Goal: Task Accomplishment & Management: Manage account settings

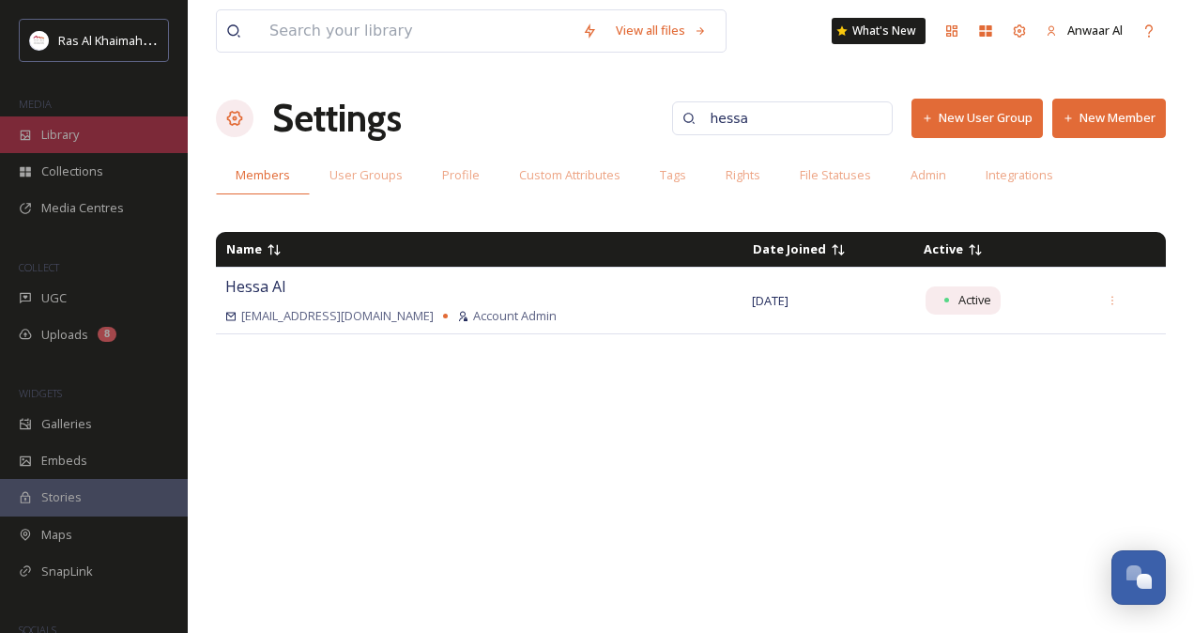
click at [81, 139] on div "Library" at bounding box center [94, 134] width 188 height 37
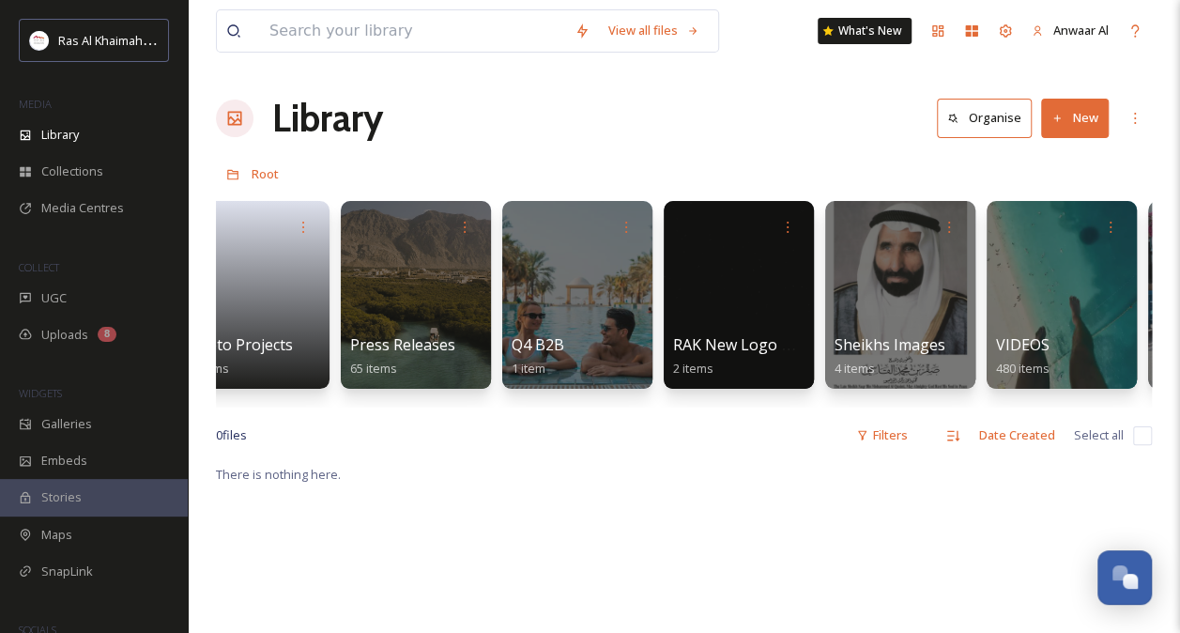
scroll to position [0, 4070]
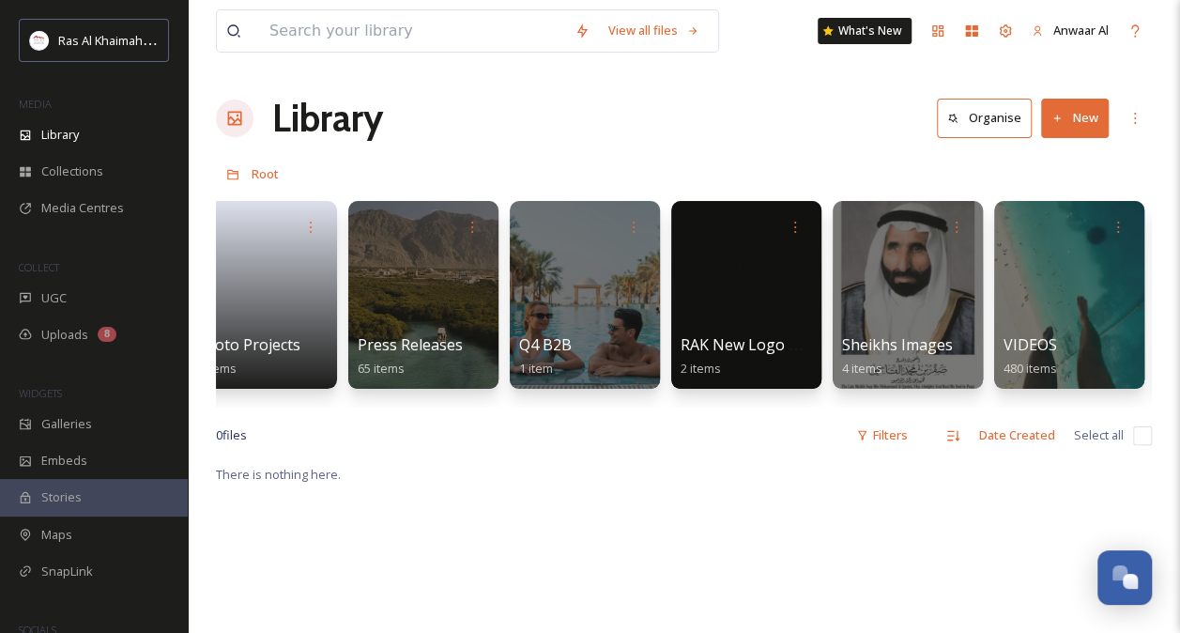
drag, startPoint x: 1012, startPoint y: 422, endPoint x: 969, endPoint y: 418, distance: 43.4
click at [969, 418] on div "View all files What's New Anwaar Al Library Organise New Root Your Selections T…" at bounding box center [684, 547] width 992 height 1095
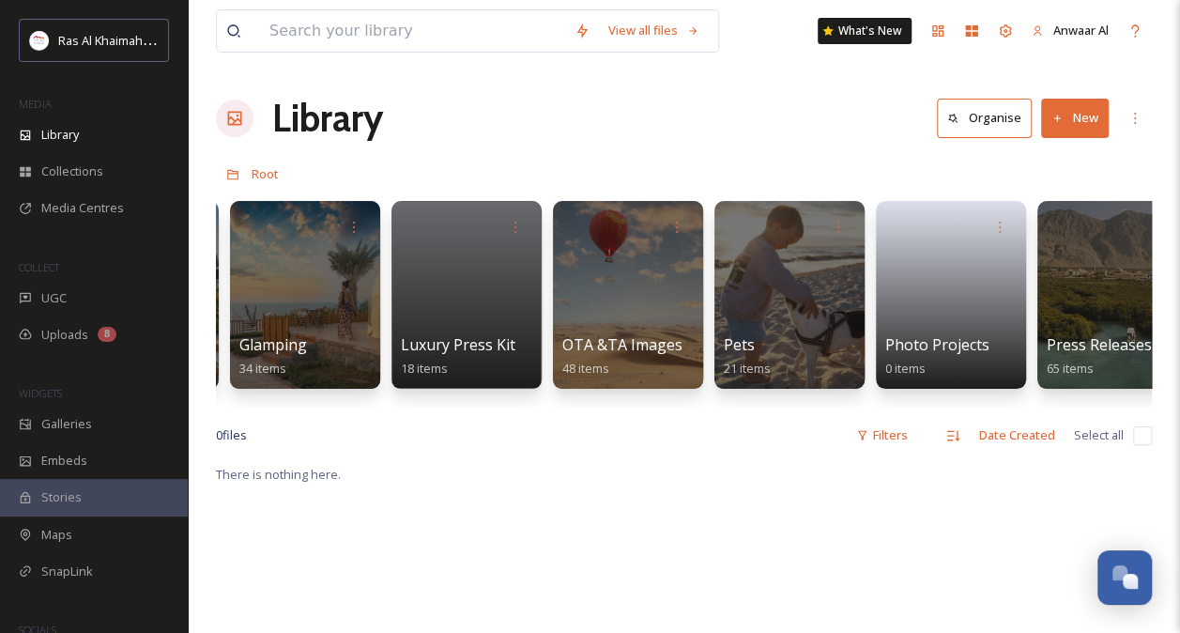
scroll to position [0, 3379]
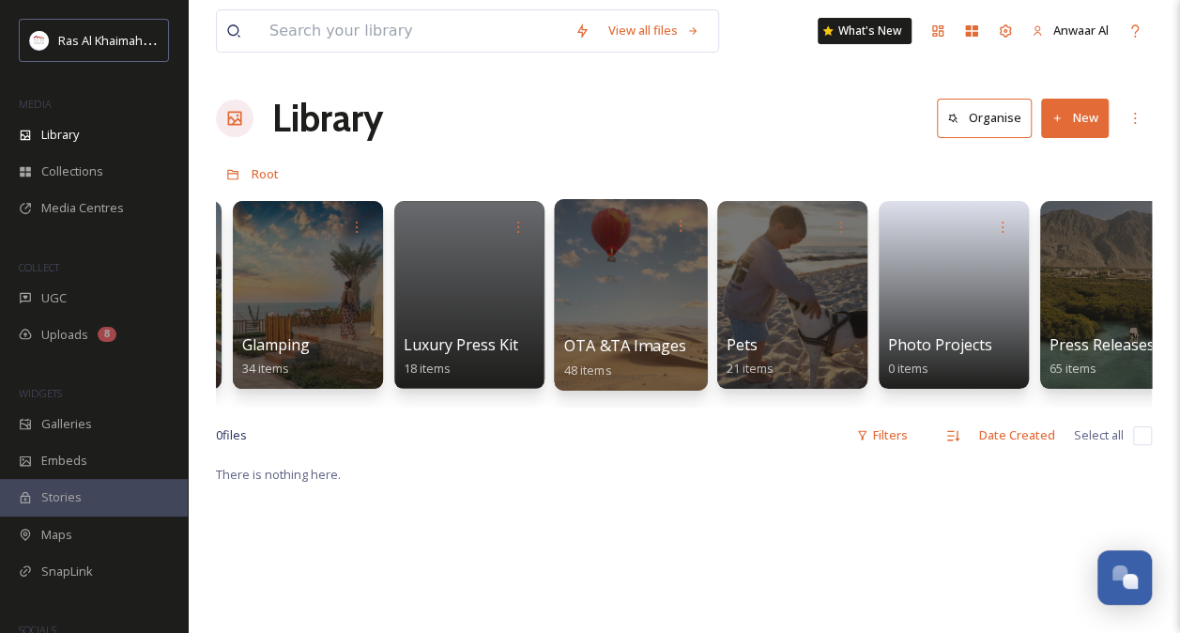
click at [614, 334] on div "OTA &TA Images 48 items" at bounding box center [631, 357] width 134 height 47
click at [649, 267] on div at bounding box center [630, 294] width 153 height 191
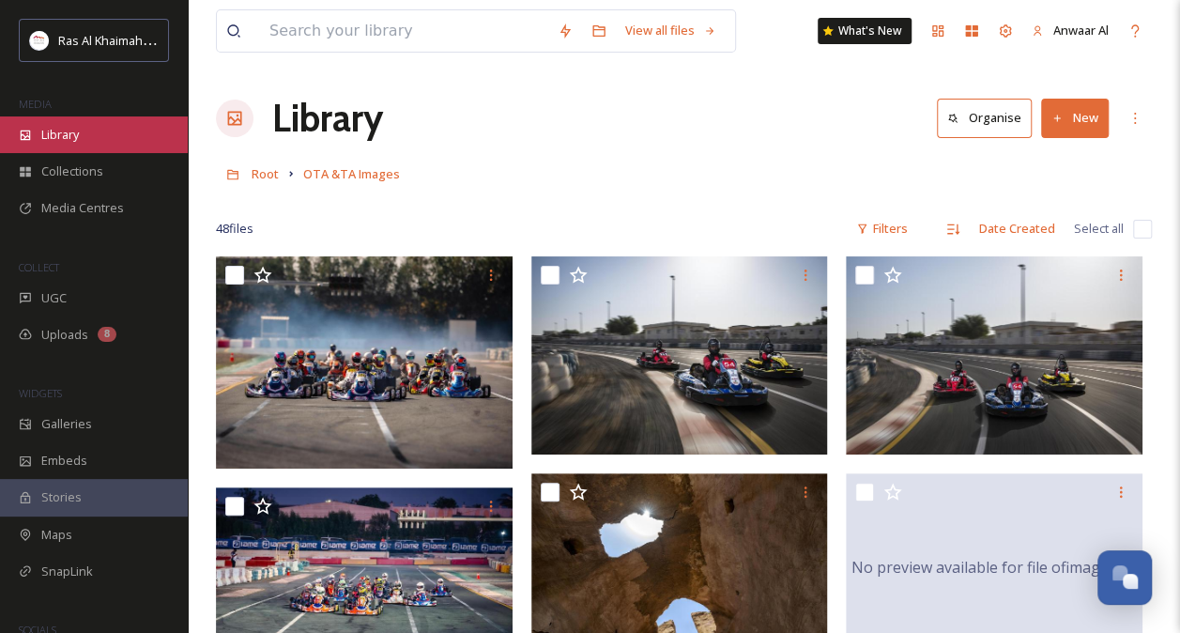
click at [88, 137] on div "Library" at bounding box center [94, 134] width 188 height 37
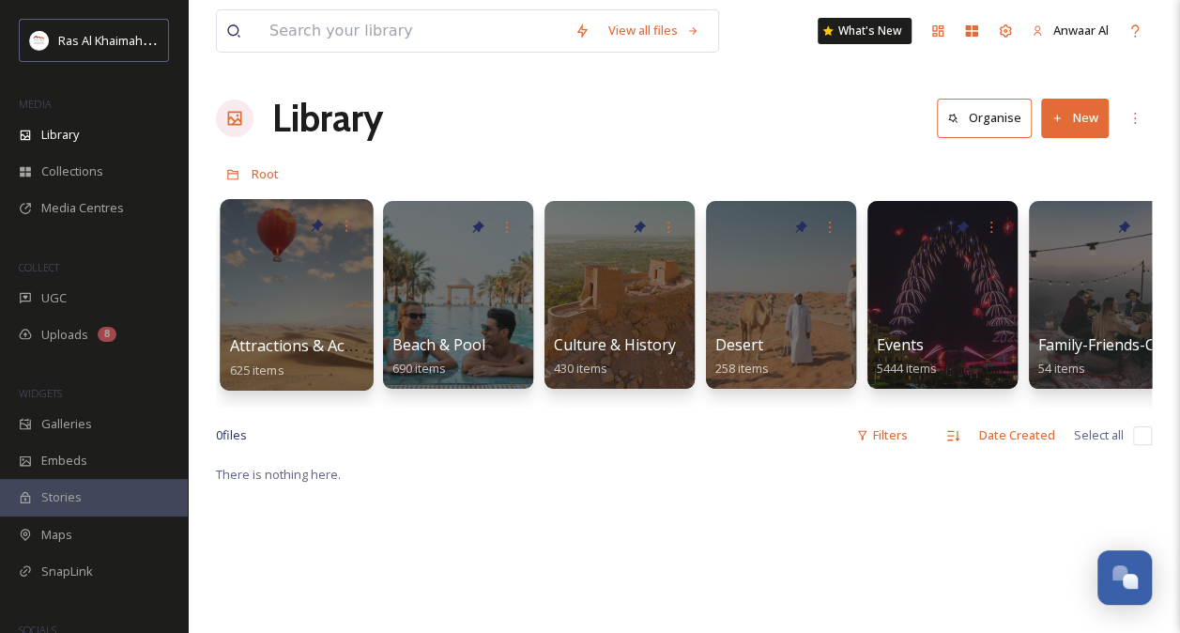
click at [308, 304] on div at bounding box center [296, 294] width 153 height 191
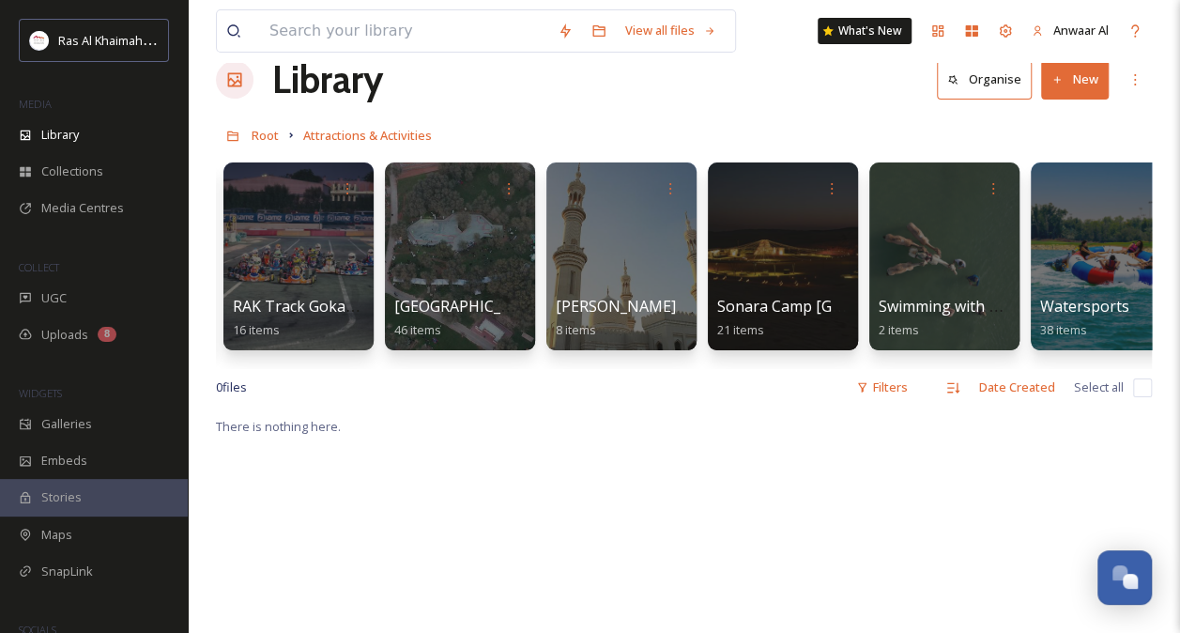
scroll to position [0, 2616]
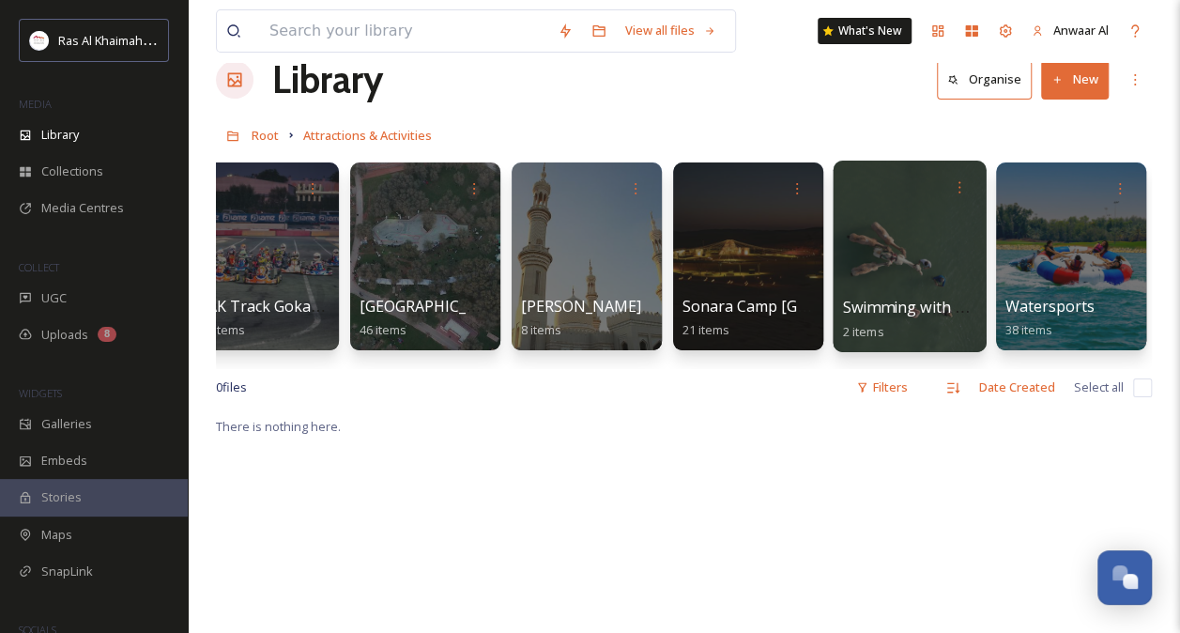
click at [931, 275] on div at bounding box center [908, 255] width 153 height 191
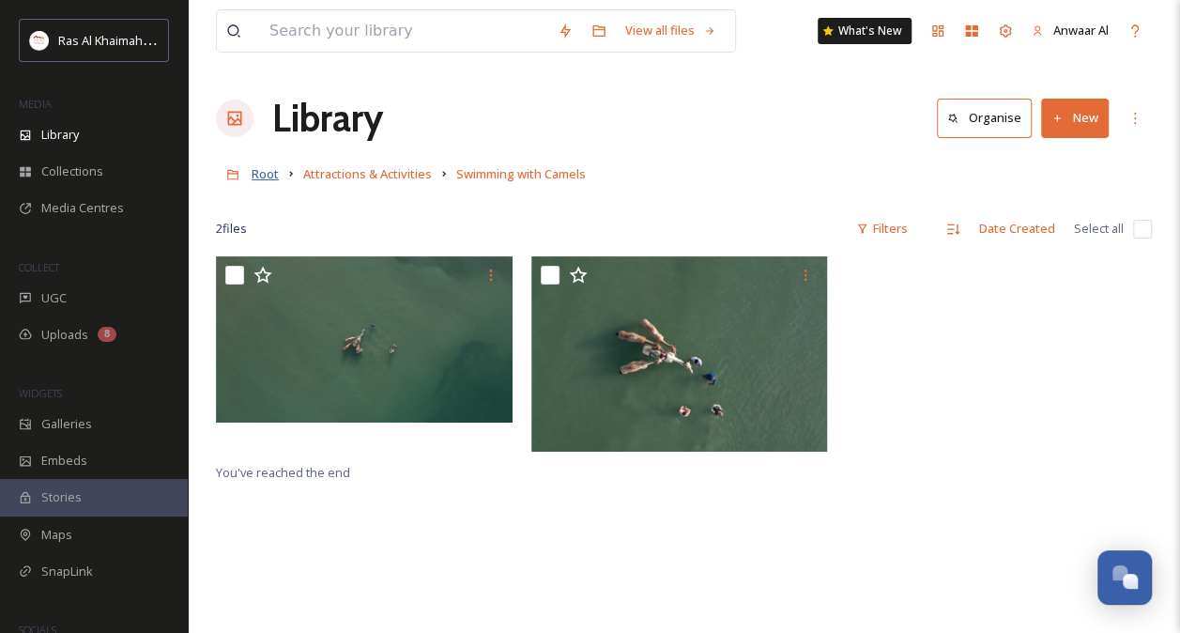
click at [270, 169] on span "Root" at bounding box center [265, 173] width 27 height 17
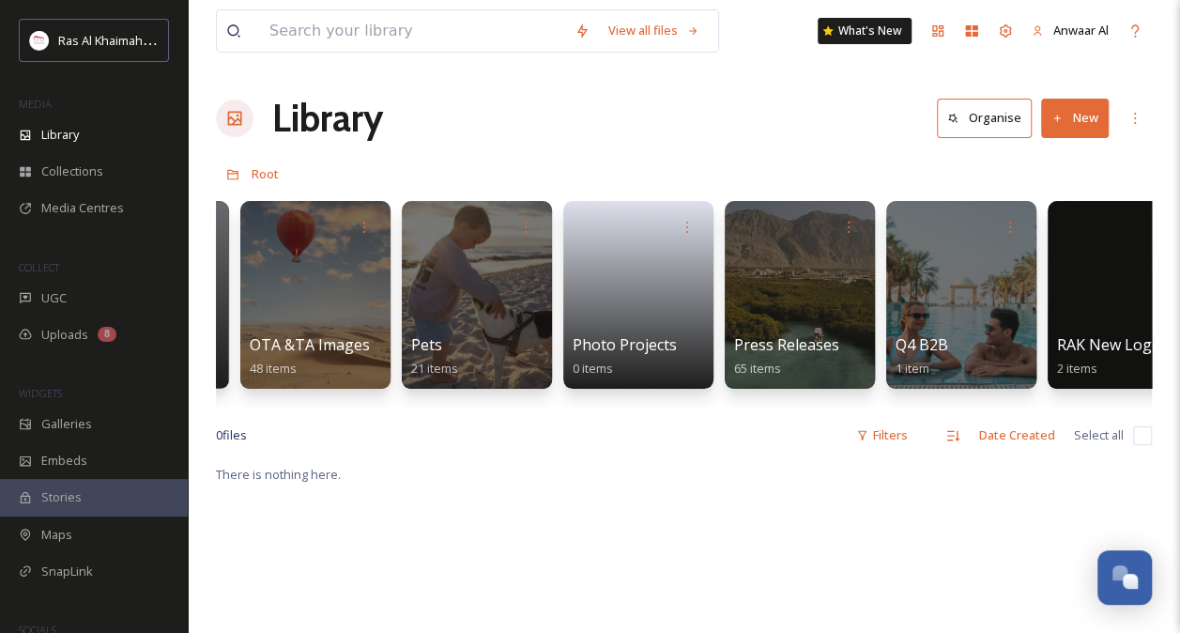
scroll to position [0, 3686]
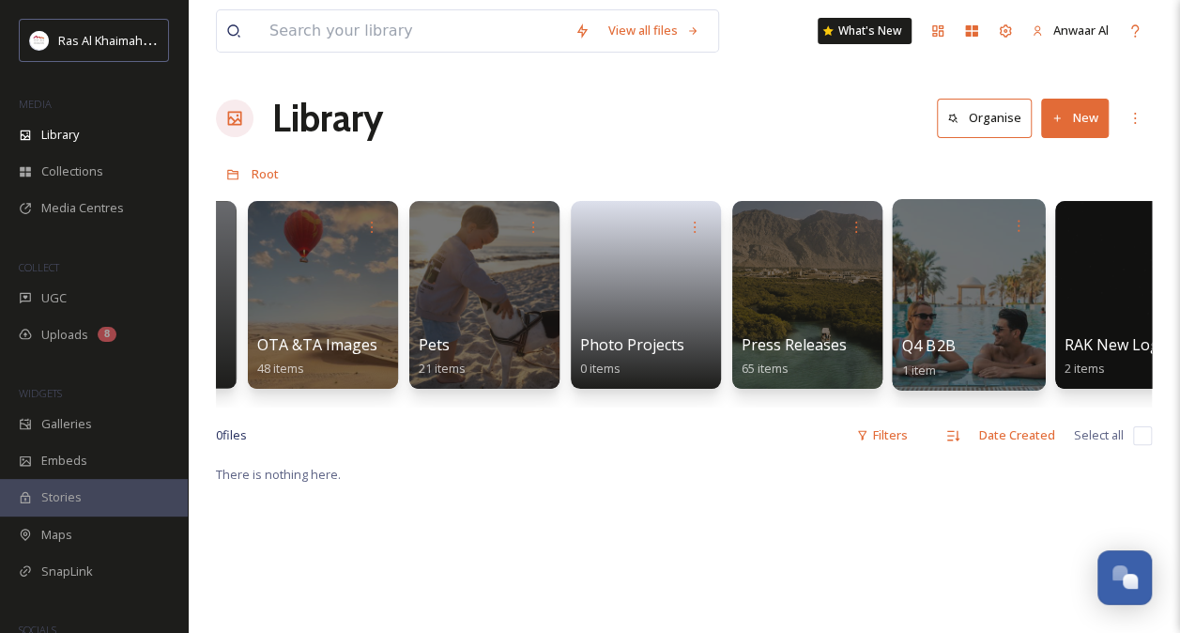
click at [938, 359] on div "Q4 B2B 1 item" at bounding box center [969, 357] width 134 height 47
click at [978, 287] on div at bounding box center [968, 294] width 153 height 191
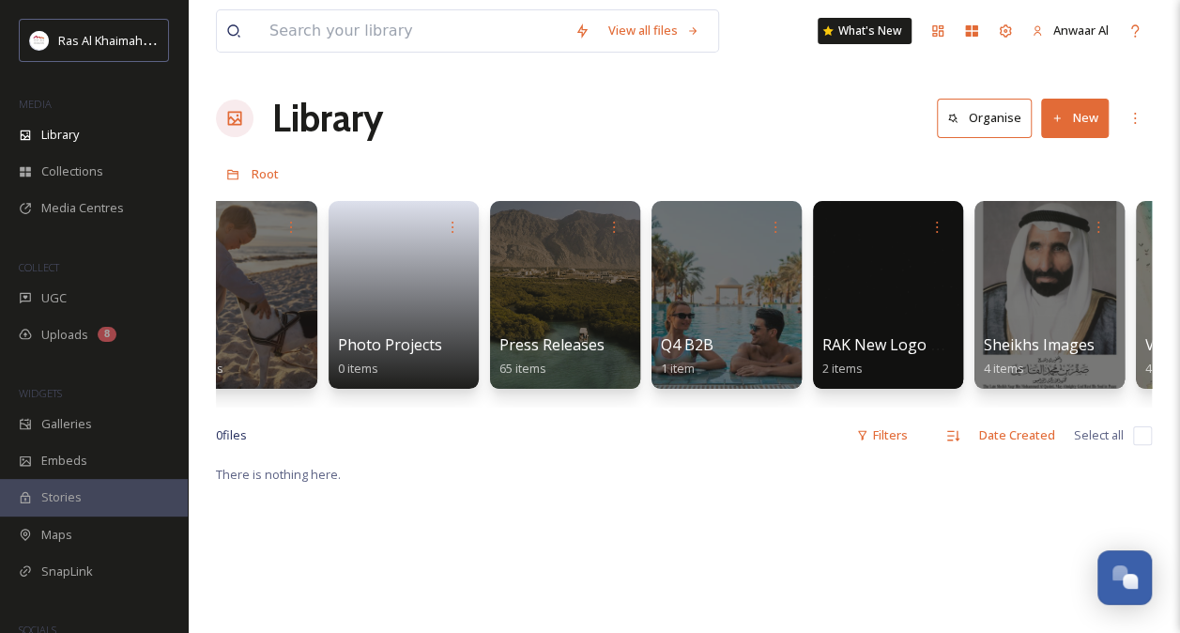
scroll to position [0, 3914]
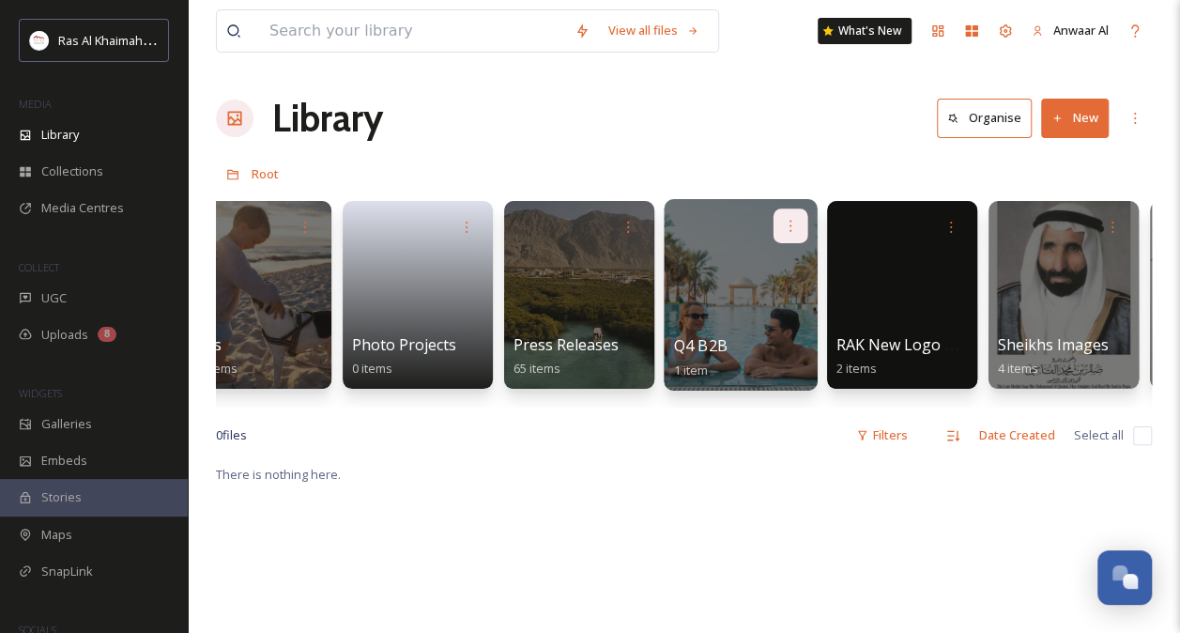
click at [788, 221] on icon at bounding box center [790, 225] width 15 height 15
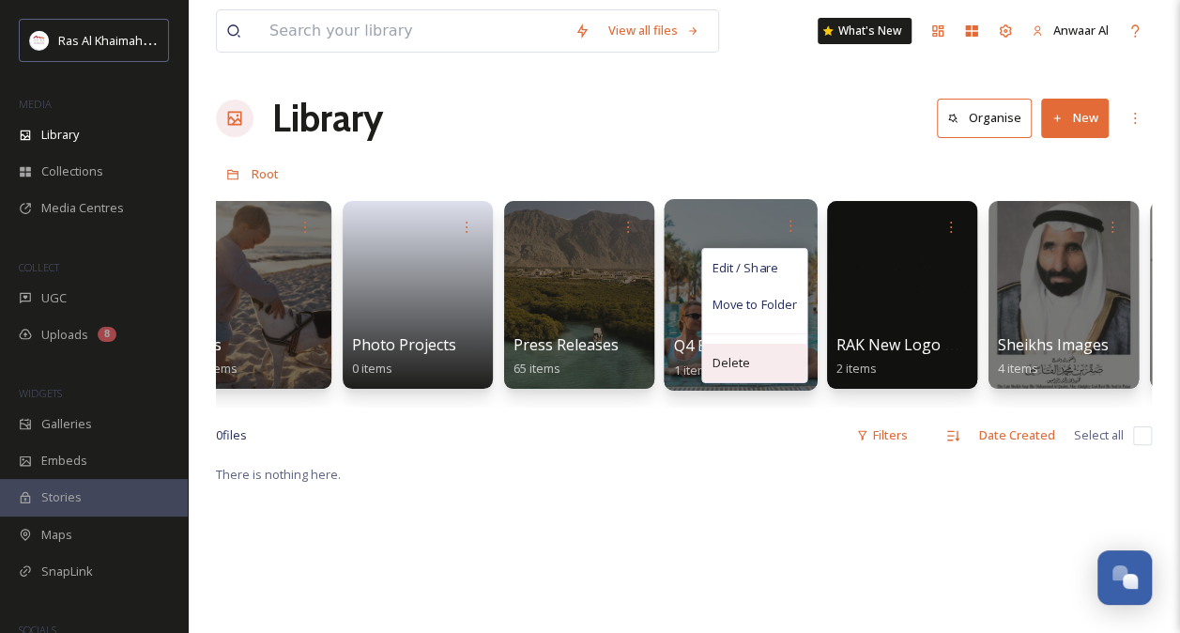
click at [738, 349] on div "Delete" at bounding box center [754, 362] width 104 height 38
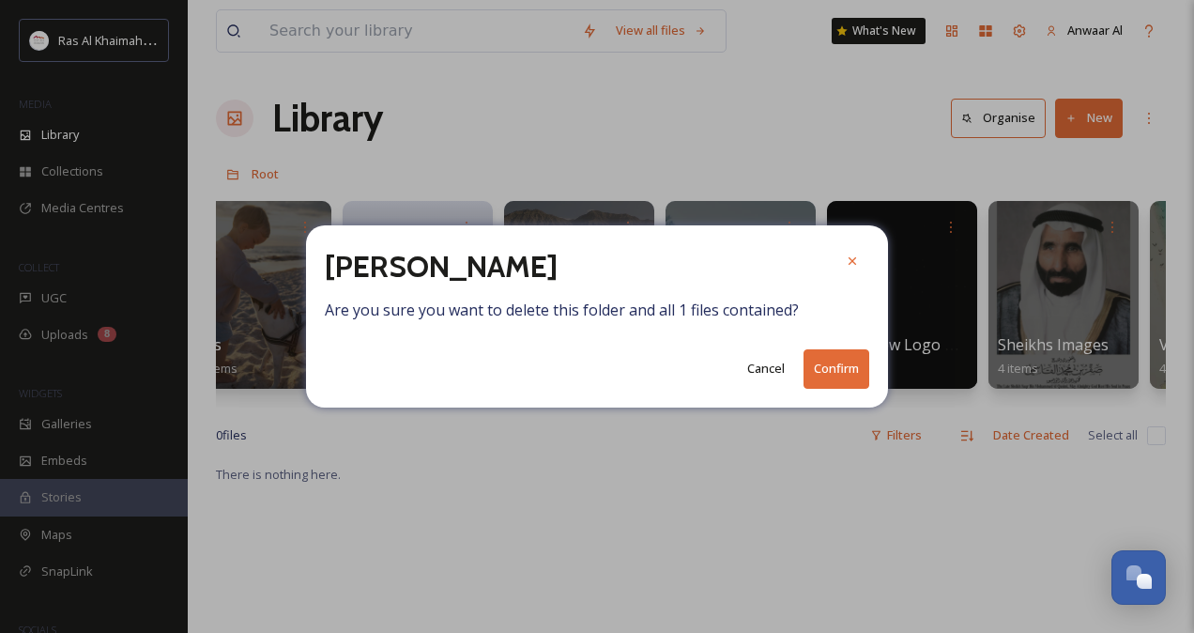
click at [771, 363] on button "Cancel" at bounding box center [766, 368] width 56 height 37
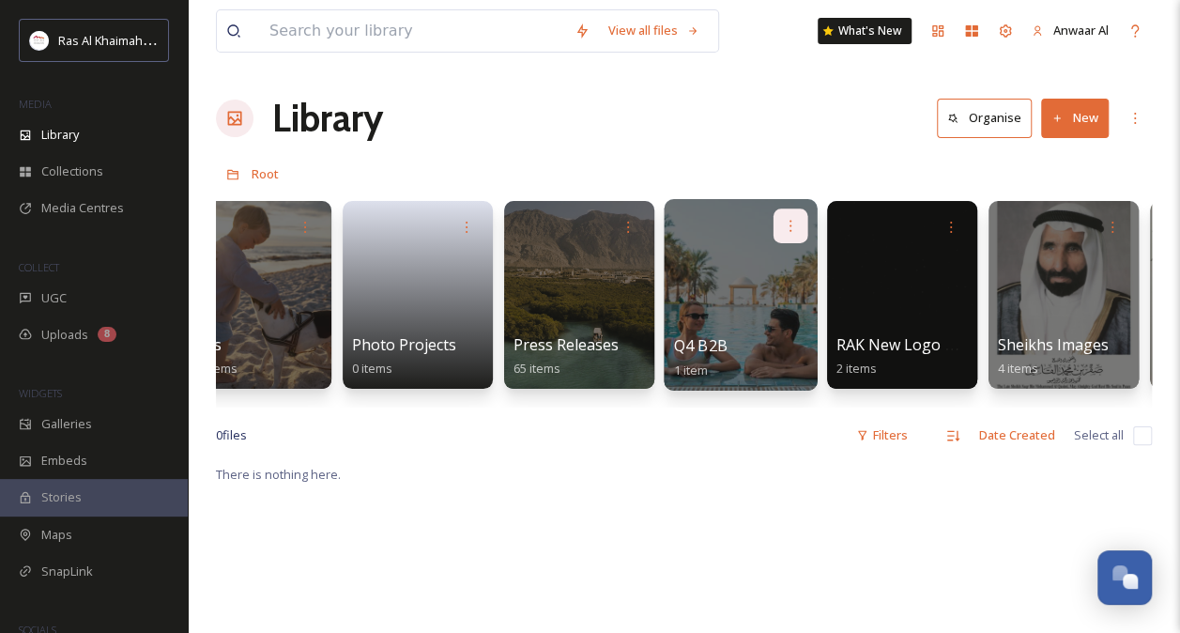
click at [790, 218] on icon at bounding box center [790, 225] width 15 height 15
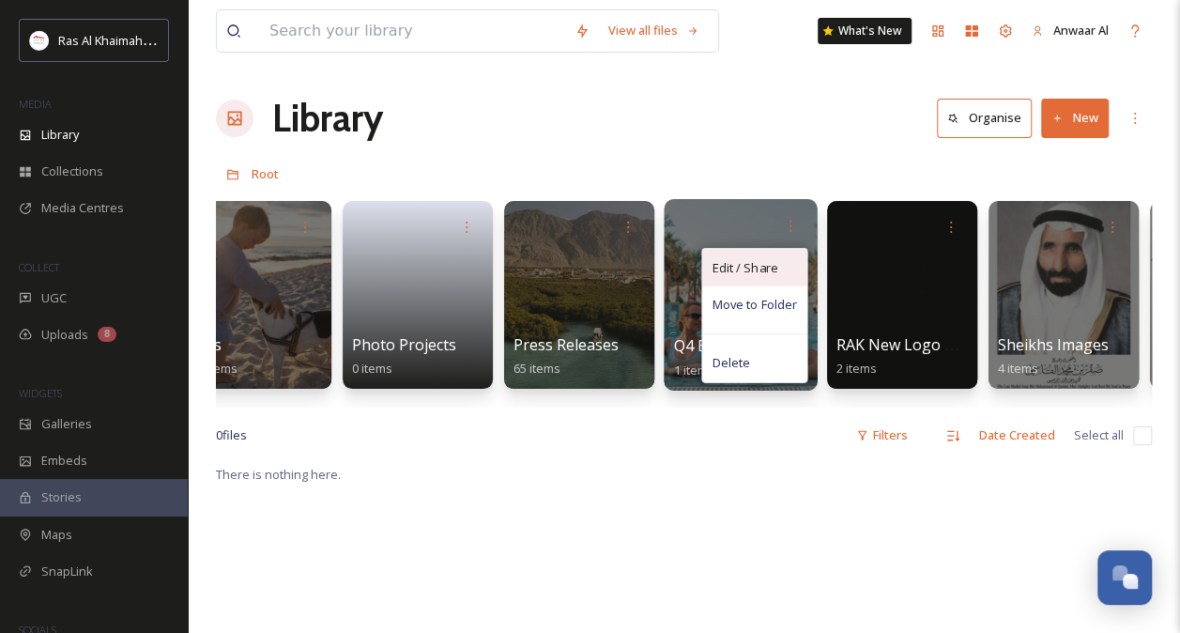
click at [766, 275] on span "Edit / Share" at bounding box center [744, 267] width 66 height 19
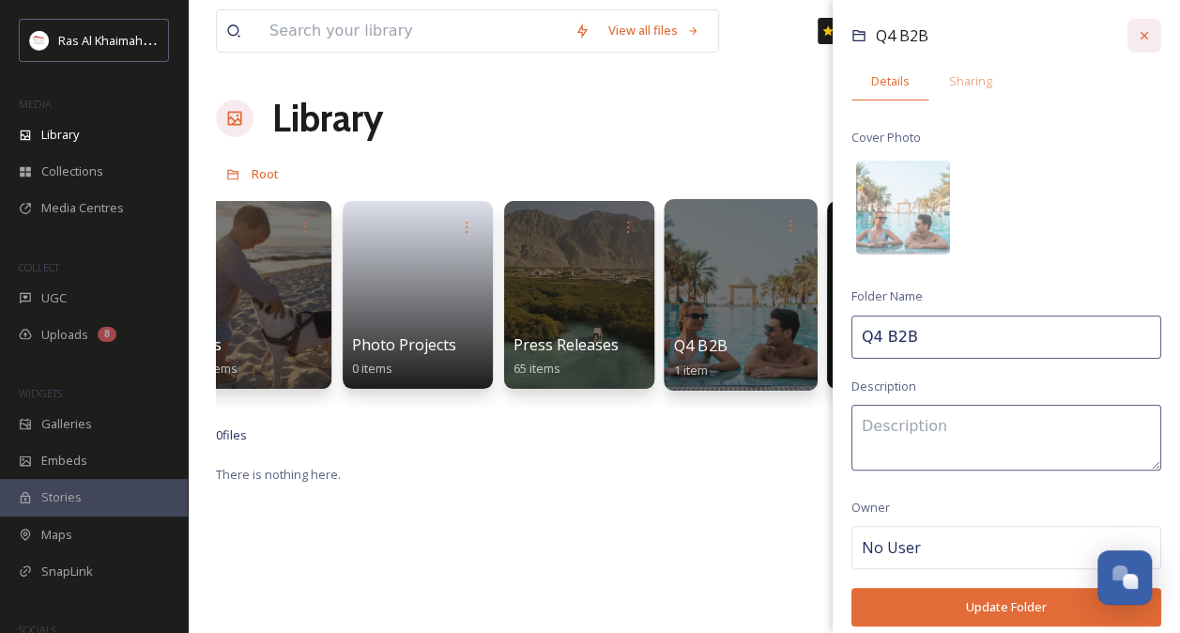
click at [1137, 32] on icon at bounding box center [1144, 35] width 15 height 15
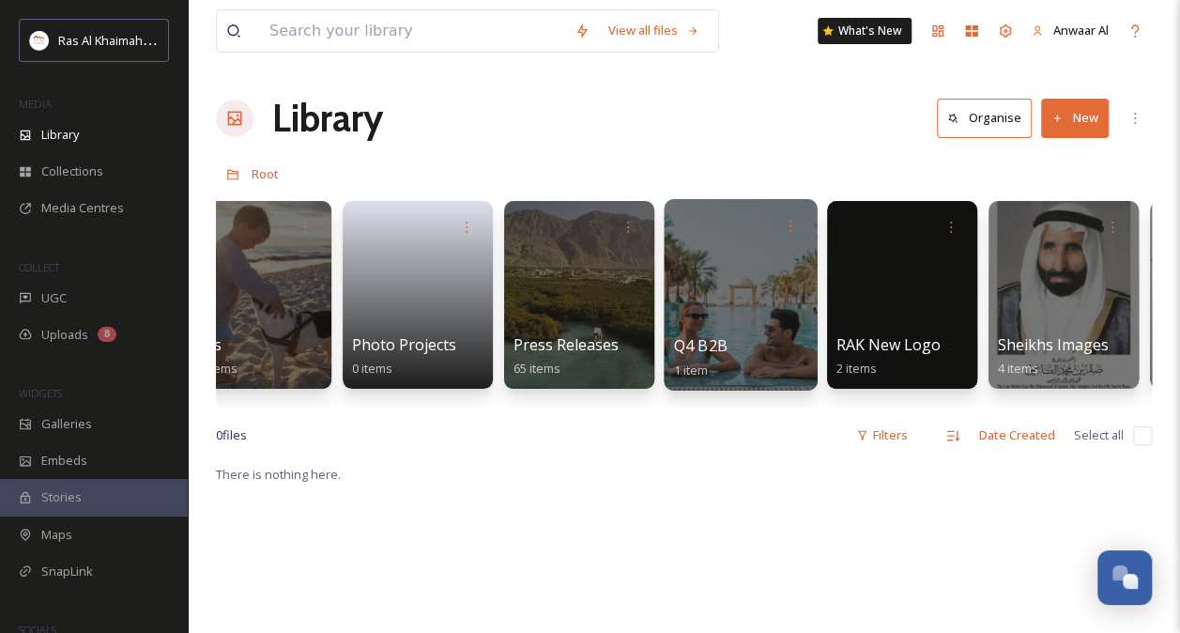
click at [773, 283] on div at bounding box center [740, 294] width 153 height 191
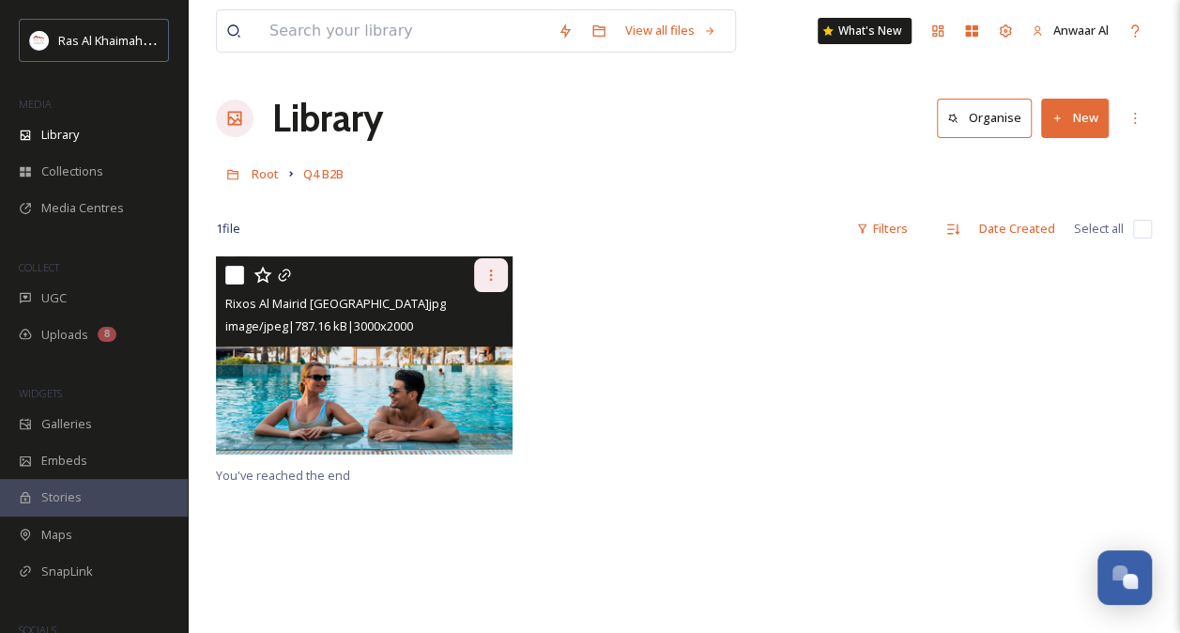
click at [497, 266] on div at bounding box center [491, 275] width 34 height 34
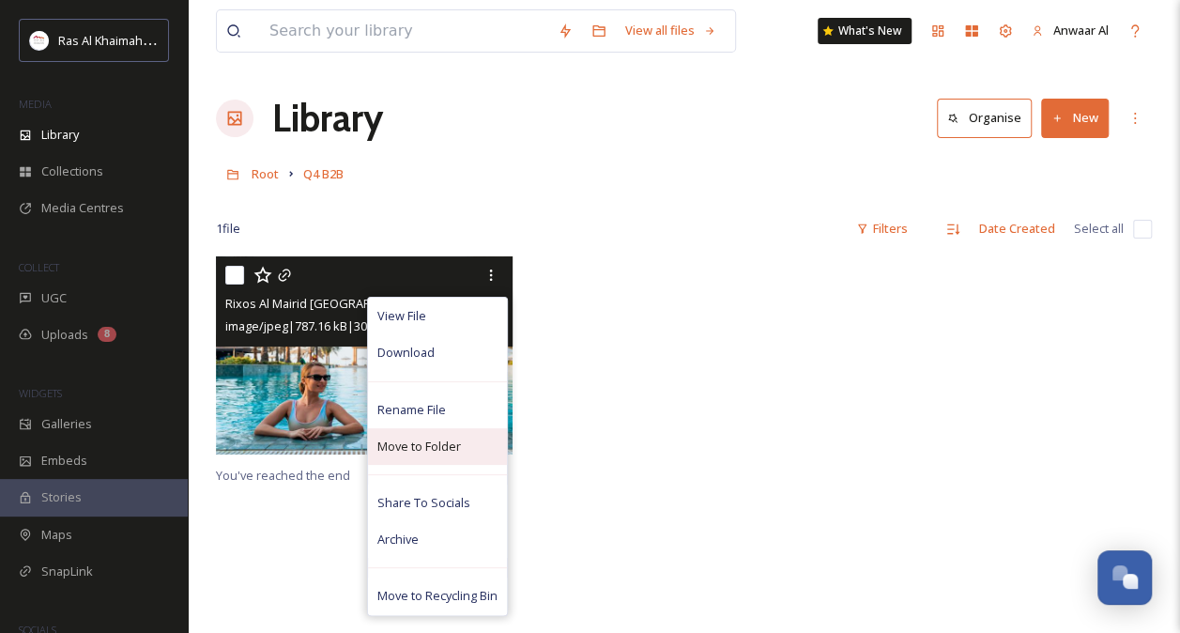
click at [484, 435] on div "Move to Folder" at bounding box center [437, 446] width 139 height 37
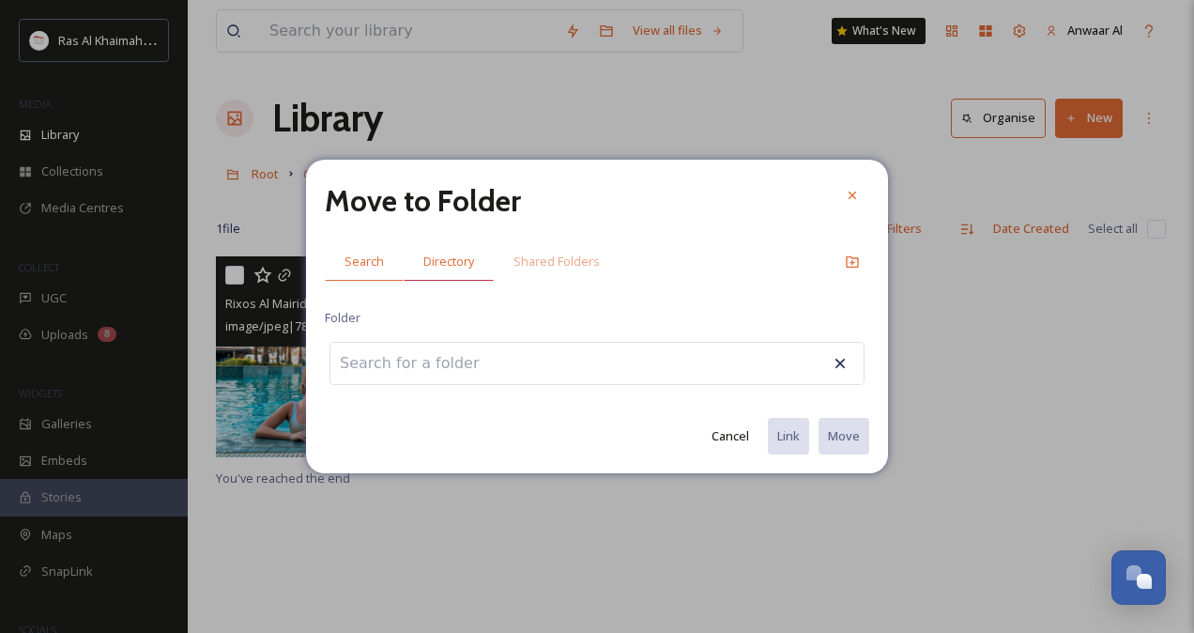
click at [456, 265] on span "Directory" at bounding box center [448, 261] width 51 height 18
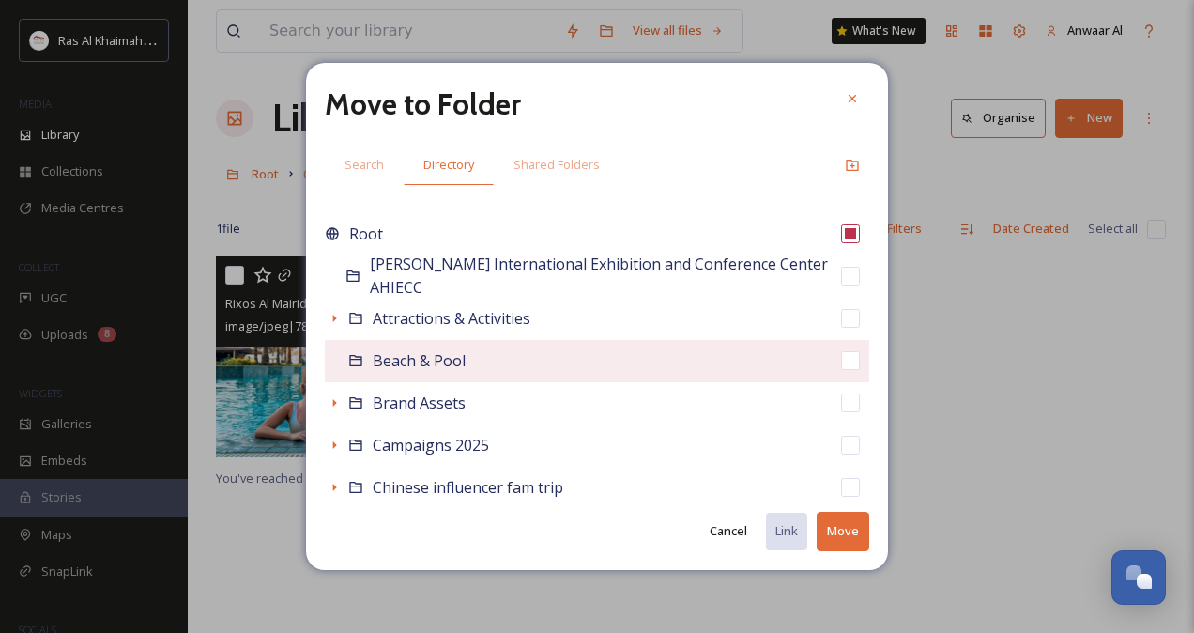
click at [446, 357] on span "Beach & Pool" at bounding box center [419, 360] width 93 height 21
checkbox input "false"
checkbox input "true"
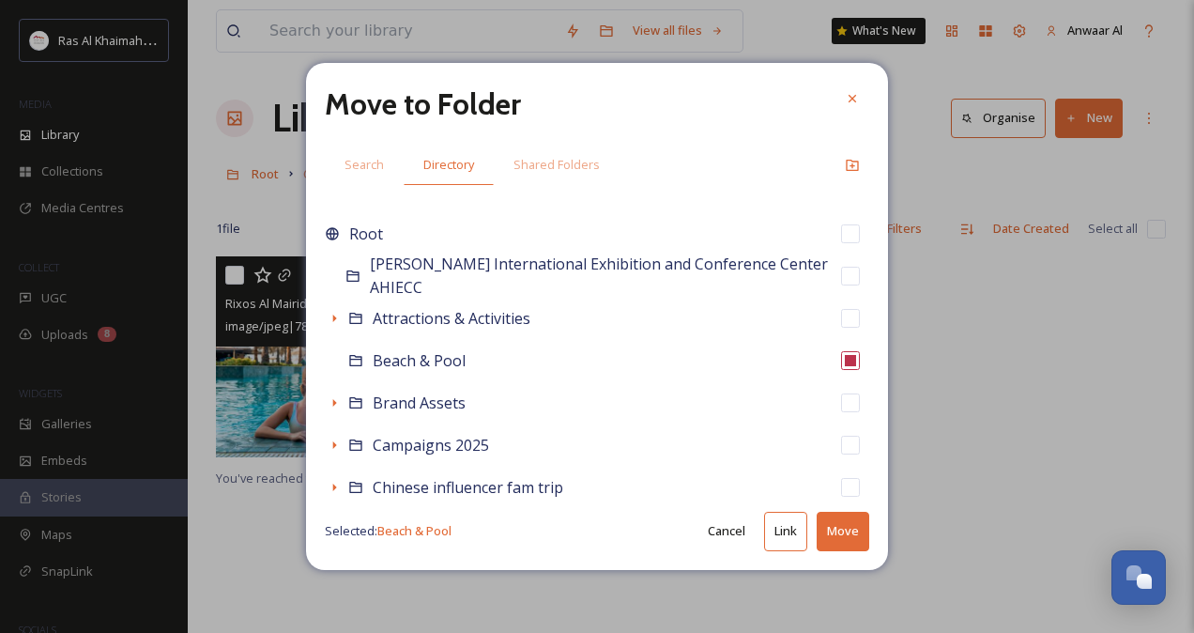
click at [834, 537] on button "Move" at bounding box center [842, 530] width 53 height 38
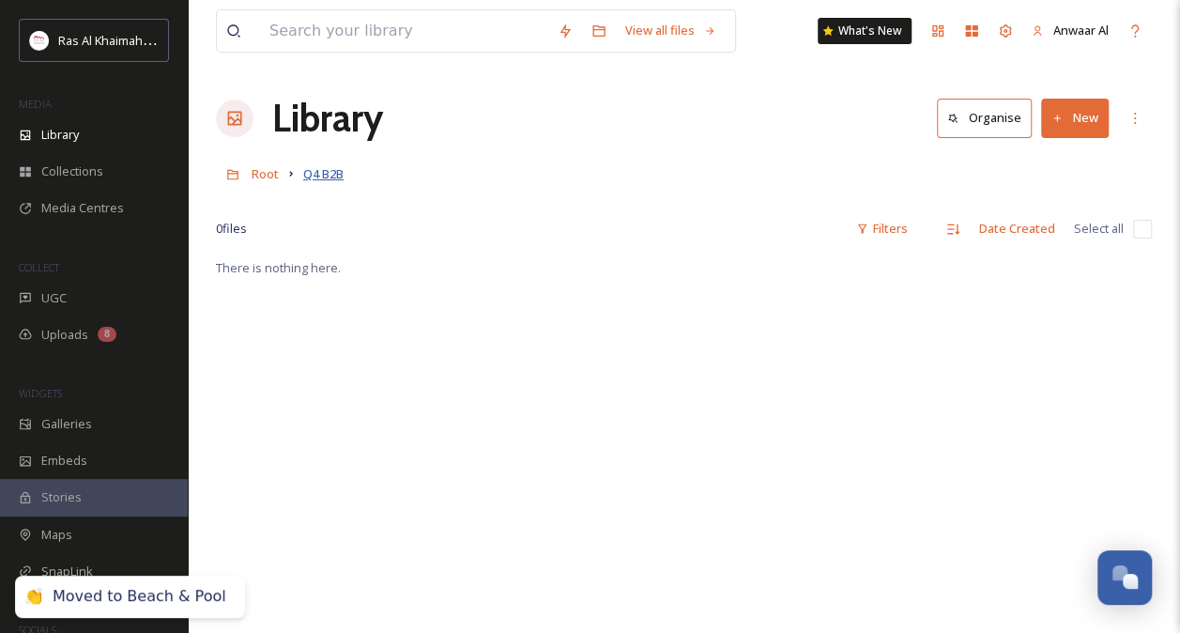
click at [325, 175] on span "Q4 B2B" at bounding box center [323, 173] width 40 height 17
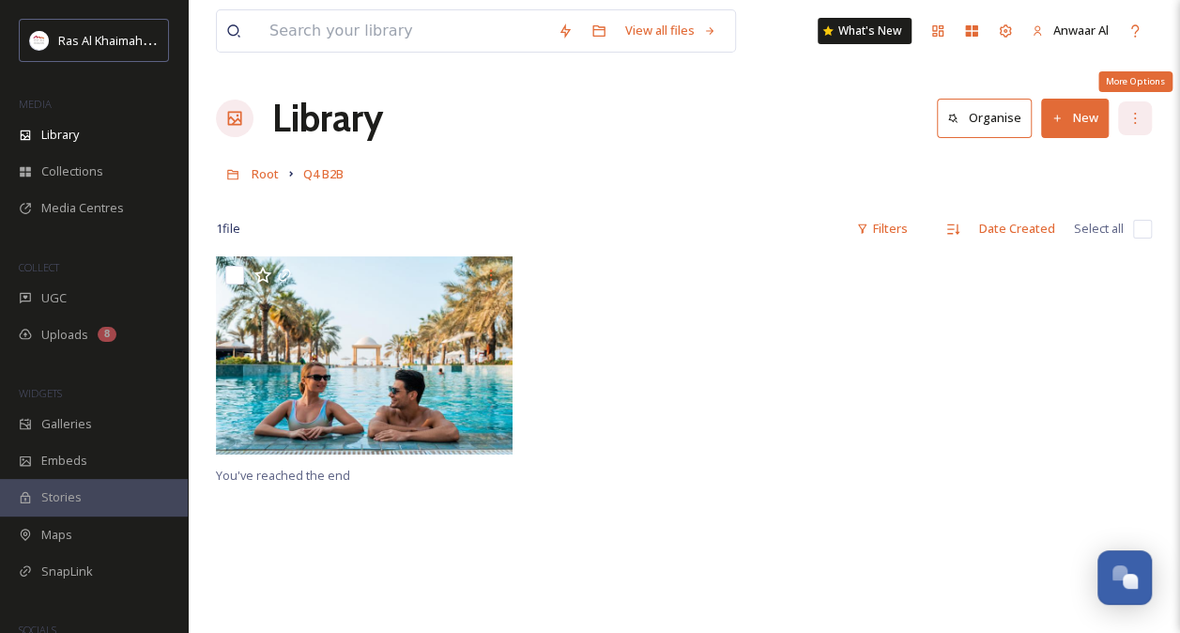
click at [1130, 113] on icon at bounding box center [1134, 118] width 15 height 15
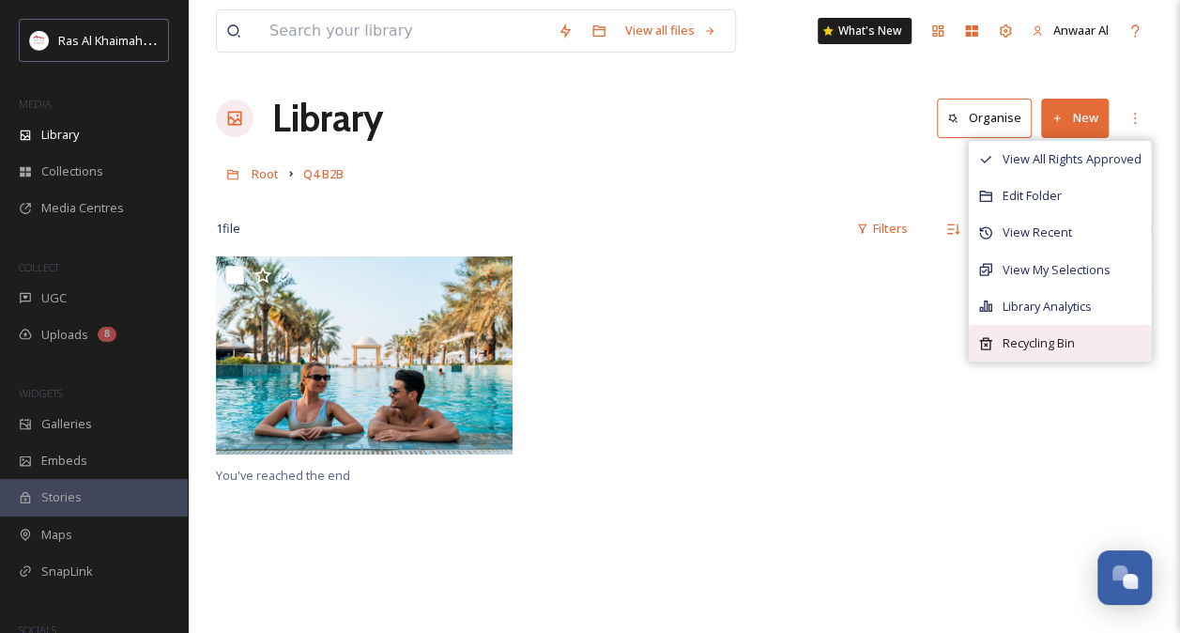
click at [1072, 342] on span "Recycling Bin" at bounding box center [1038, 343] width 72 height 18
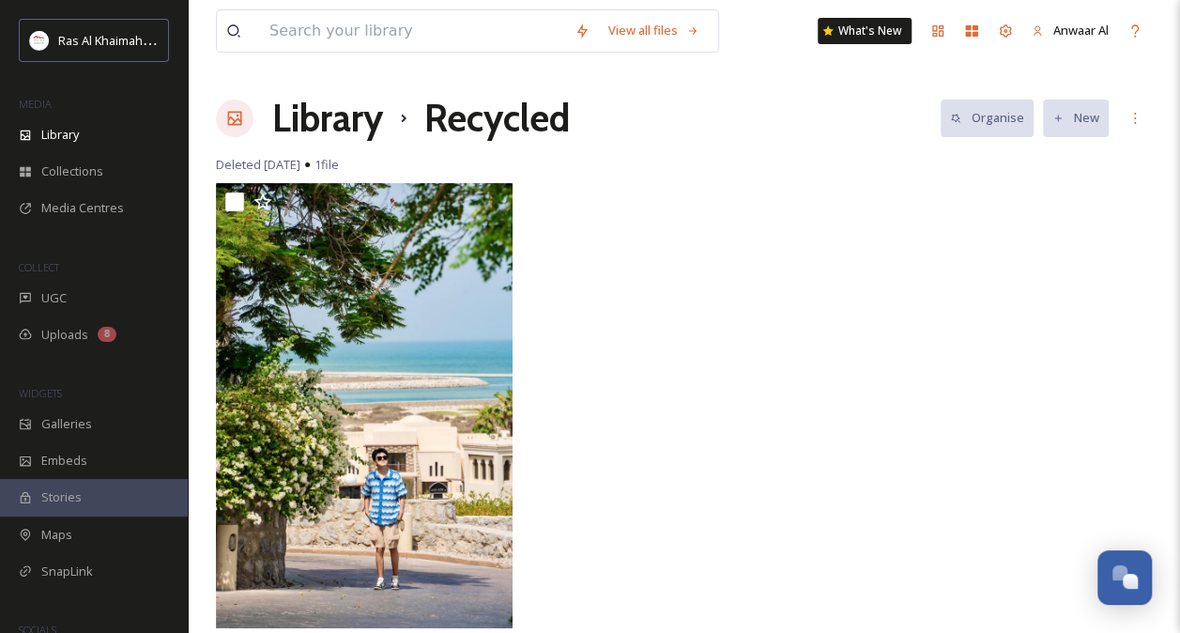
click at [329, 120] on h1 "Library" at bounding box center [327, 118] width 111 height 56
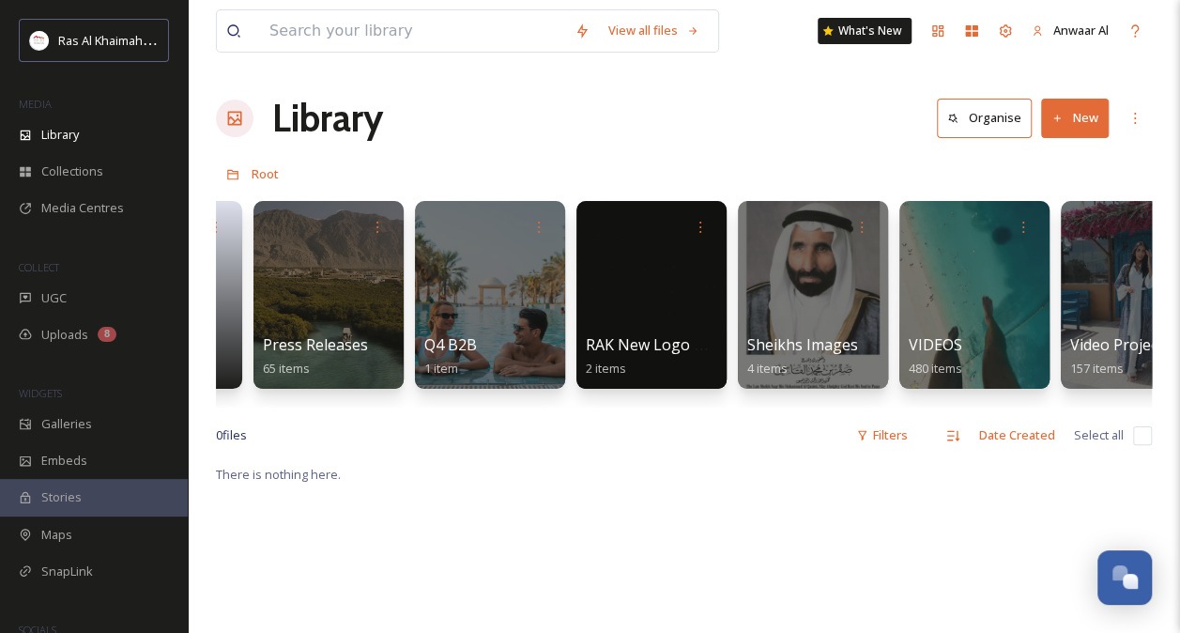
scroll to position [0, 4020]
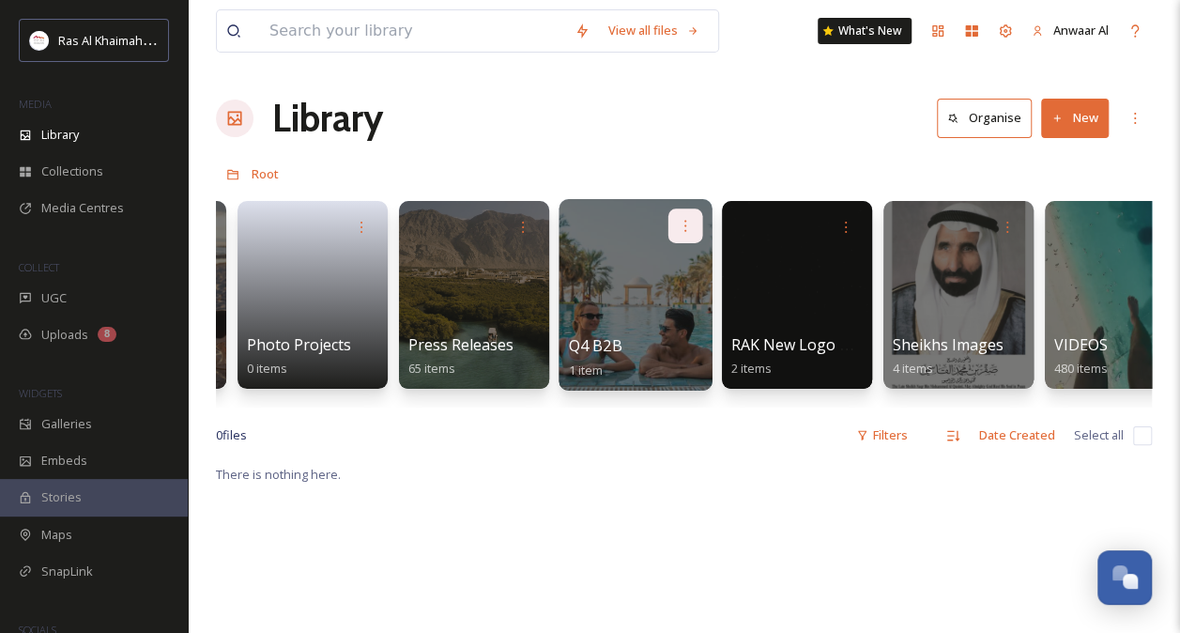
click at [683, 218] on icon at bounding box center [685, 225] width 15 height 15
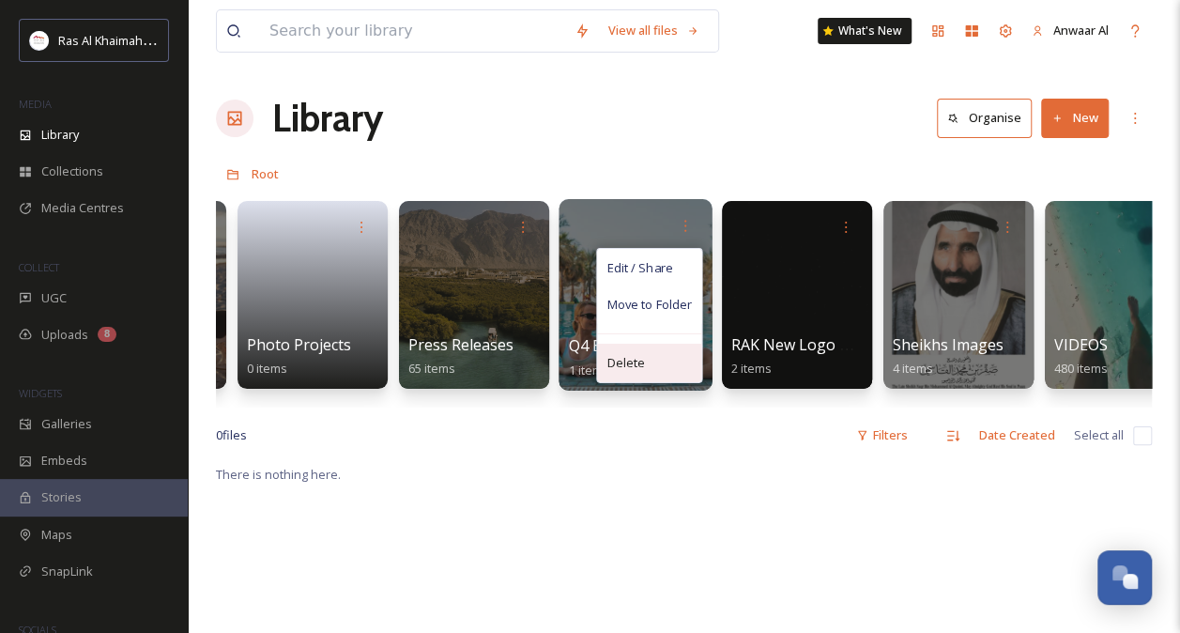
click at [645, 356] on div "Delete" at bounding box center [649, 362] width 104 height 38
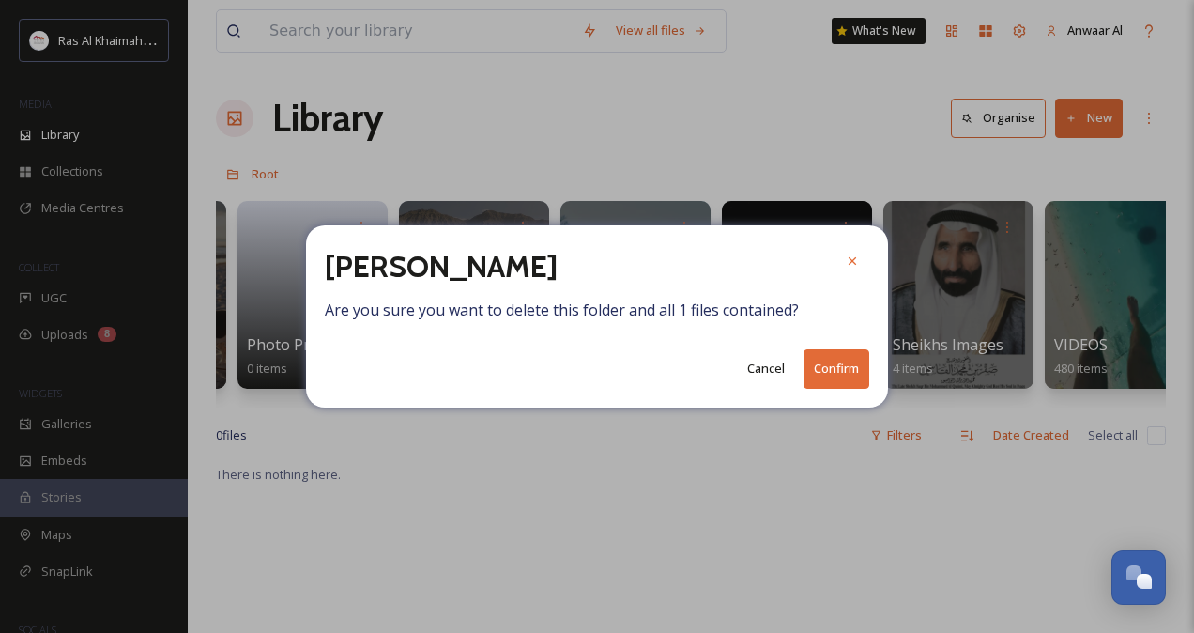
click at [831, 370] on button "Confirm" at bounding box center [836, 368] width 66 height 38
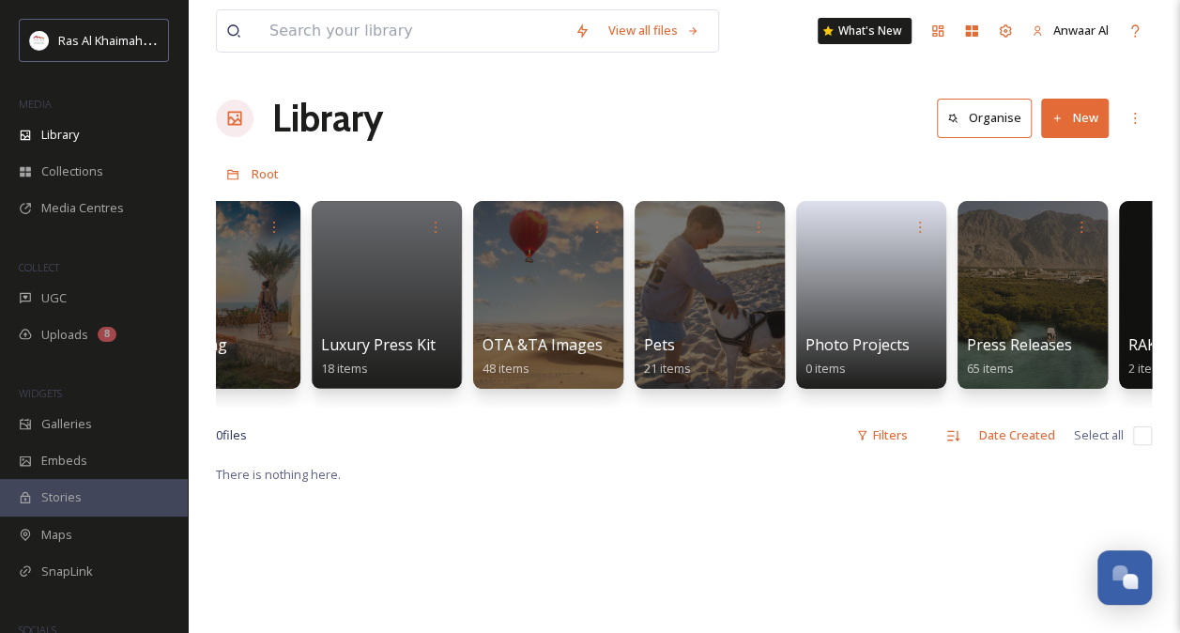
scroll to position [0, 3457]
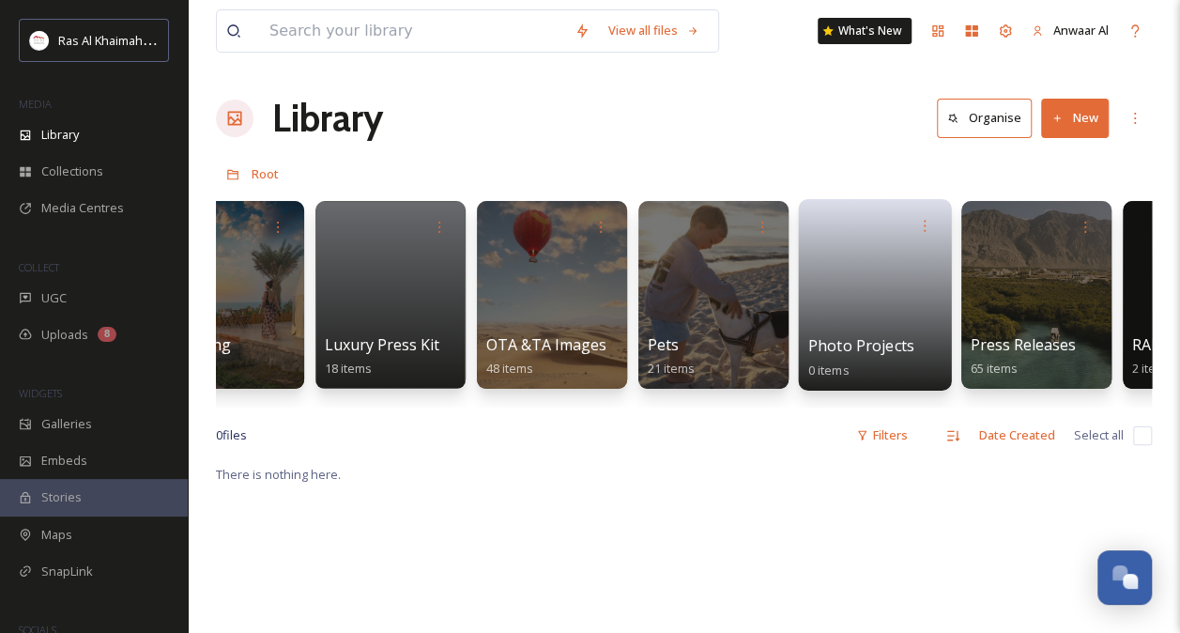
click at [877, 338] on span "Photo Projects" at bounding box center [861, 345] width 106 height 21
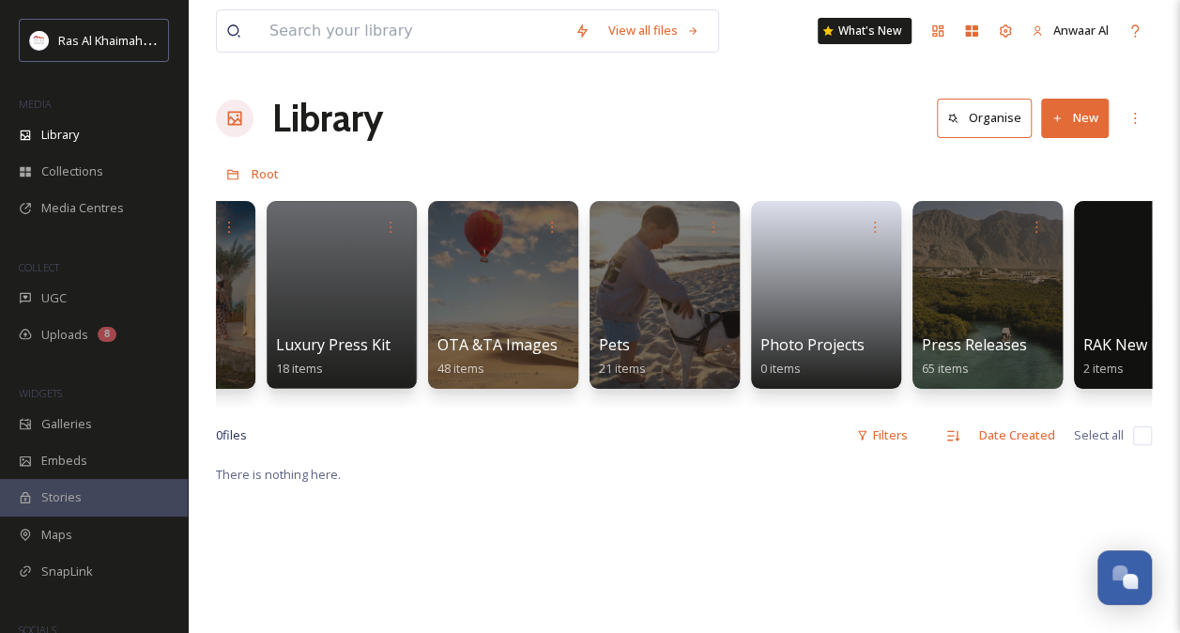
scroll to position [0, 3510]
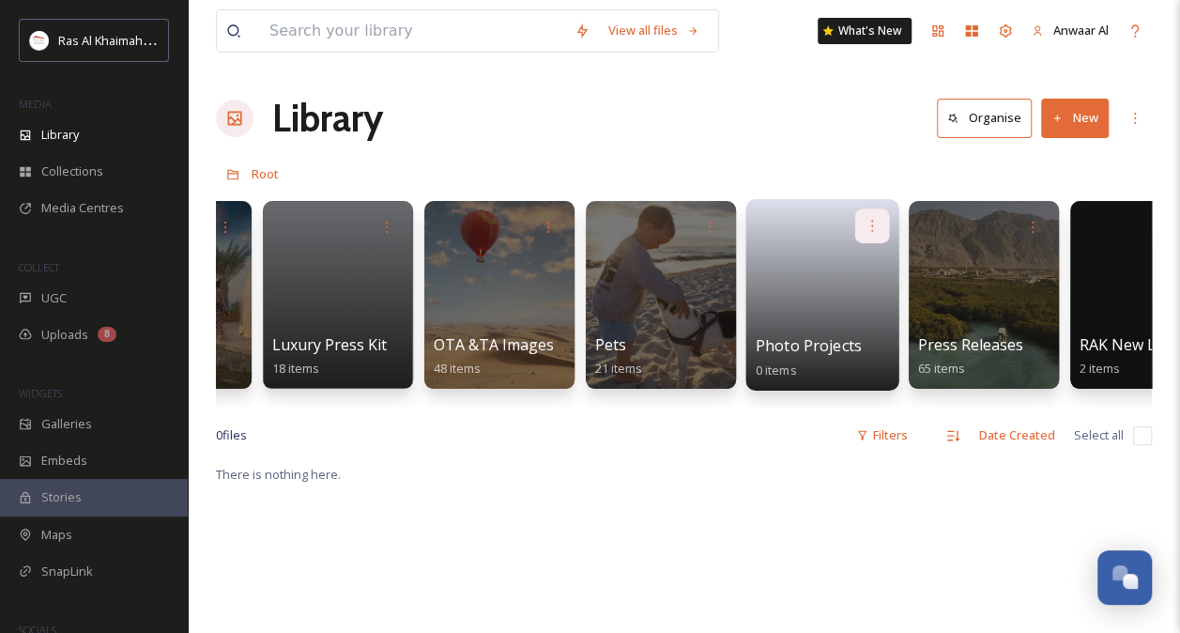
click at [867, 222] on icon at bounding box center [871, 225] width 15 height 15
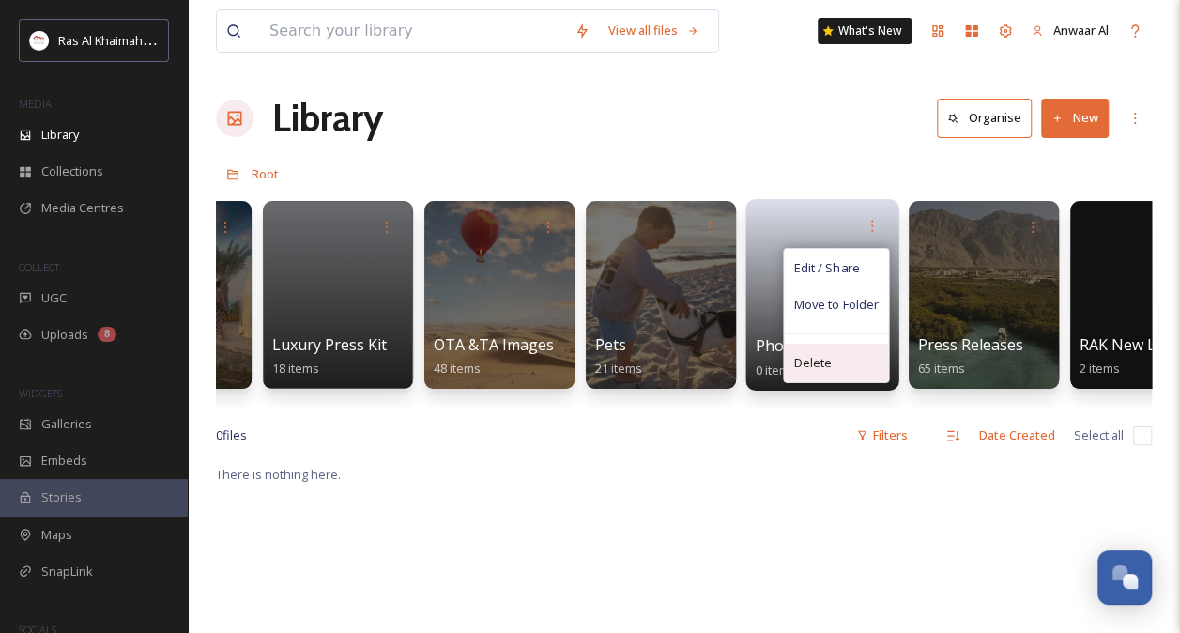
click at [815, 359] on span "Delete" at bounding box center [812, 363] width 38 height 19
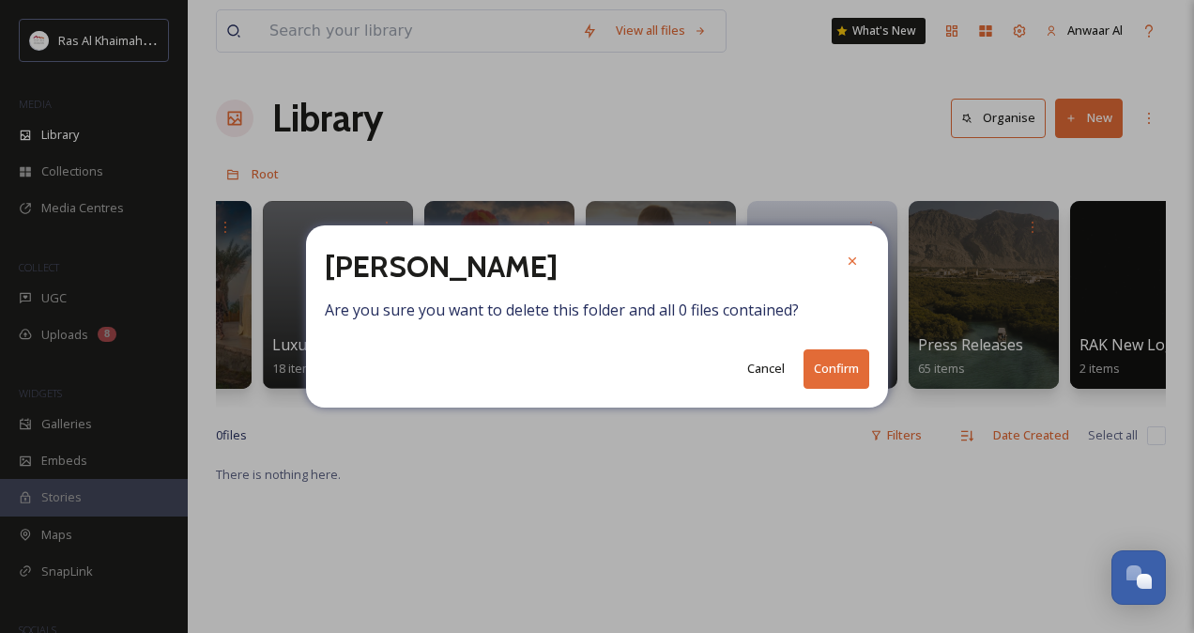
click at [820, 362] on button "Confirm" at bounding box center [836, 368] width 66 height 38
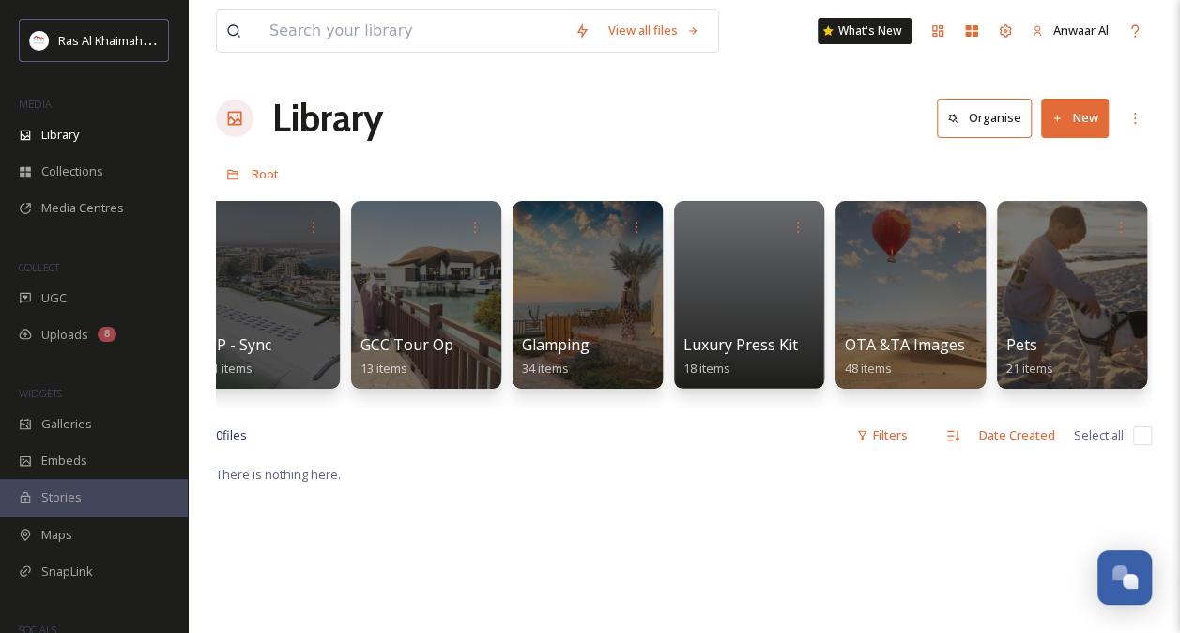
scroll to position [0, 3088]
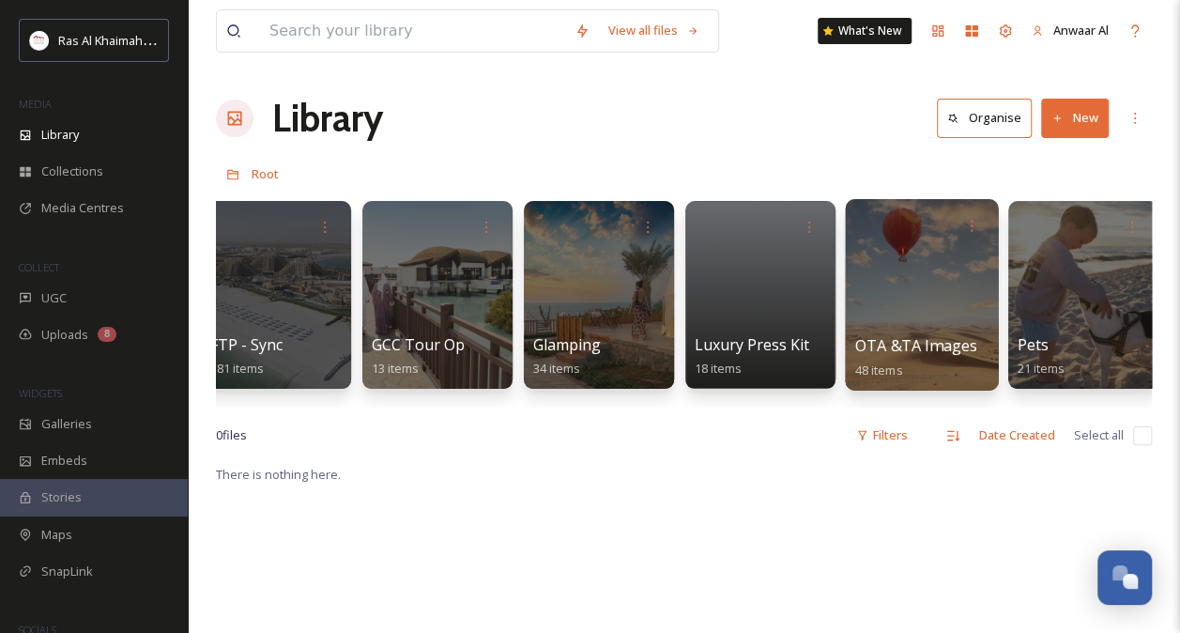
click at [865, 338] on span "OTA &TA Images" at bounding box center [916, 345] width 123 height 21
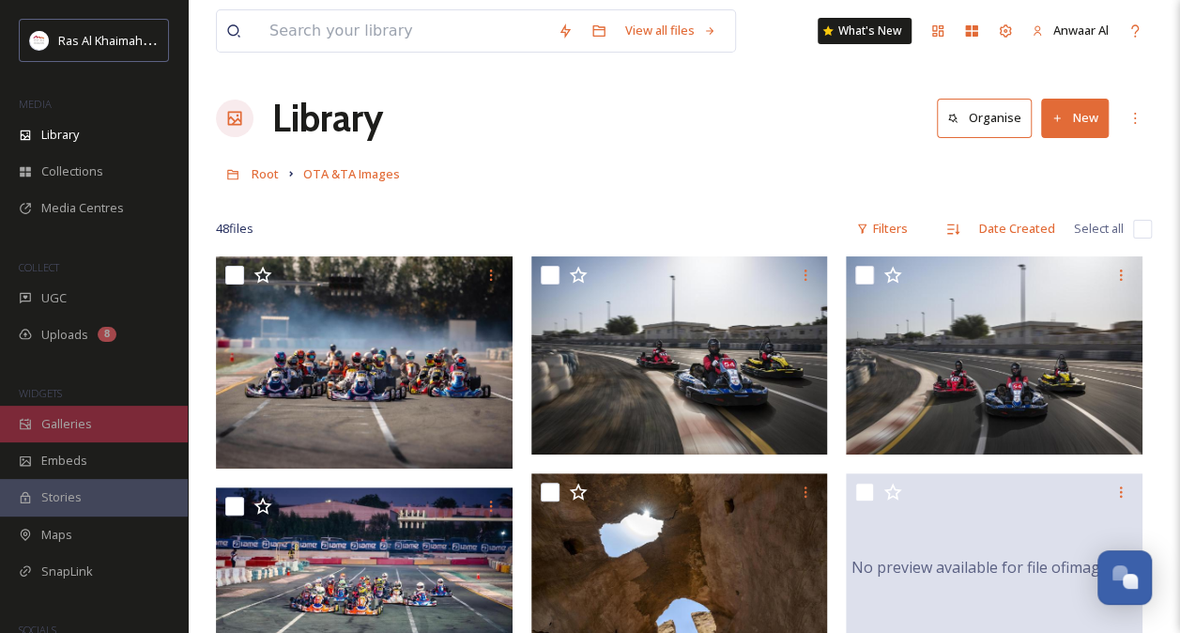
scroll to position [86, 0]
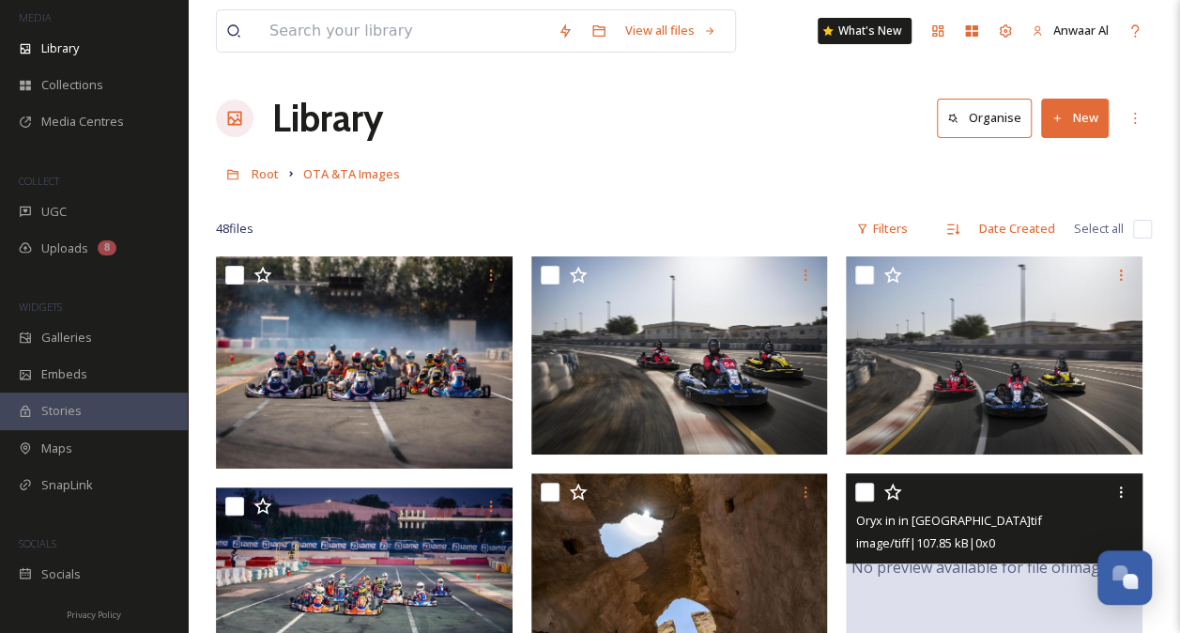
click at [974, 582] on div "No preview available for file of image/tiff ." at bounding box center [994, 567] width 297 height 188
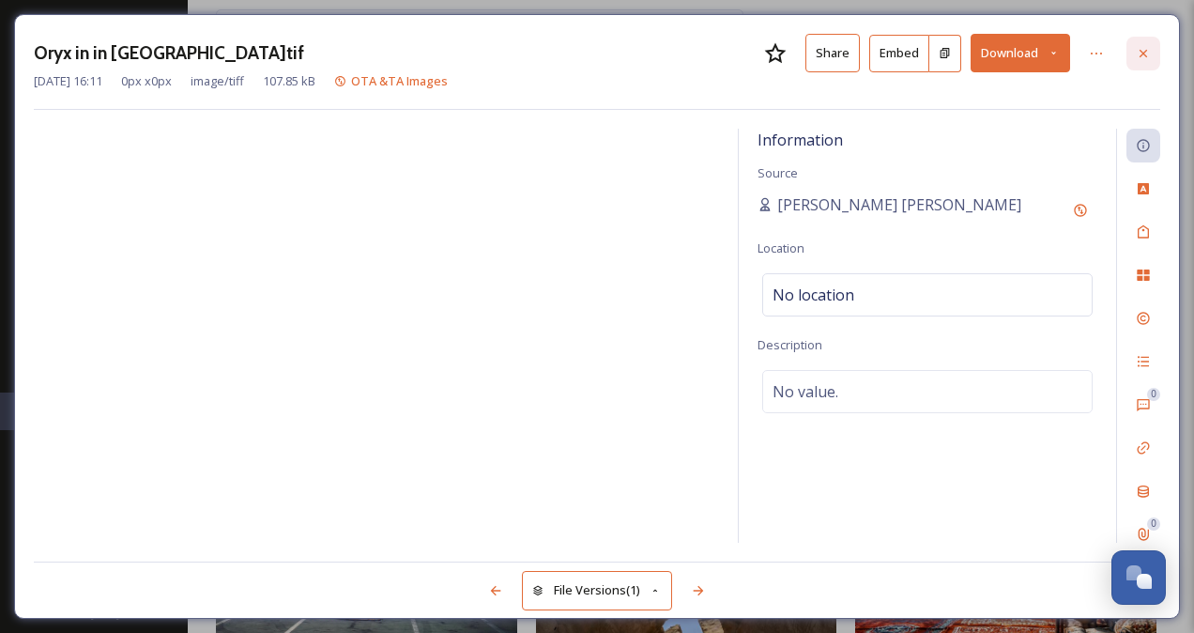
click at [1150, 51] on icon at bounding box center [1143, 53] width 15 height 15
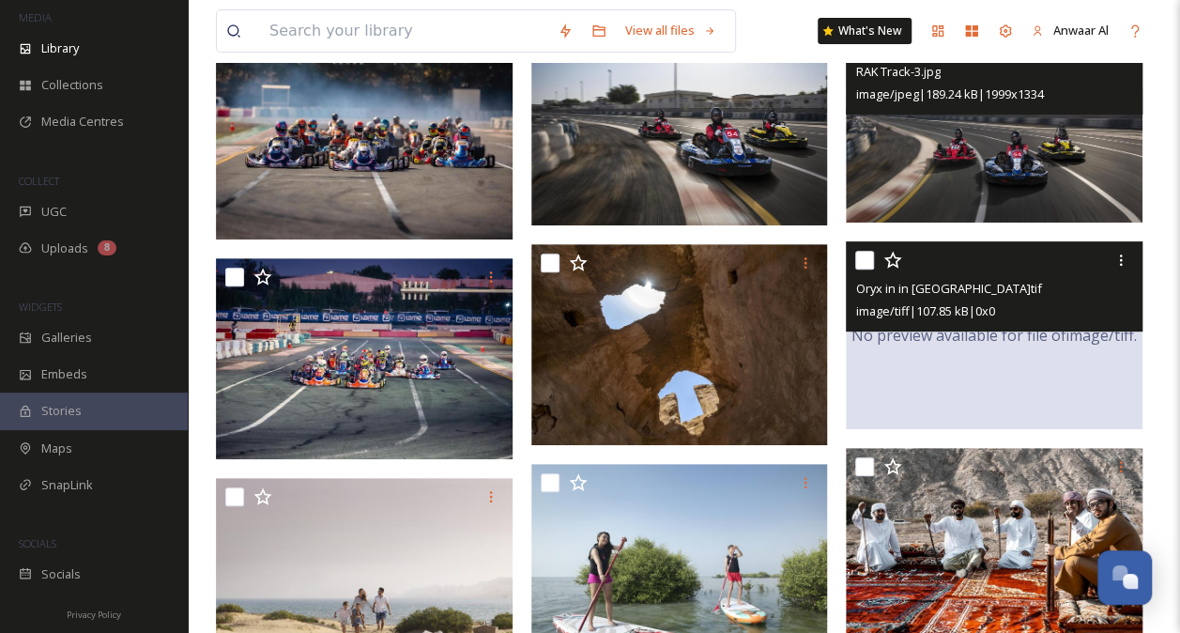
scroll to position [234, 0]
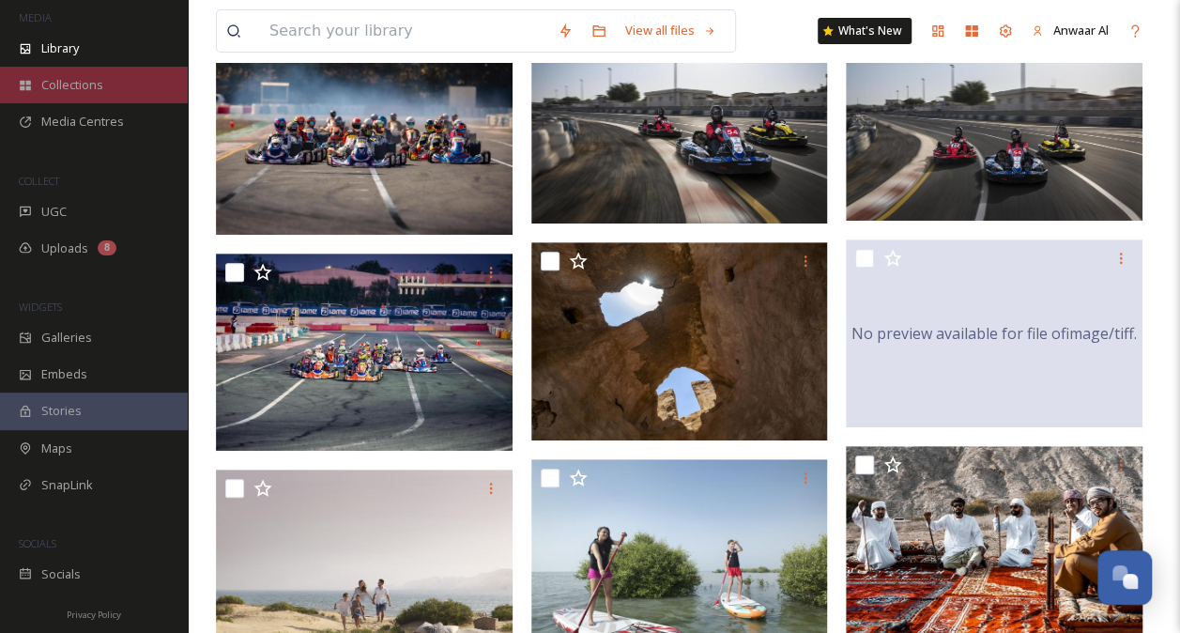
click at [63, 79] on span "Collections" at bounding box center [72, 85] width 62 height 18
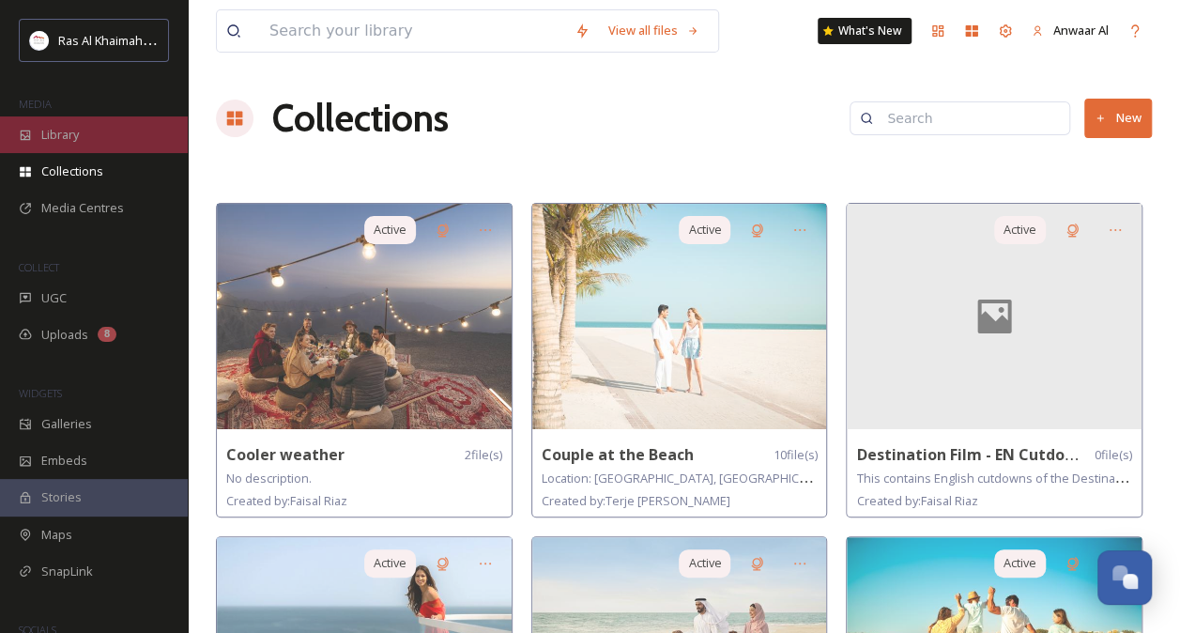
click at [91, 145] on div "Library" at bounding box center [94, 134] width 188 height 37
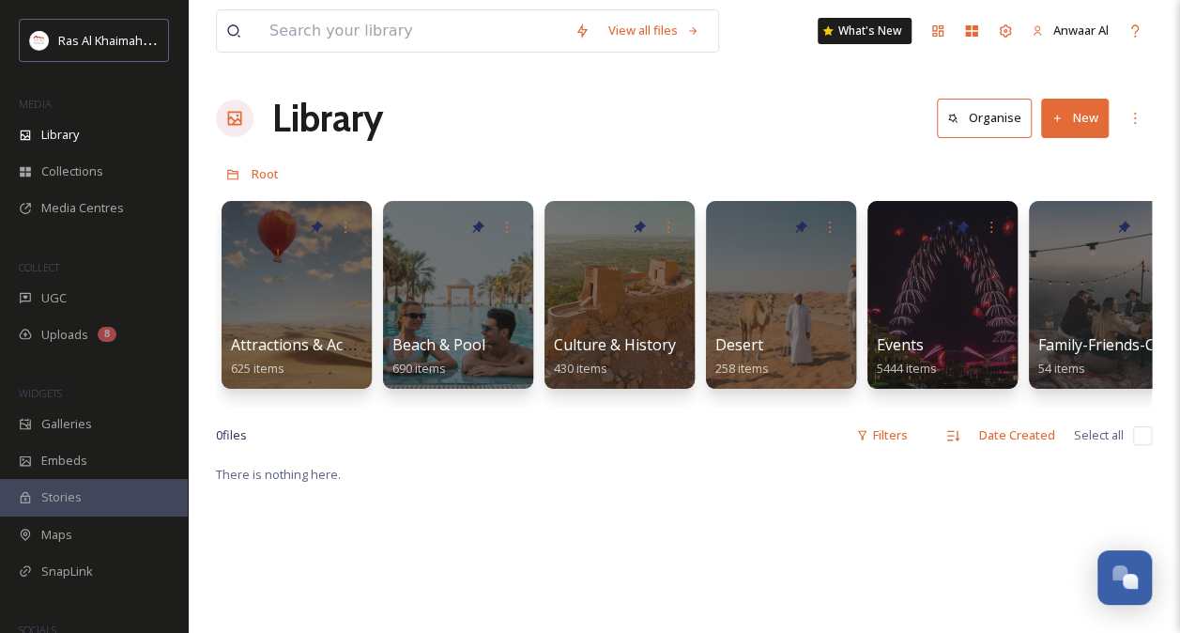
scroll to position [0, 13]
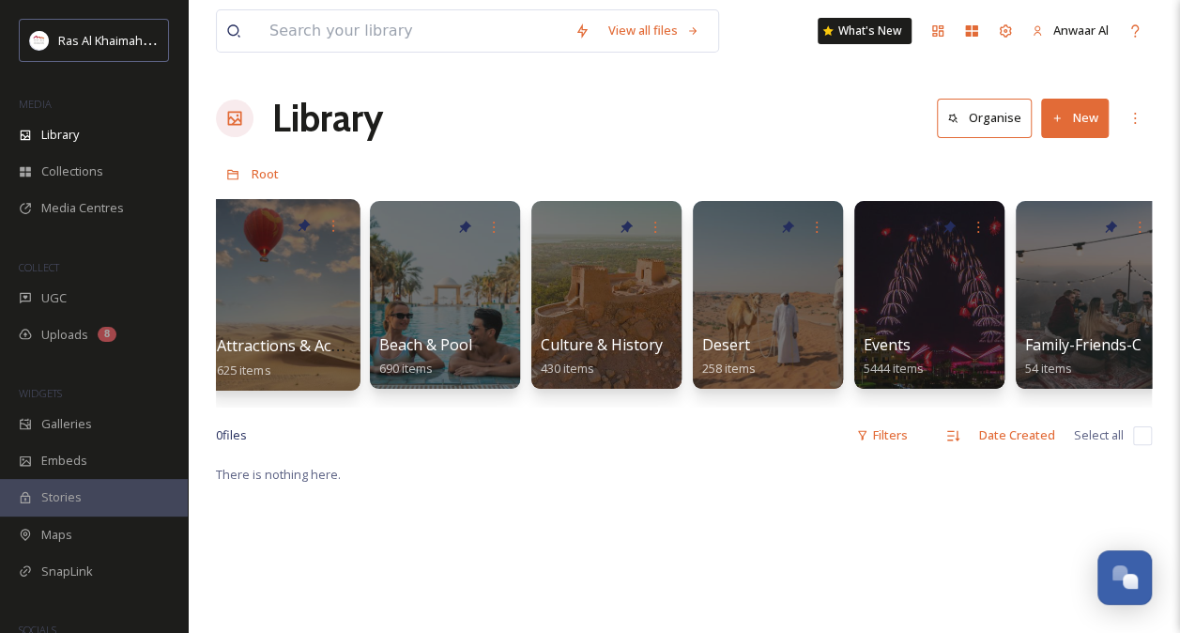
click at [308, 326] on div at bounding box center [282, 294] width 153 height 191
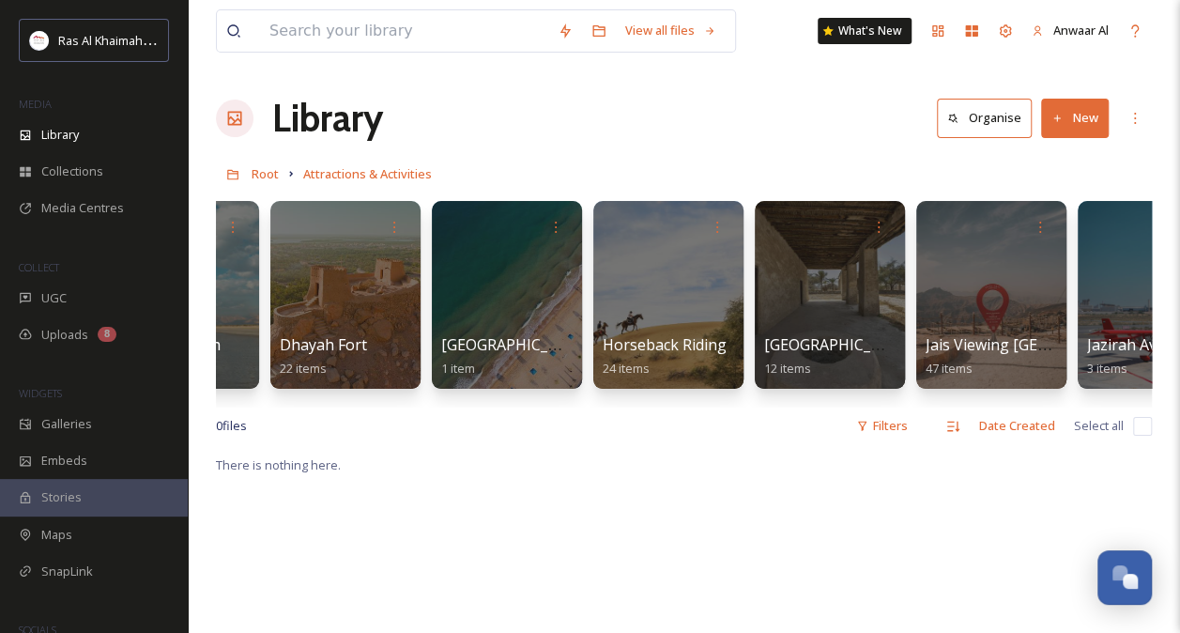
scroll to position [0, 1089]
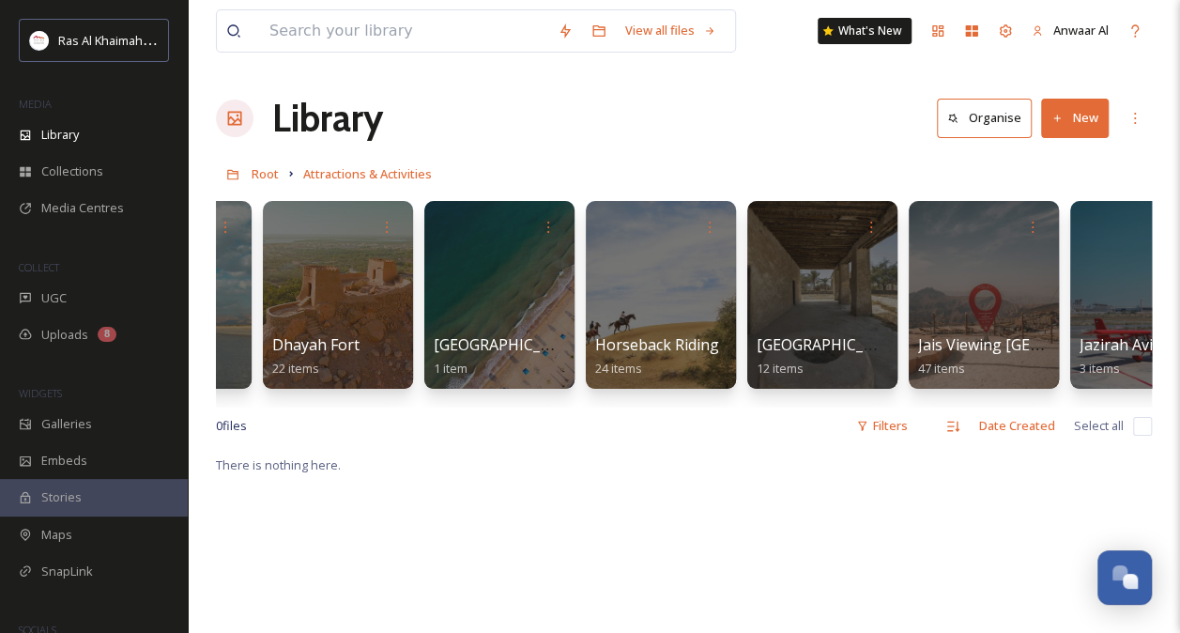
drag, startPoint x: 644, startPoint y: 400, endPoint x: 775, endPoint y: 402, distance: 131.4
click at [775, 402] on div "ActionFlight 23 items [PERSON_NAME] Golf Club 91 items [PERSON_NAME][GEOGRAPHIC…" at bounding box center [684, 299] width 936 height 216
click at [272, 166] on span "Root" at bounding box center [265, 173] width 27 height 17
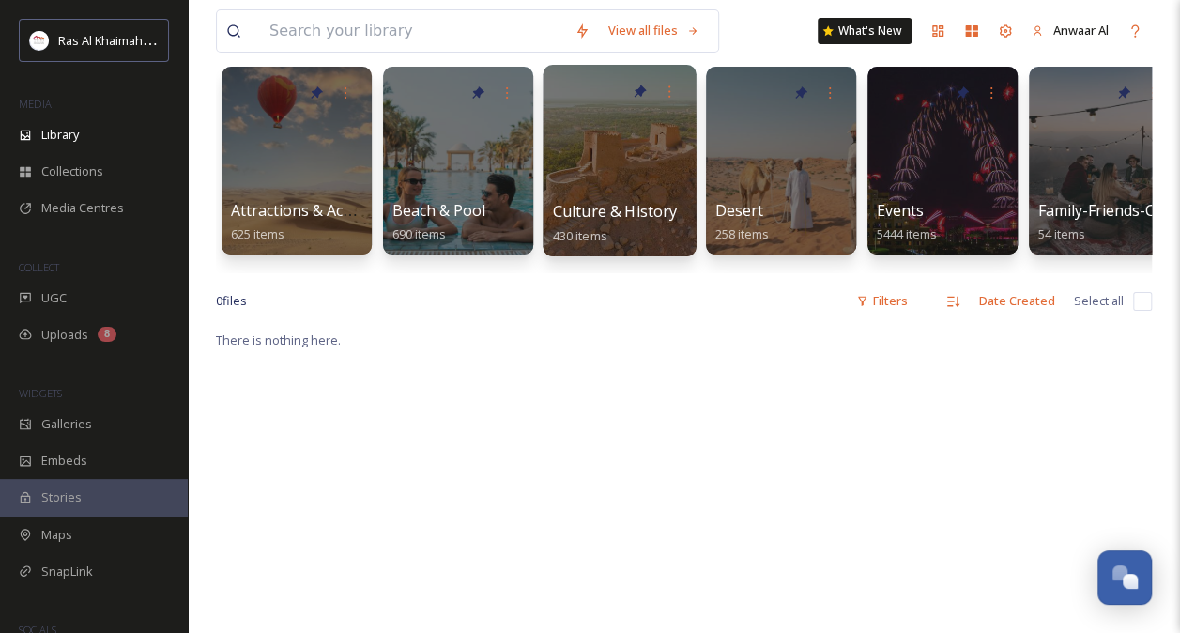
scroll to position [135, 0]
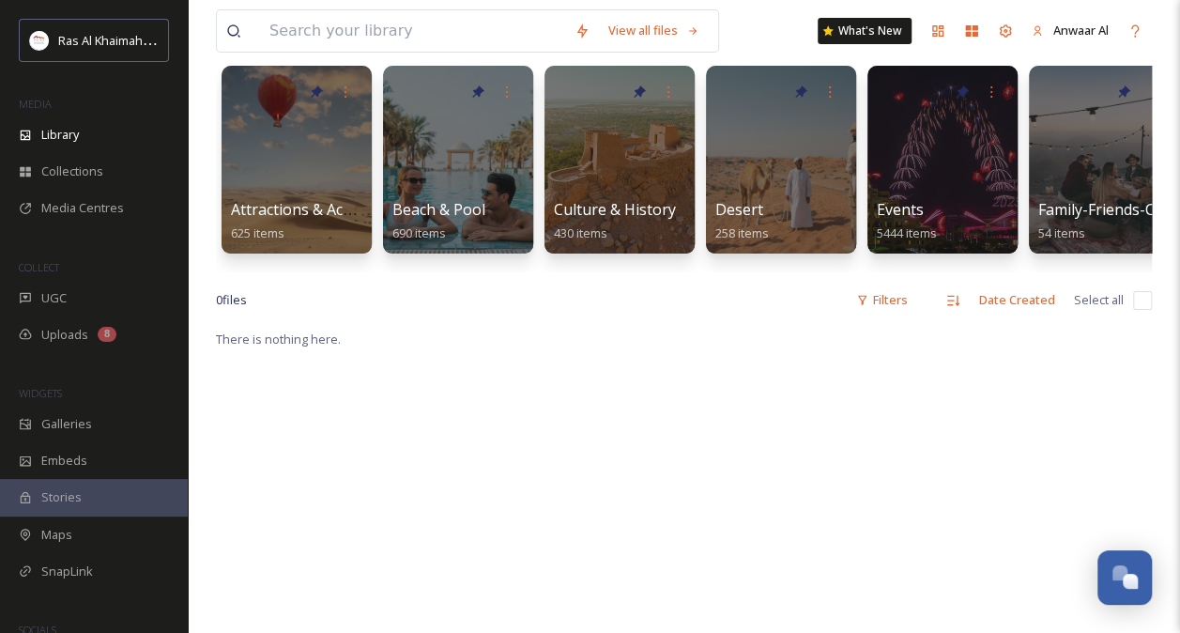
click at [1138, 270] on div "Attractions & Activities 625 items Beach & Pool 690 items Culture & History 430…" at bounding box center [684, 164] width 936 height 216
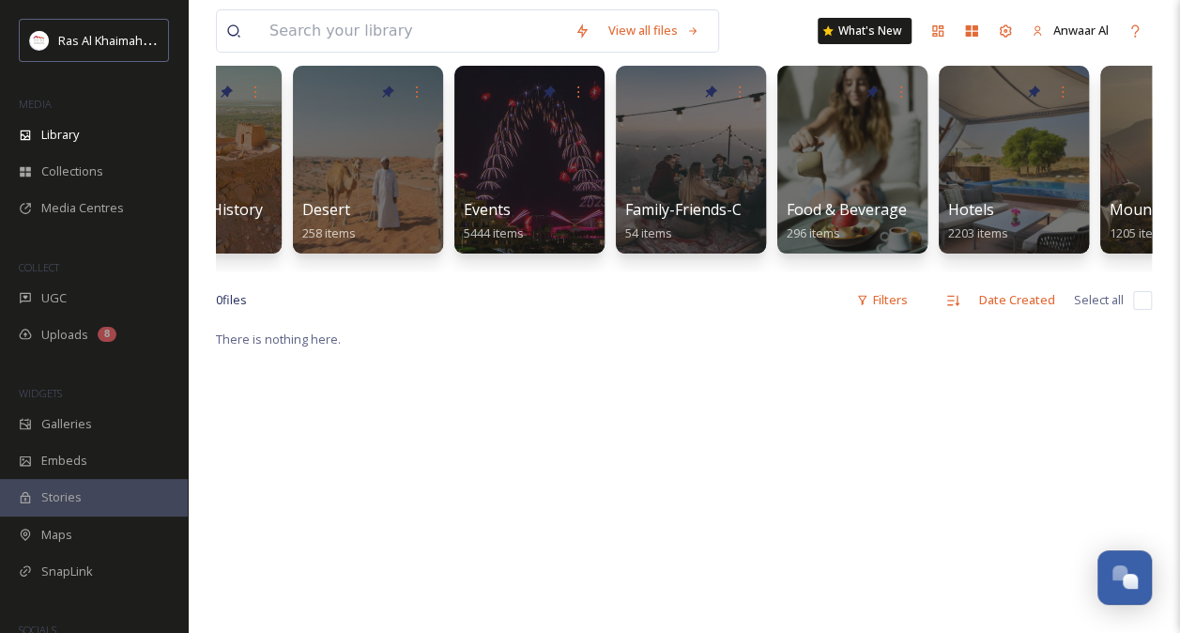
scroll to position [0, 500]
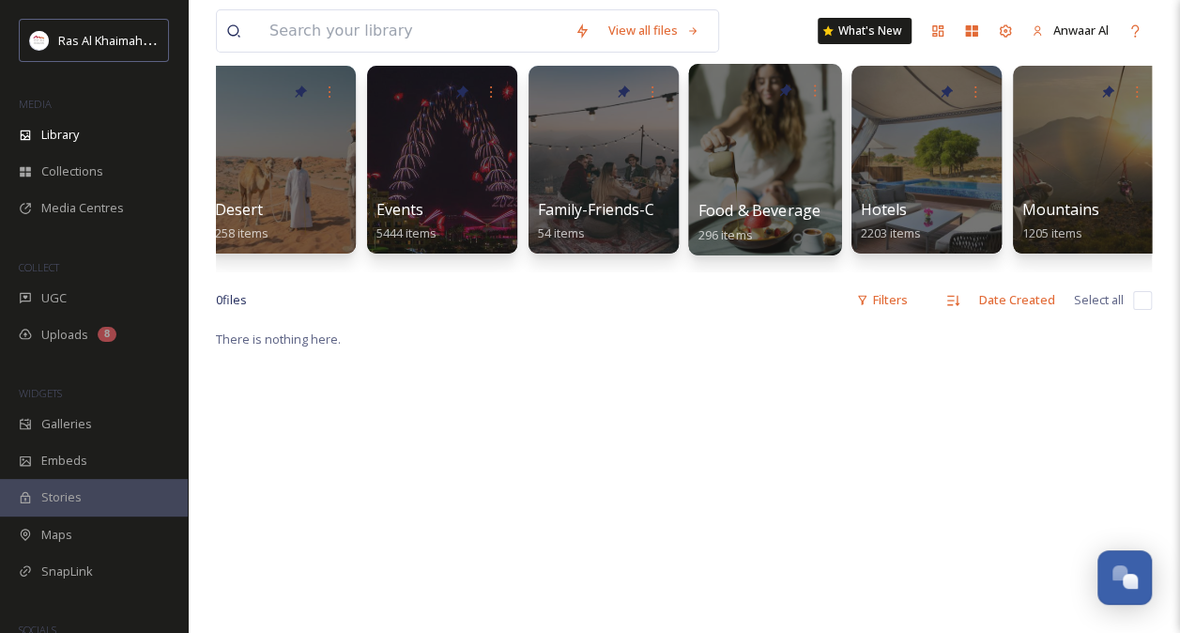
click at [819, 165] on div at bounding box center [764, 159] width 153 height 191
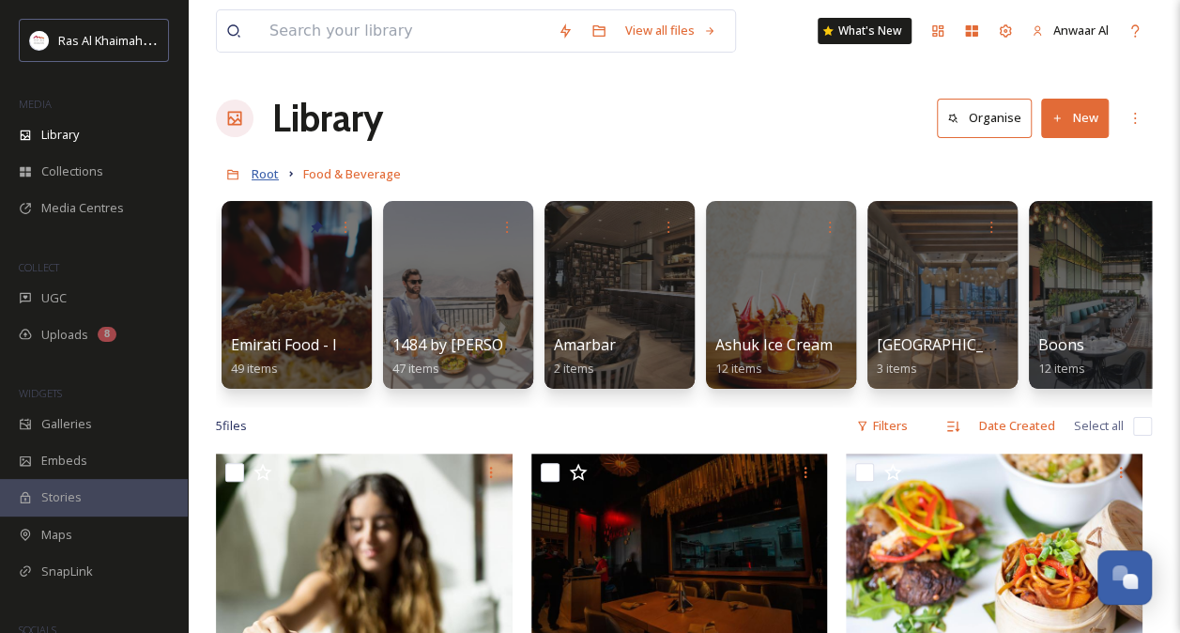
click at [253, 171] on span "Root" at bounding box center [265, 173] width 27 height 17
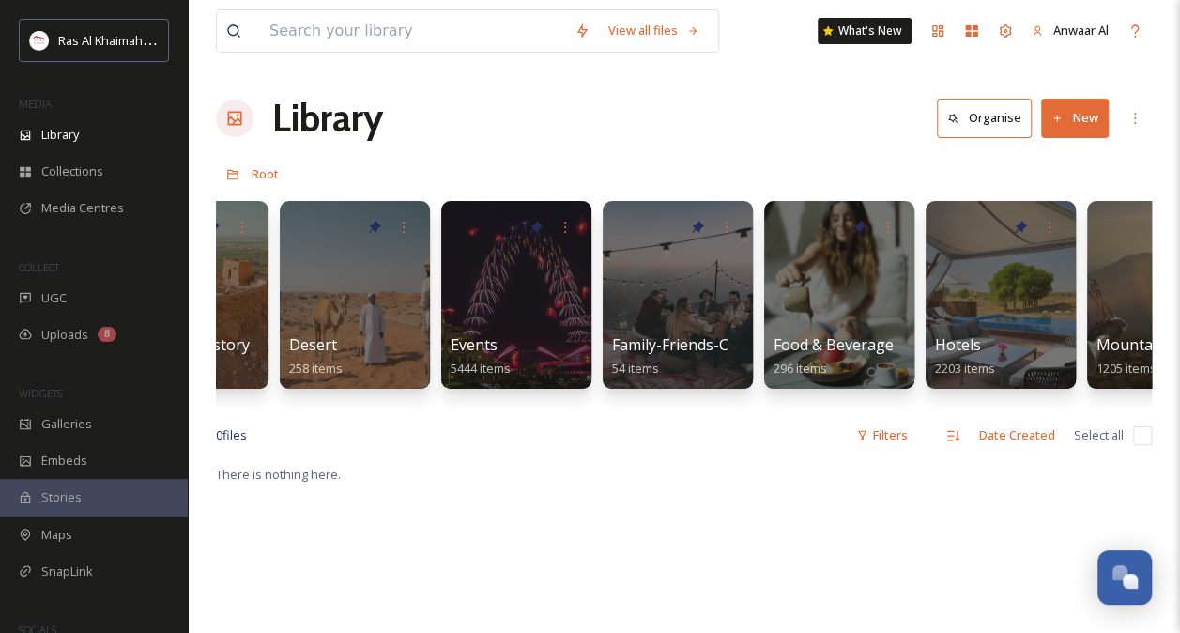
scroll to position [0, 450]
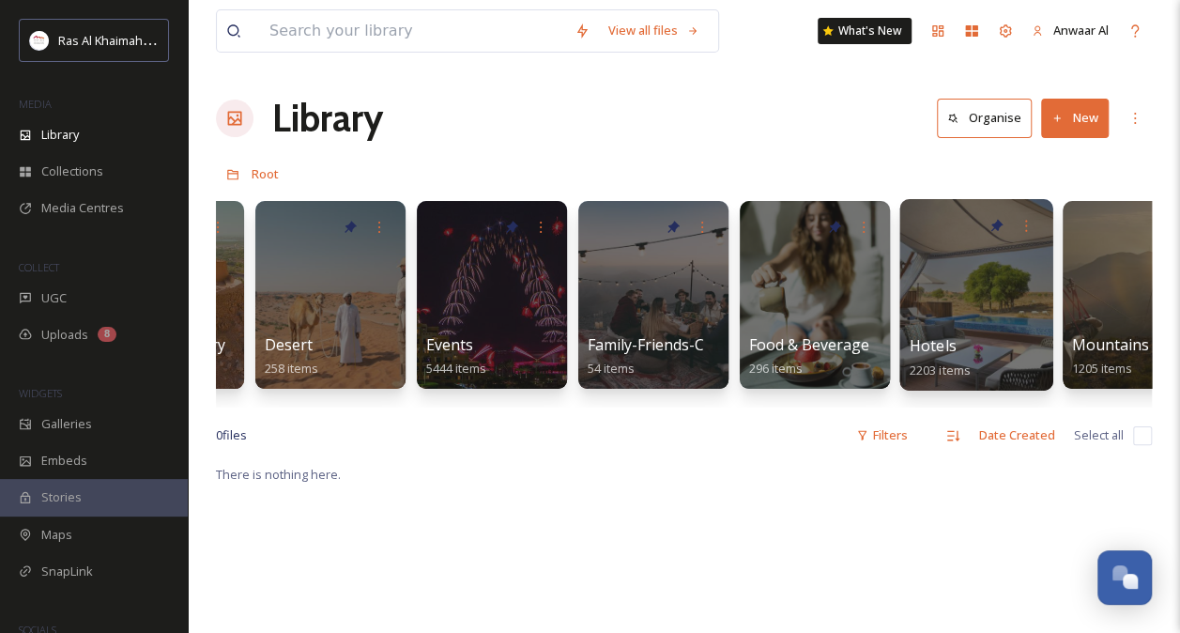
click at [1000, 321] on div at bounding box center [975, 294] width 153 height 191
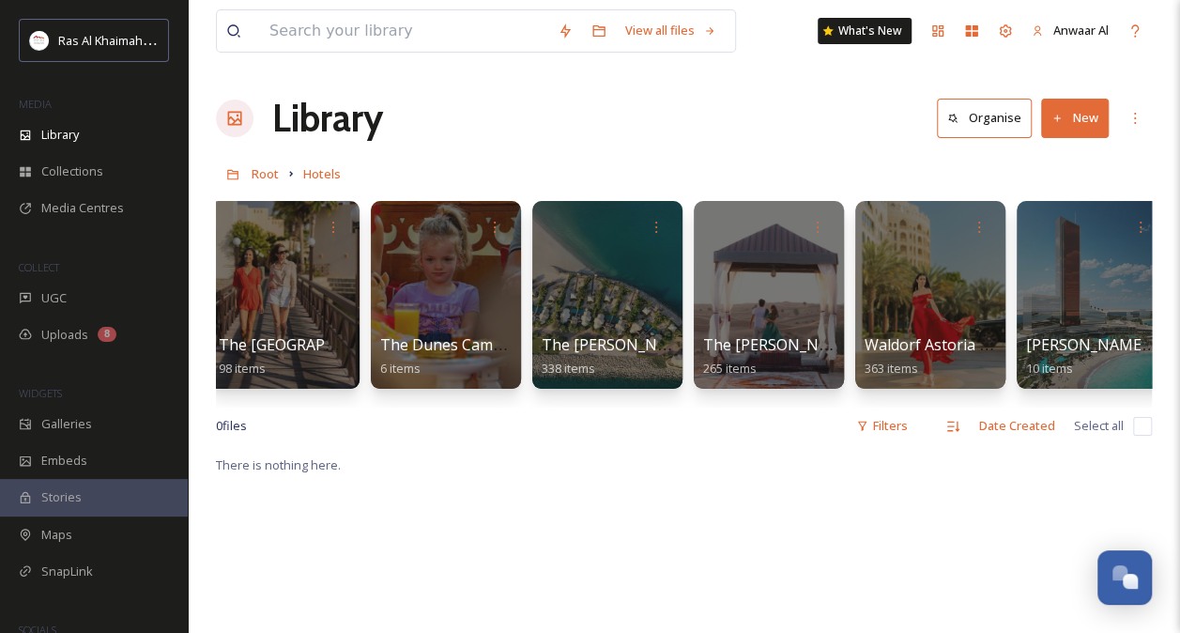
scroll to position [0, 2777]
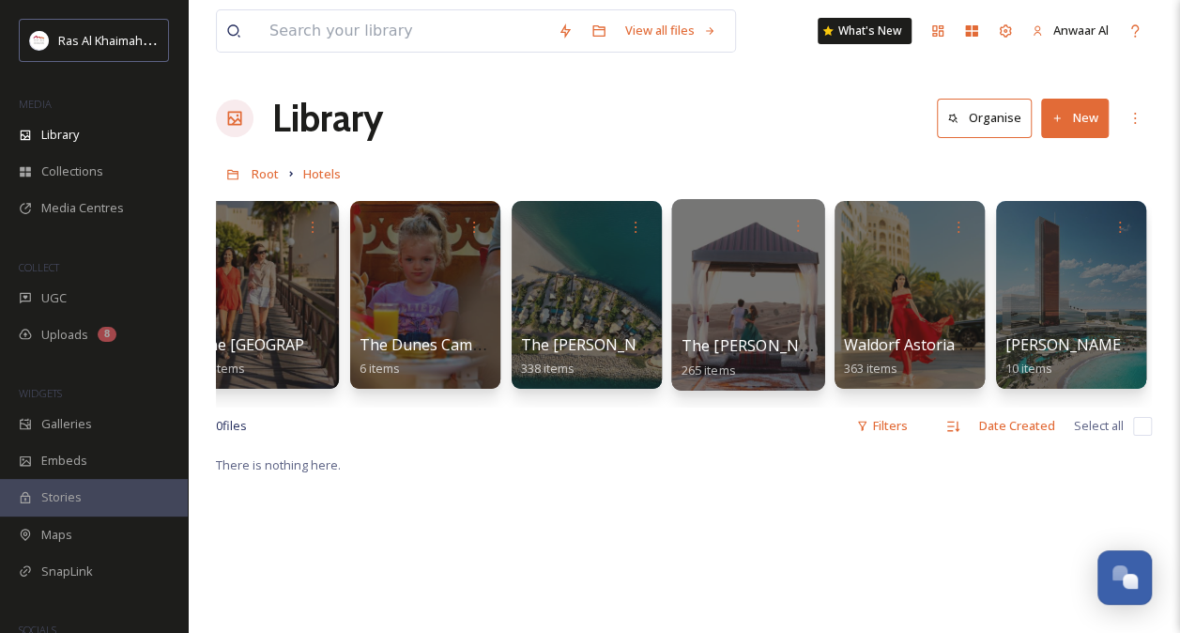
click at [749, 322] on div at bounding box center [747, 294] width 153 height 191
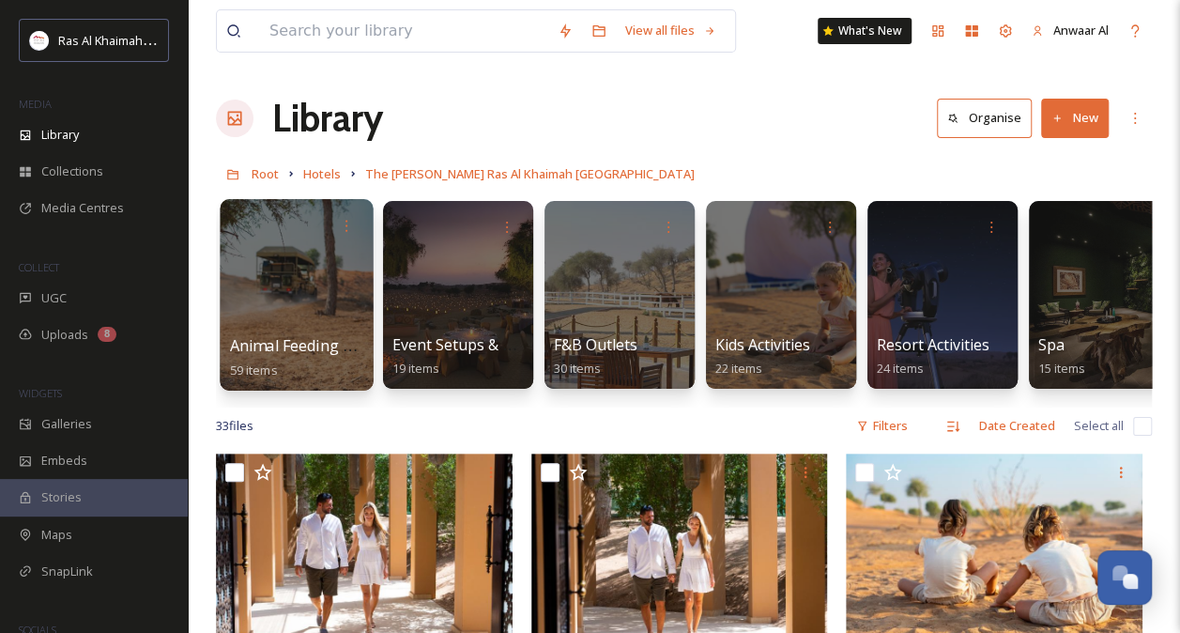
click at [285, 301] on div at bounding box center [296, 294] width 153 height 191
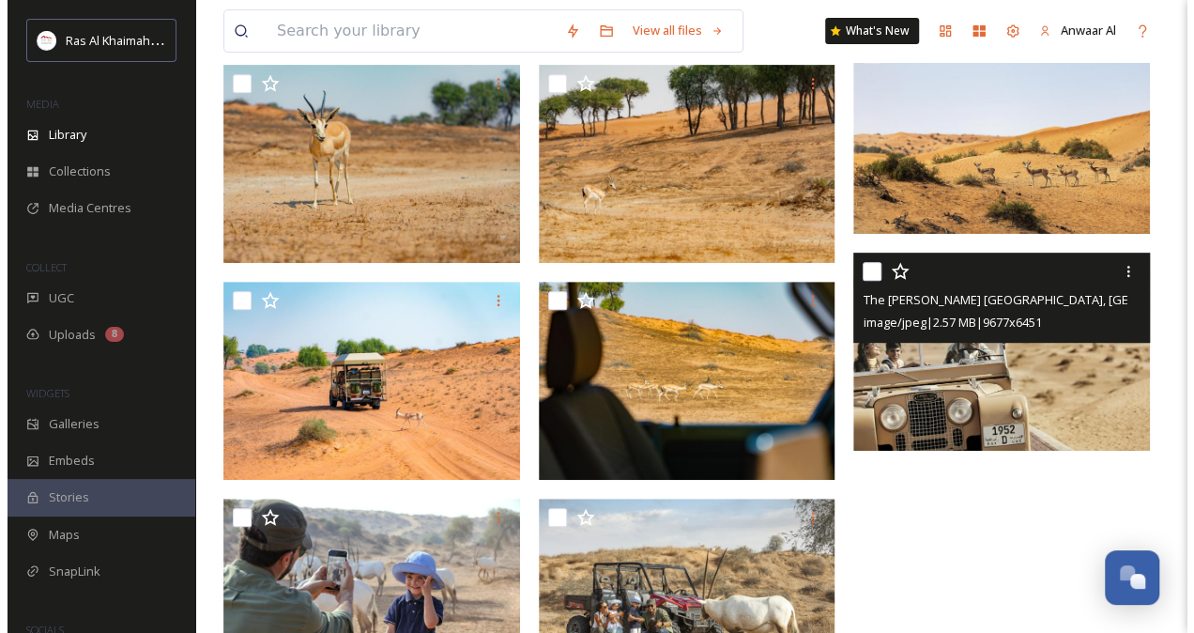
scroll to position [3910, 0]
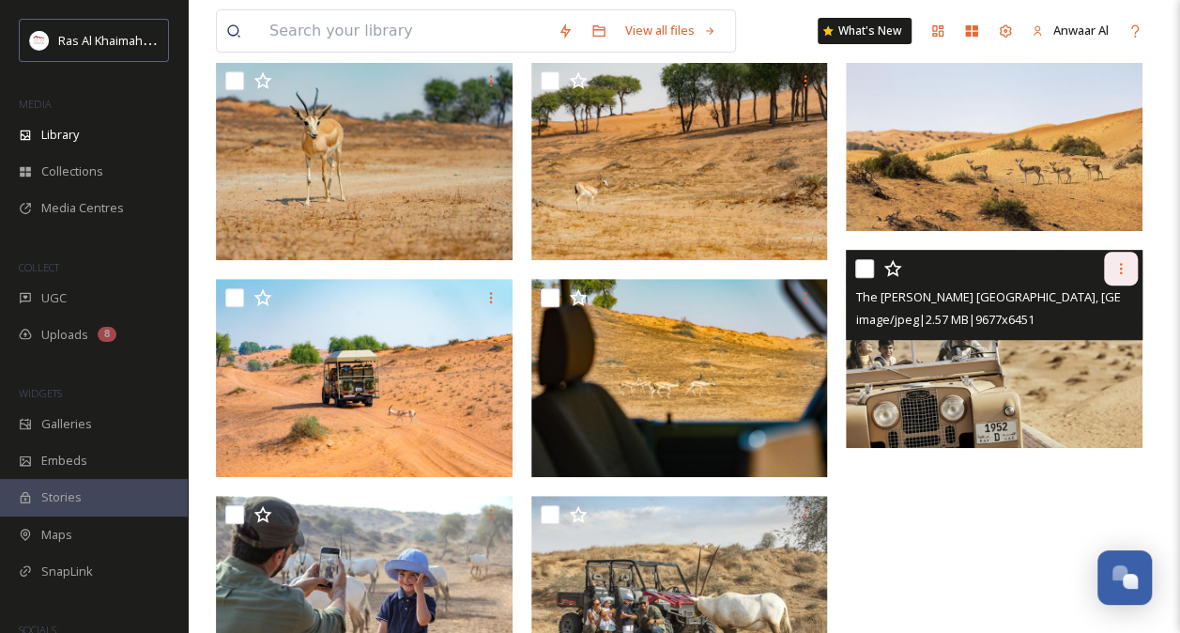
click at [1115, 268] on icon at bounding box center [1120, 268] width 15 height 15
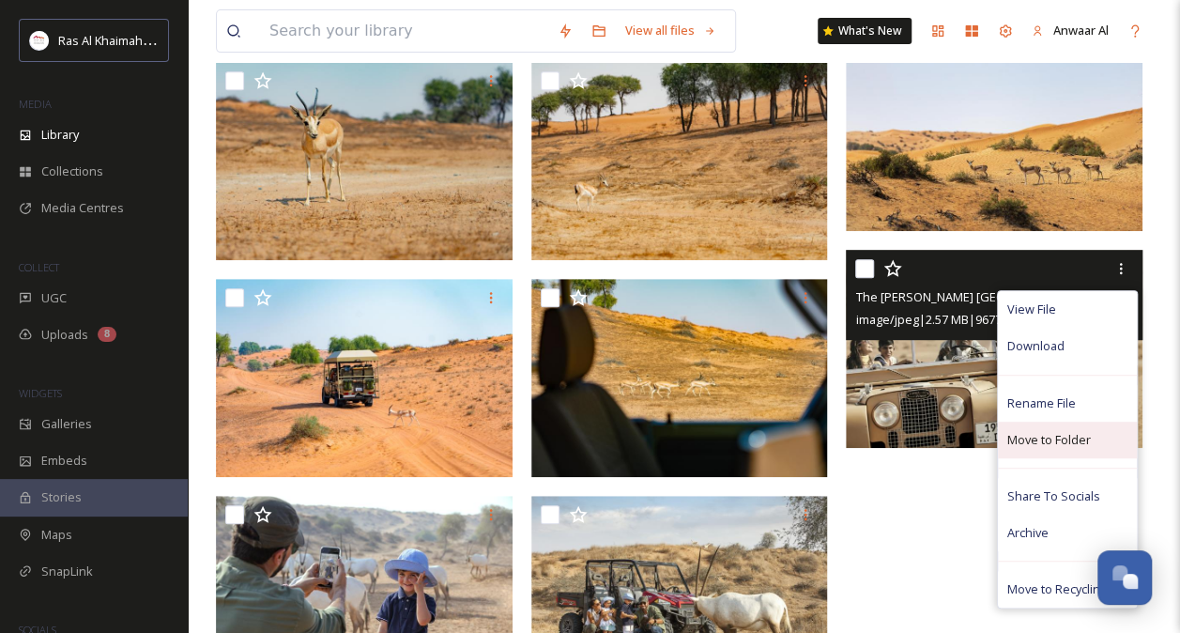
click at [1069, 441] on span "Move to Folder" at bounding box center [1049, 440] width 84 height 18
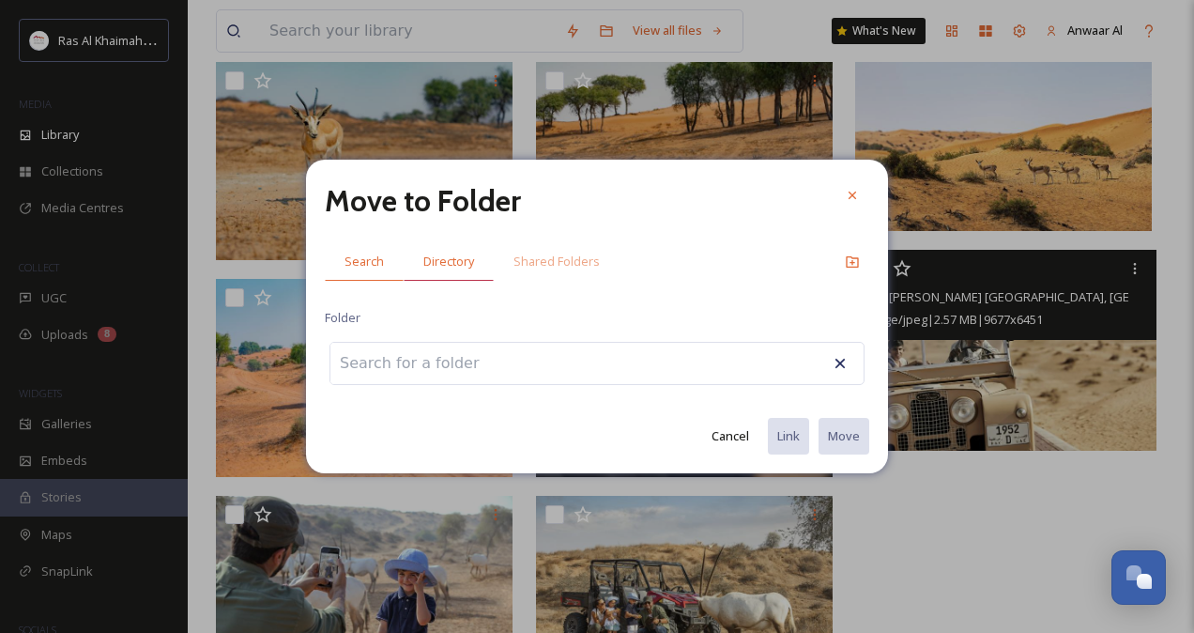
click at [467, 259] on span "Directory" at bounding box center [448, 261] width 51 height 18
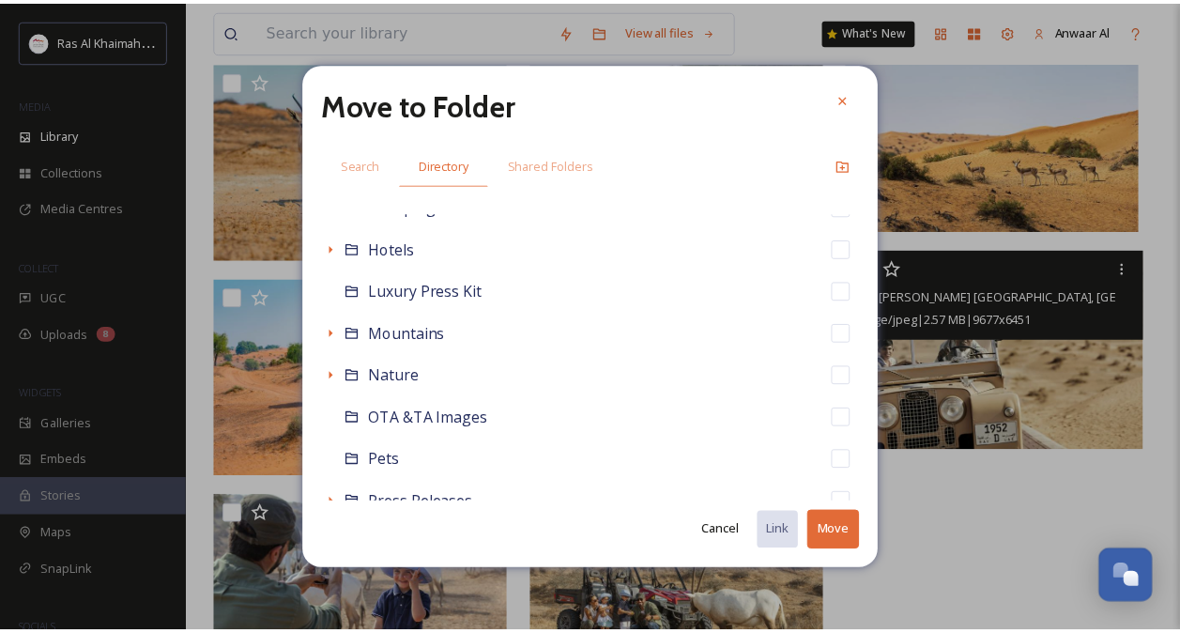
scroll to position [802, 0]
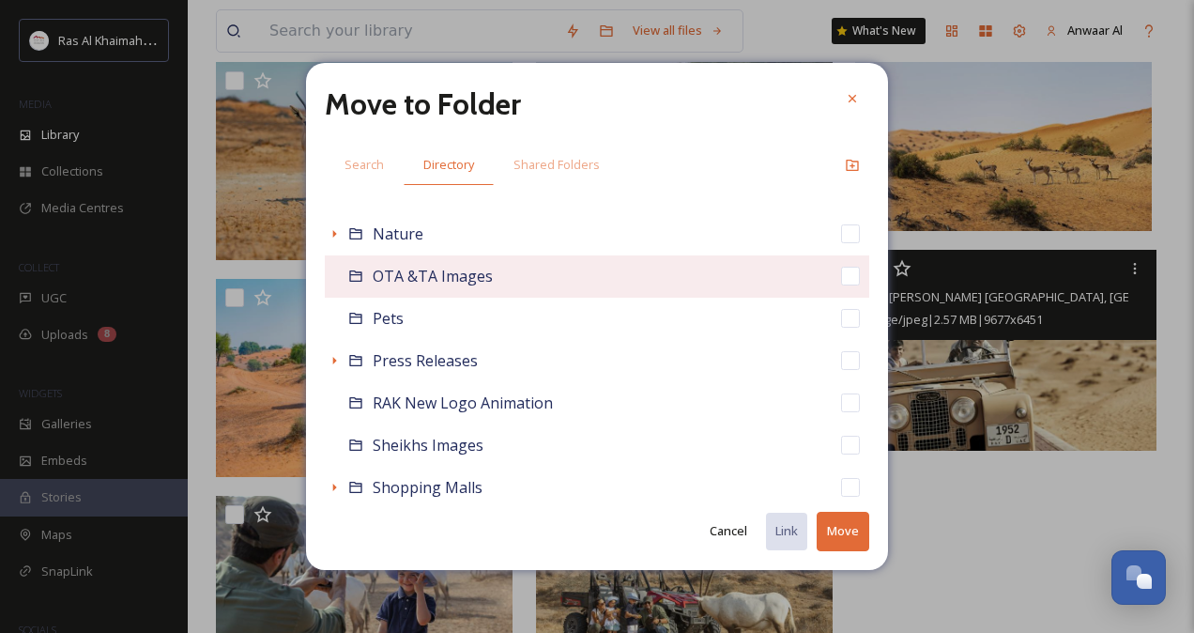
click at [456, 278] on span "OTA &TA Images" at bounding box center [433, 276] width 120 height 21
checkbox input "false"
checkbox input "true"
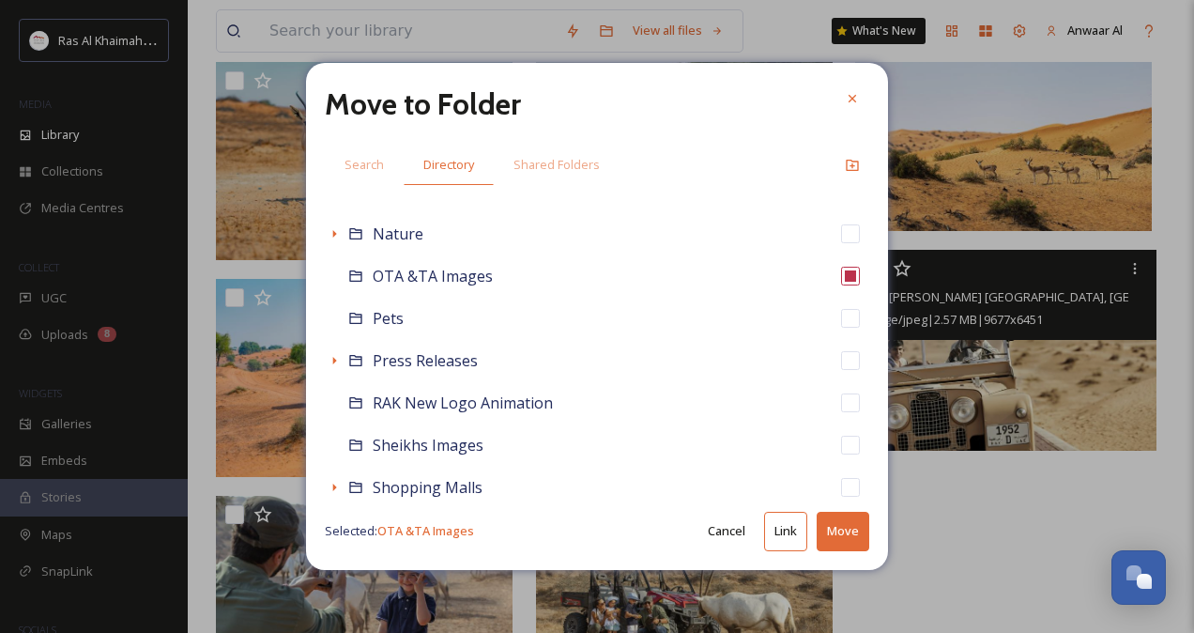
click at [794, 537] on button "Link" at bounding box center [785, 530] width 43 height 38
checkbox input "true"
checkbox input "false"
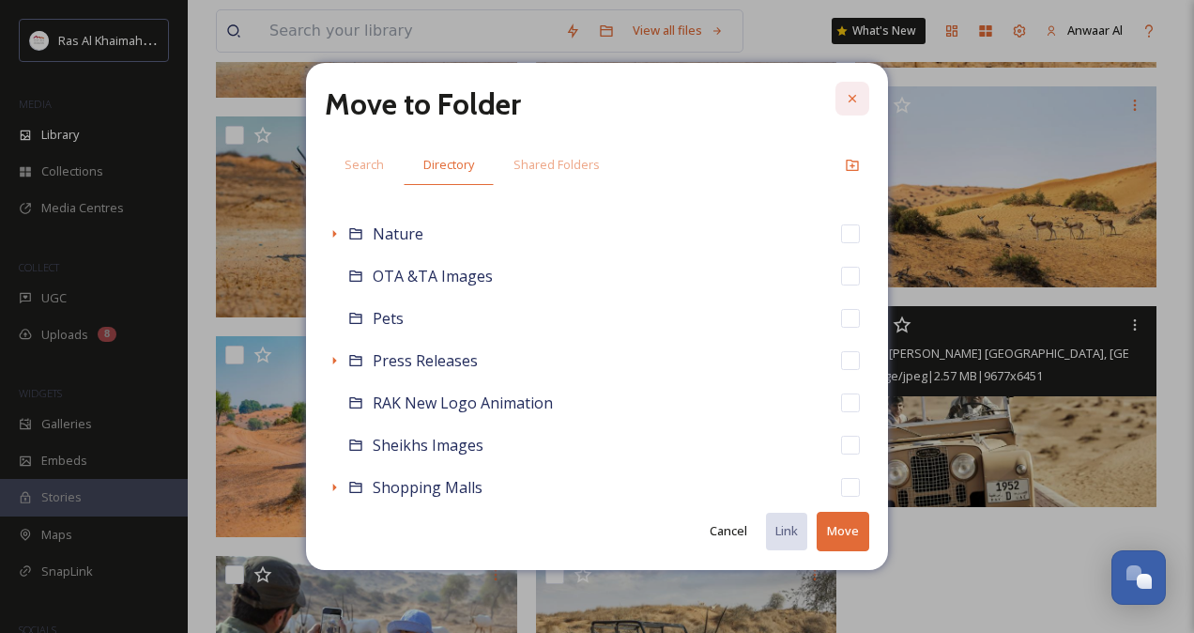
click at [847, 96] on icon at bounding box center [852, 98] width 15 height 15
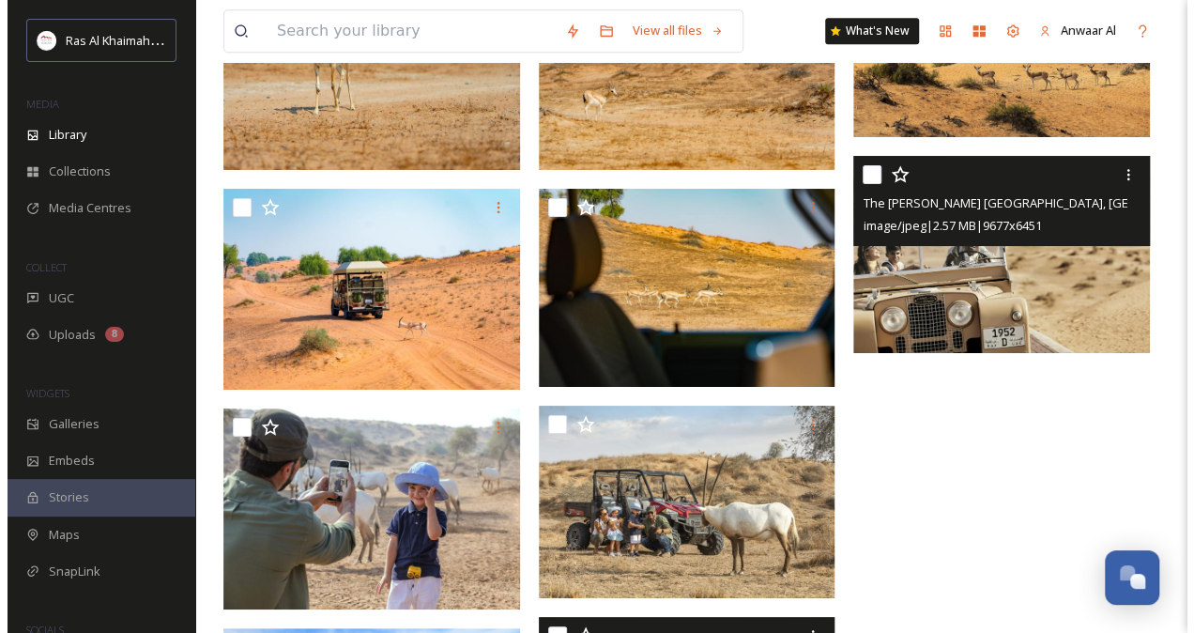
scroll to position [4056, 0]
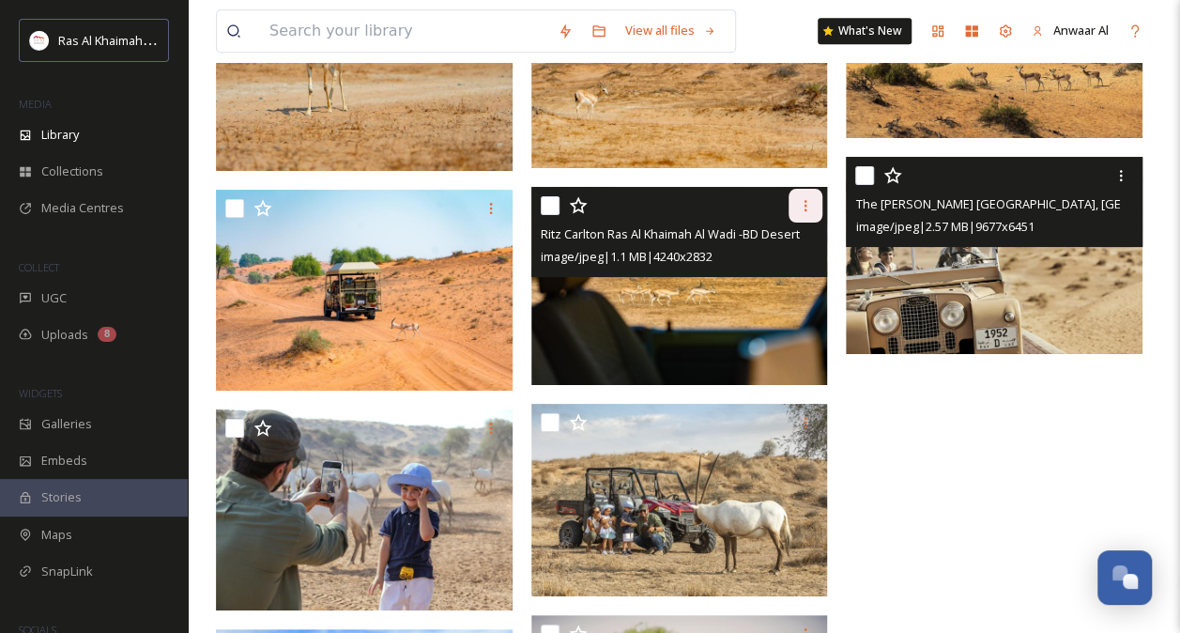
click at [800, 203] on icon at bounding box center [805, 205] width 15 height 15
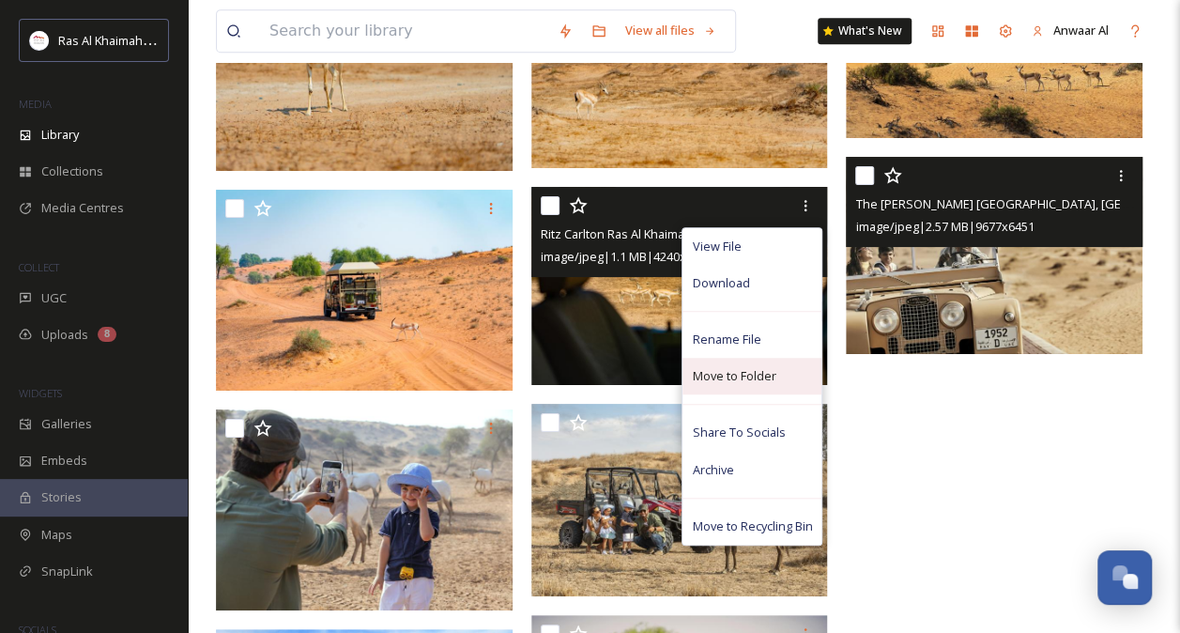
click at [760, 374] on span "Move to Folder" at bounding box center [734, 376] width 84 height 18
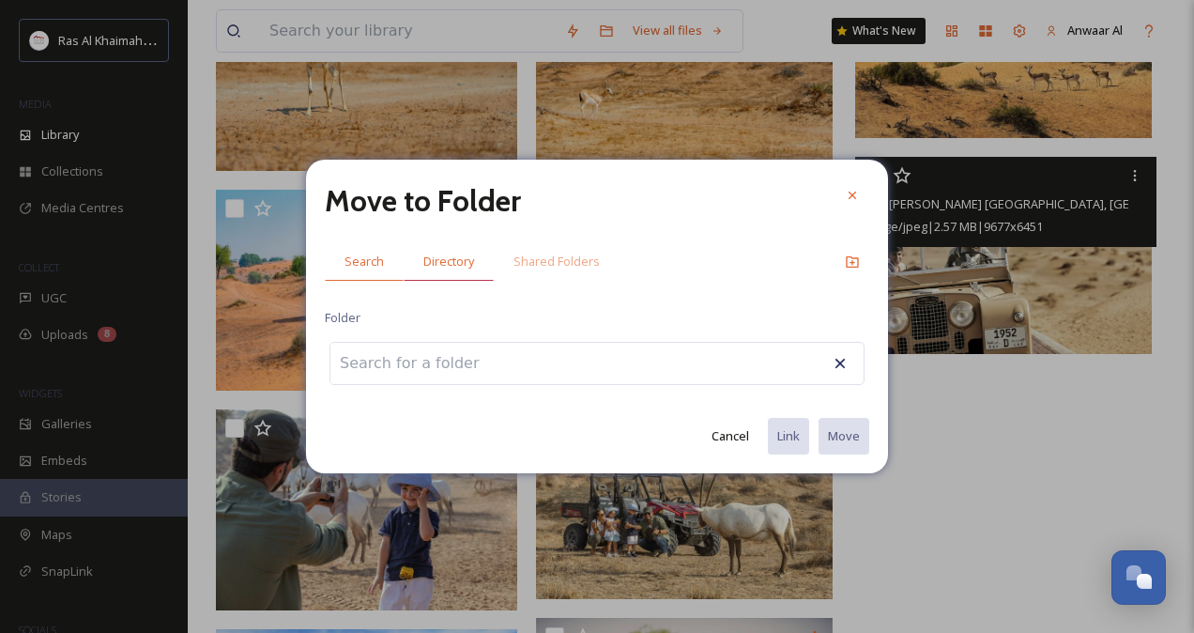
click at [460, 253] on span "Directory" at bounding box center [448, 261] width 51 height 18
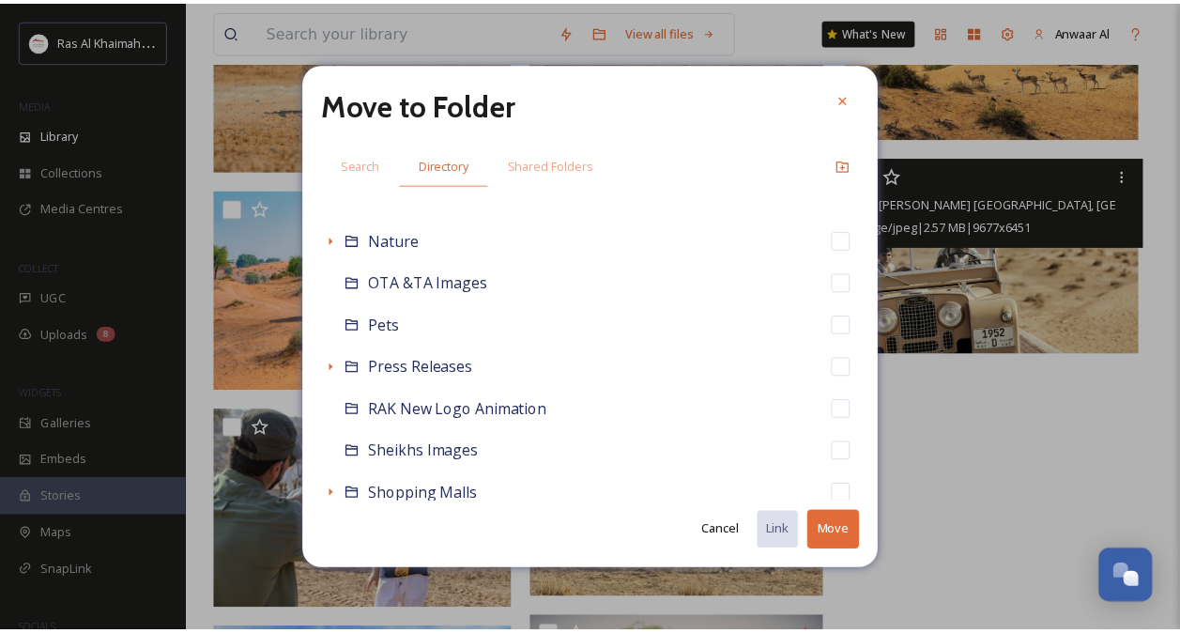
scroll to position [756, 0]
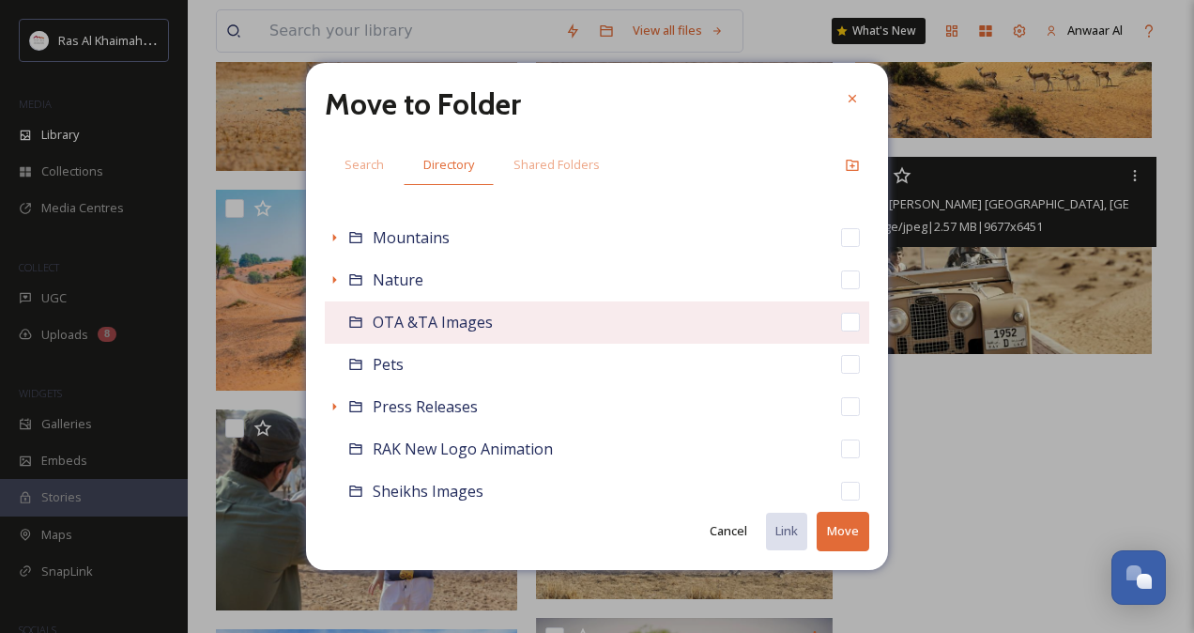
click at [451, 327] on span "OTA &TA Images" at bounding box center [433, 322] width 120 height 21
checkbox input "false"
checkbox input "true"
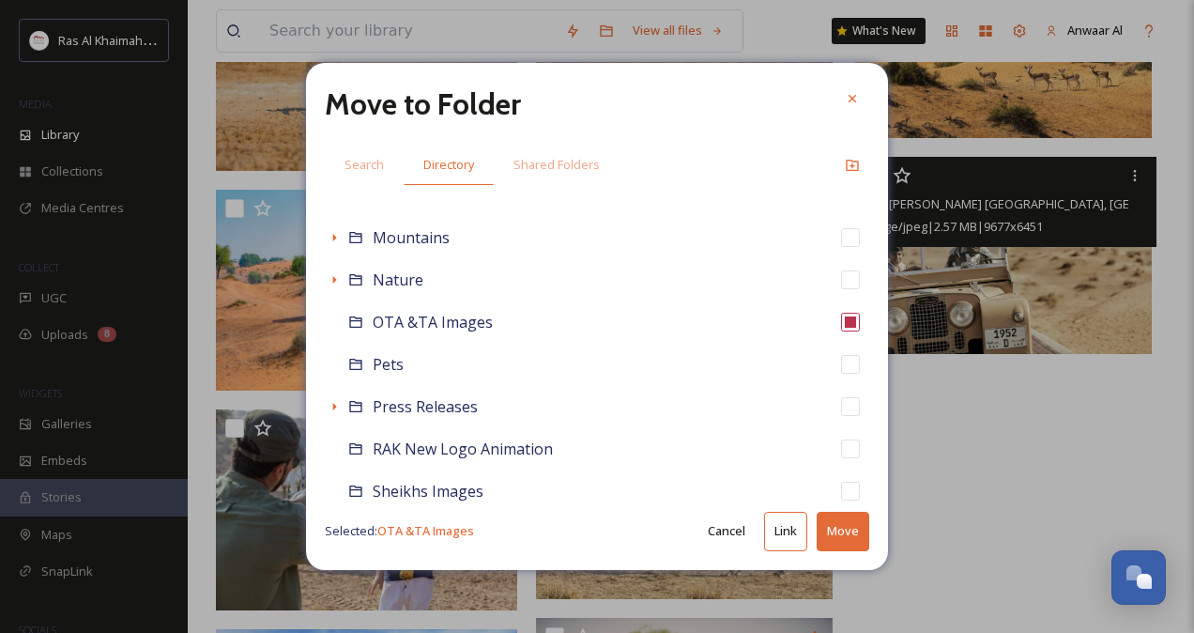
click at [792, 537] on button "Link" at bounding box center [785, 530] width 43 height 38
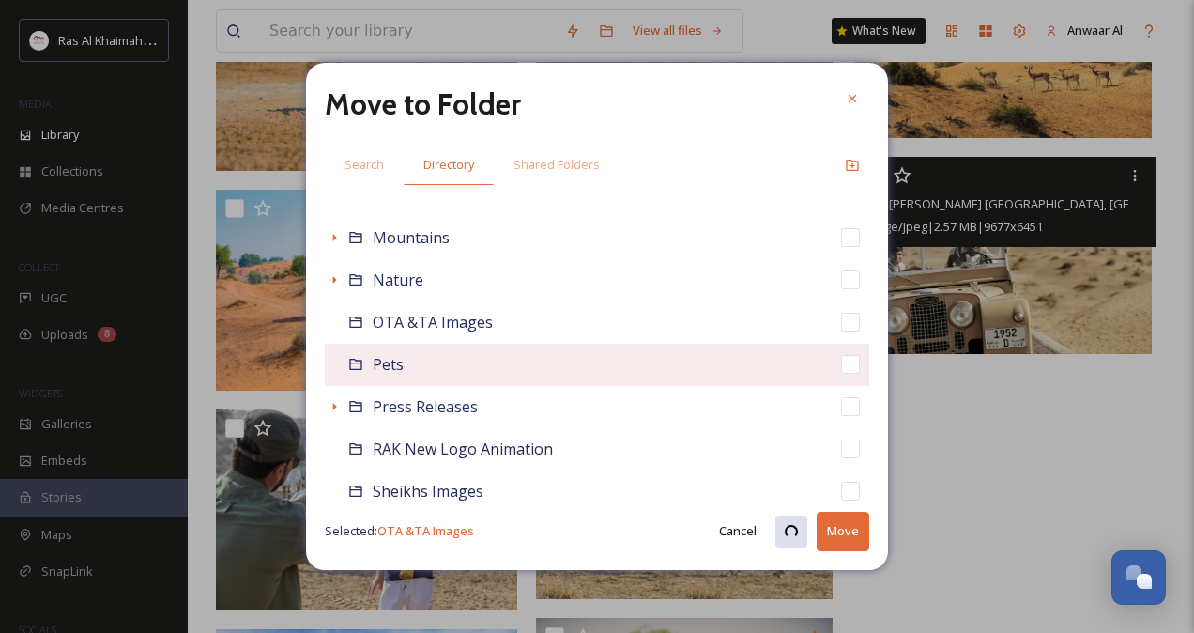
checkbox input "true"
checkbox input "false"
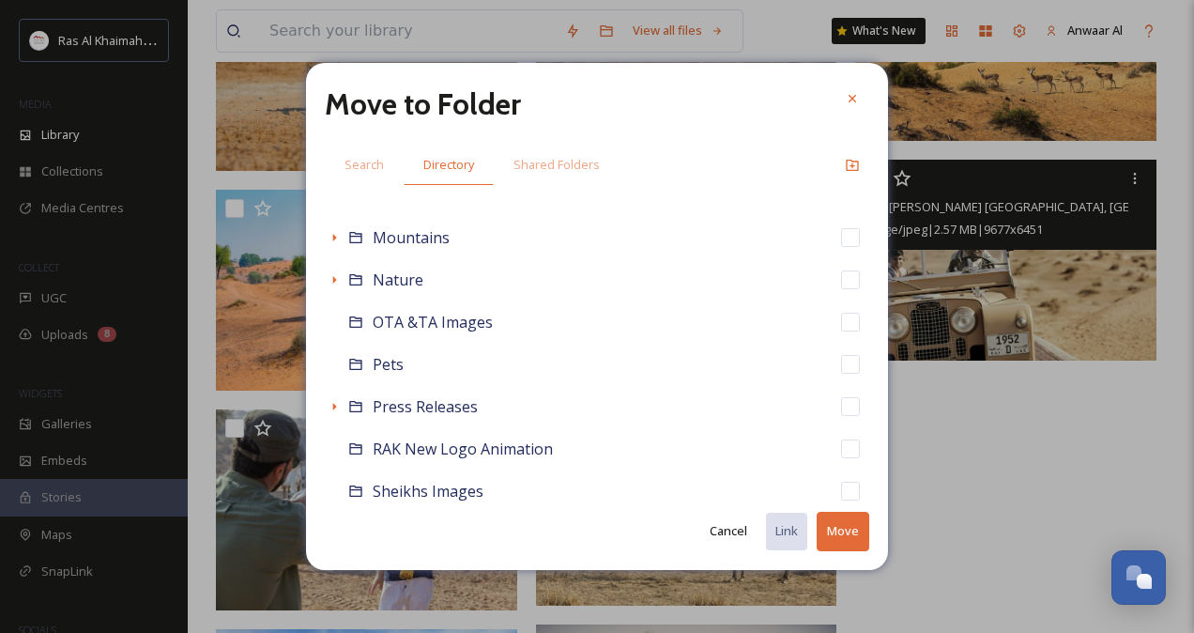
click at [725, 531] on button "Cancel" at bounding box center [728, 530] width 56 height 37
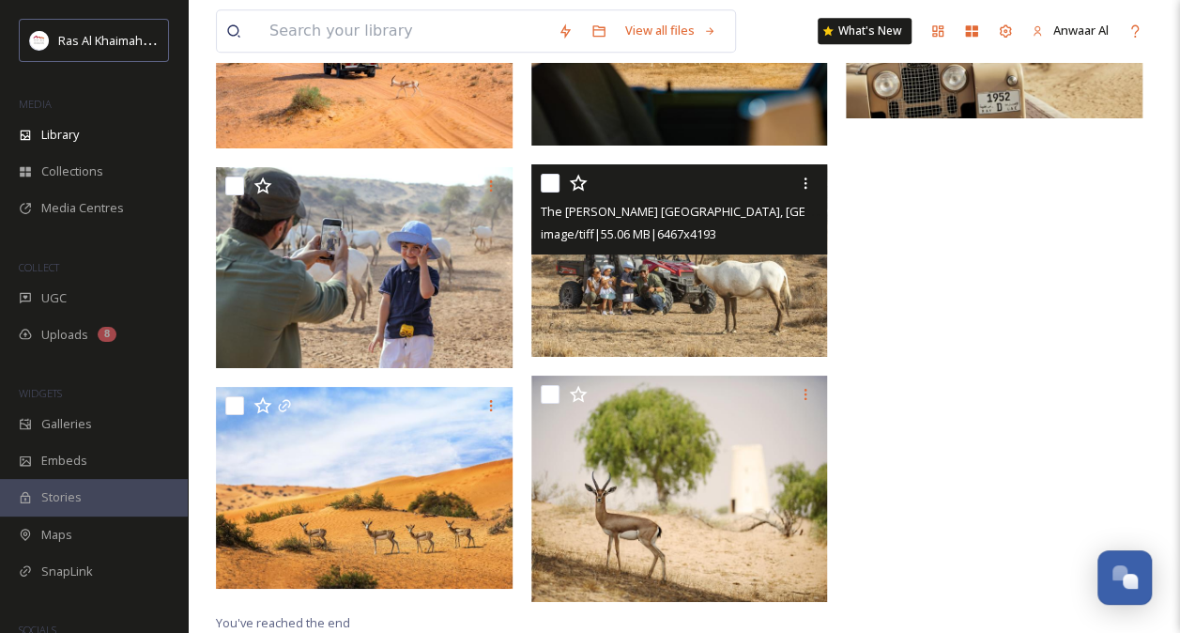
scroll to position [4295, 0]
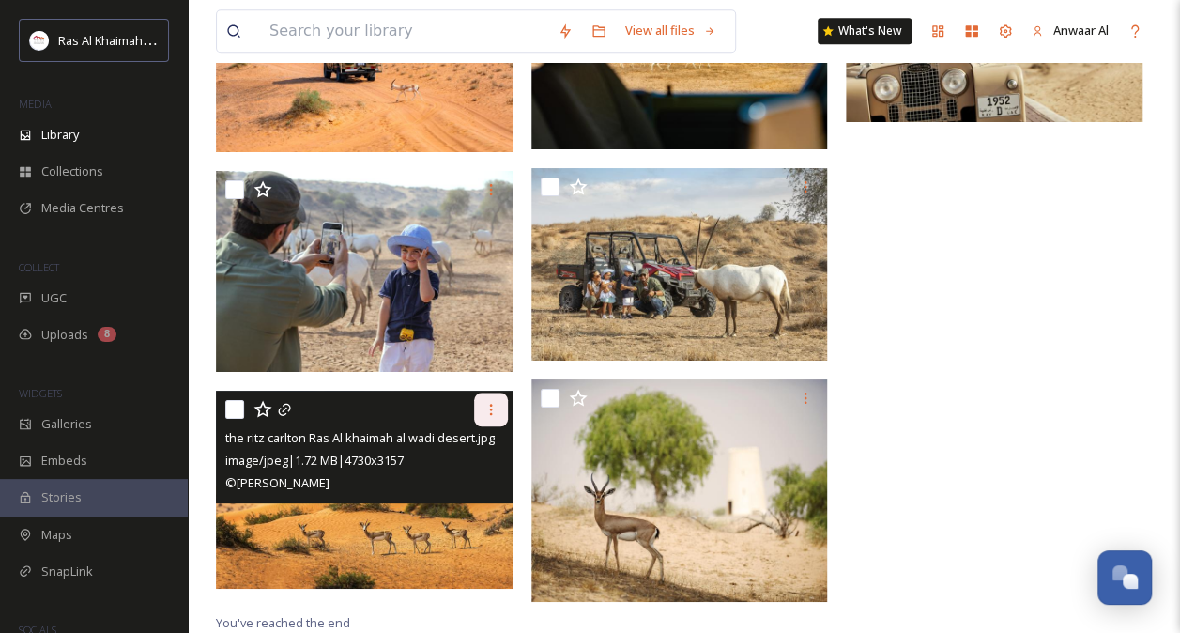
click at [484, 411] on icon at bounding box center [490, 409] width 15 height 15
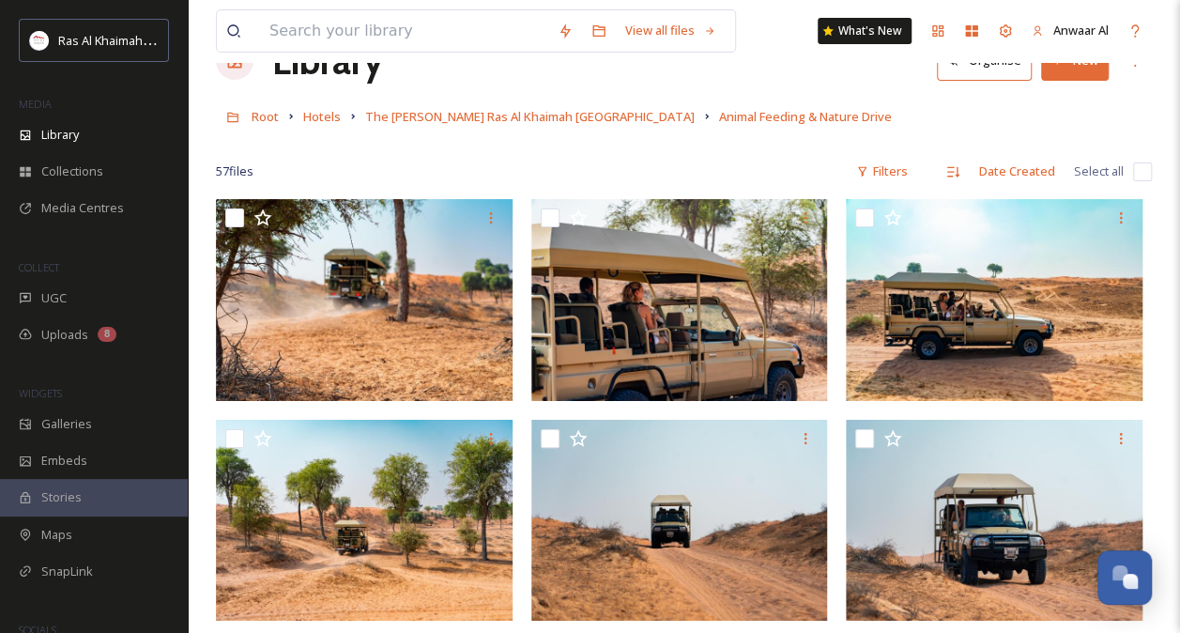
scroll to position [0, 0]
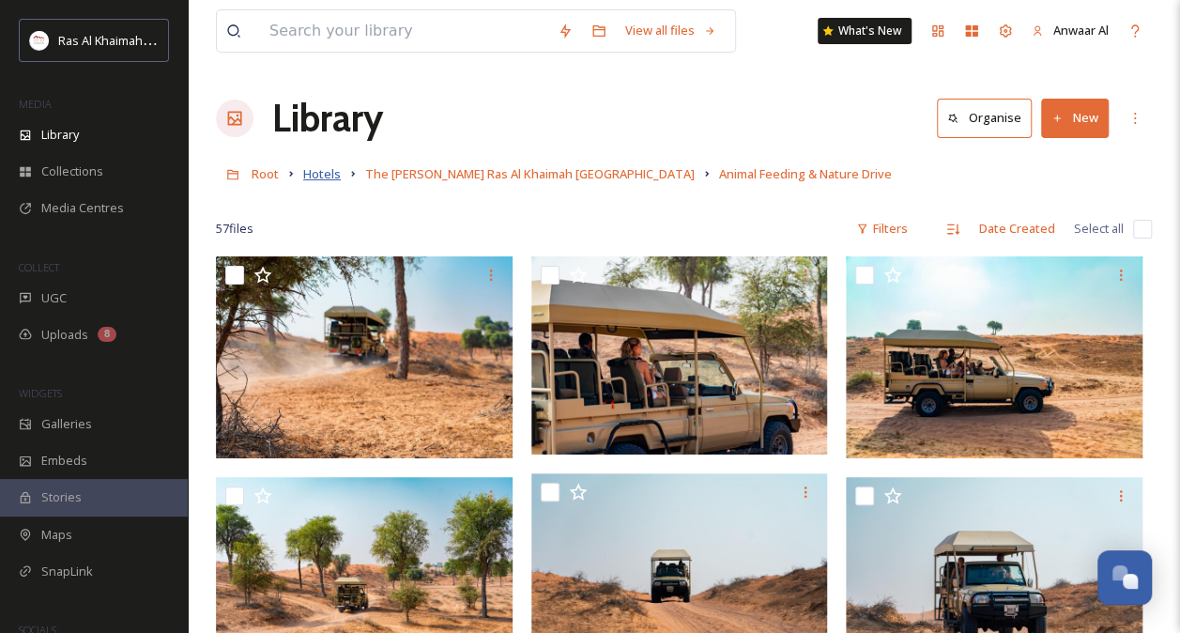
click at [310, 176] on span "Hotels" at bounding box center [322, 173] width 38 height 17
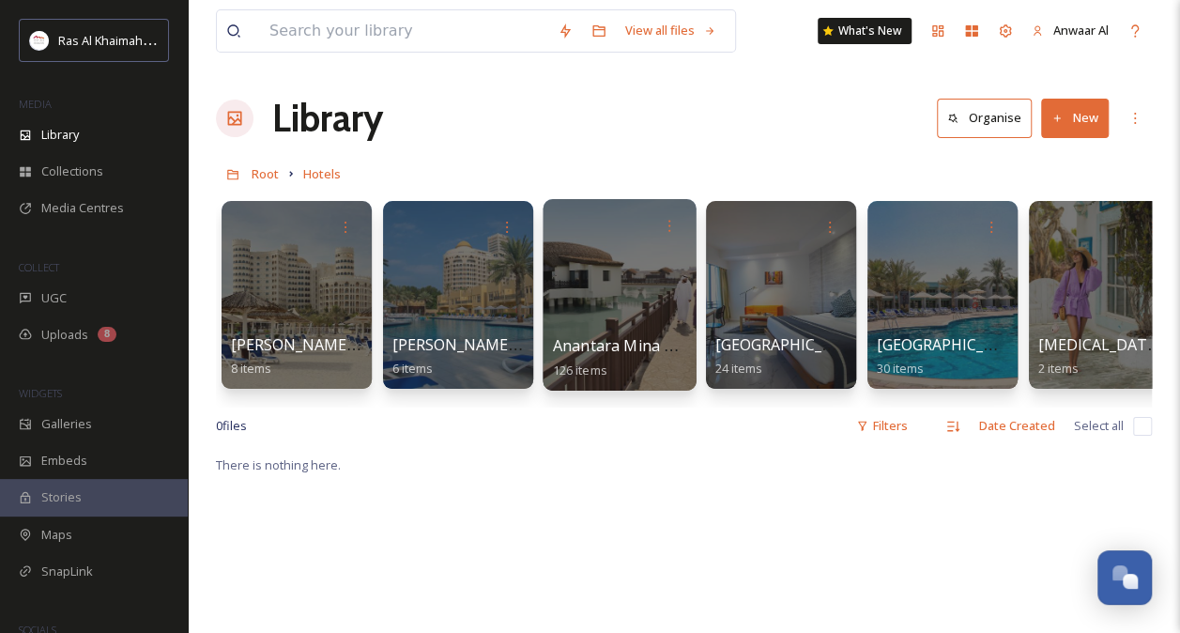
click at [587, 336] on span "Anantara Mina Al Arab" at bounding box center [634, 345] width 162 height 21
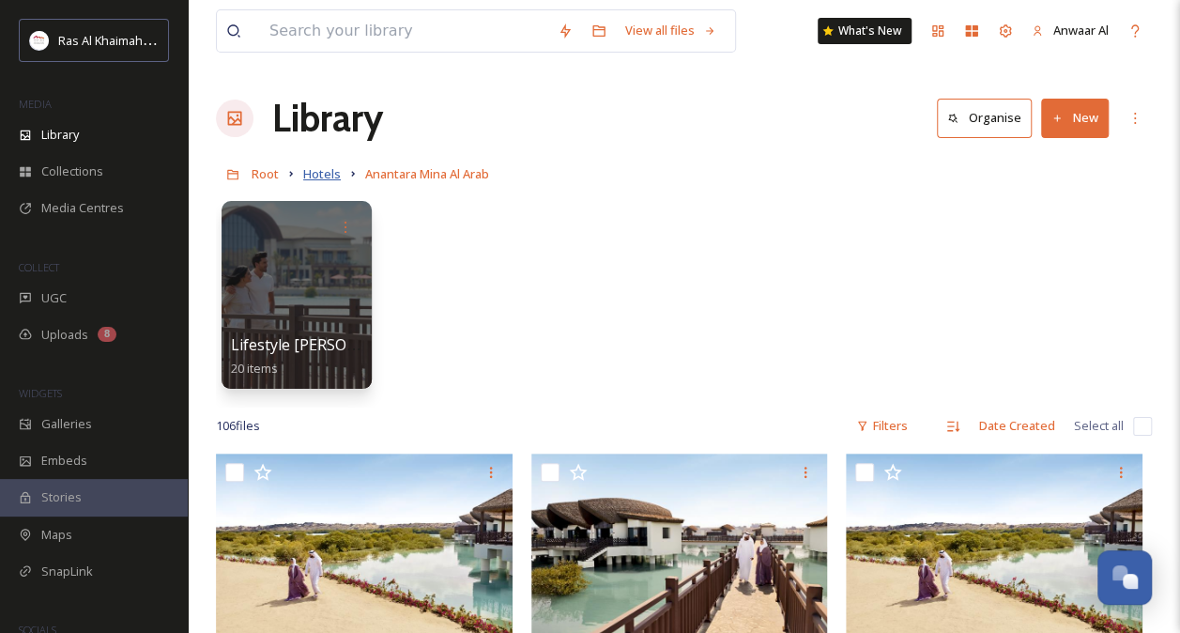
click at [331, 165] on span "Hotels" at bounding box center [322, 173] width 38 height 17
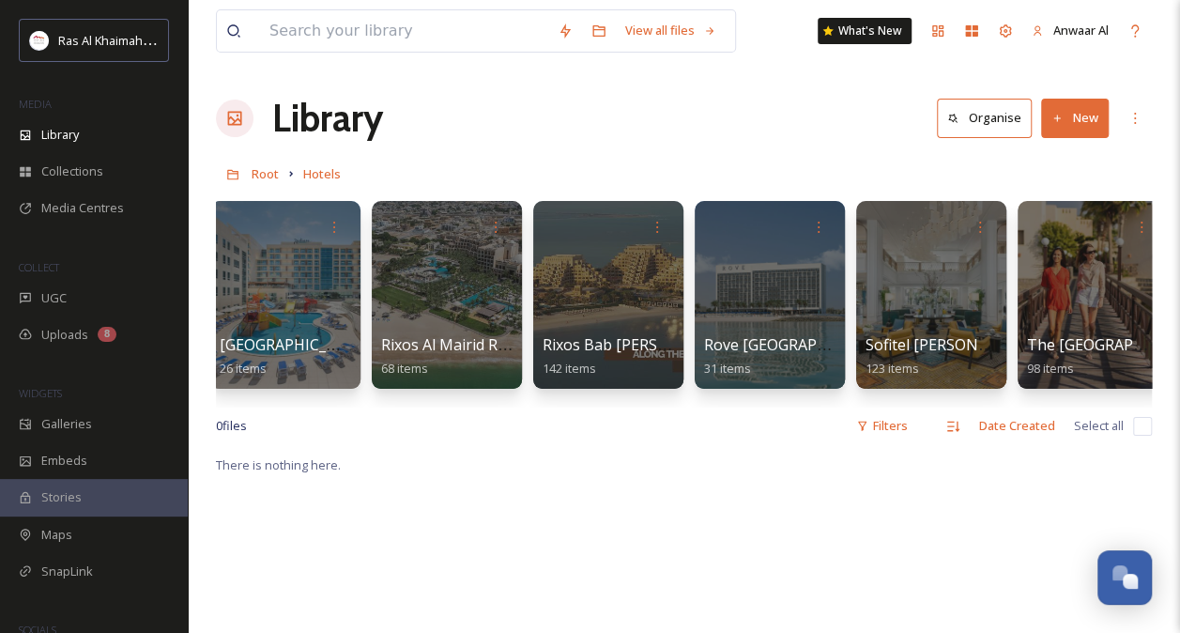
scroll to position [0, 1933]
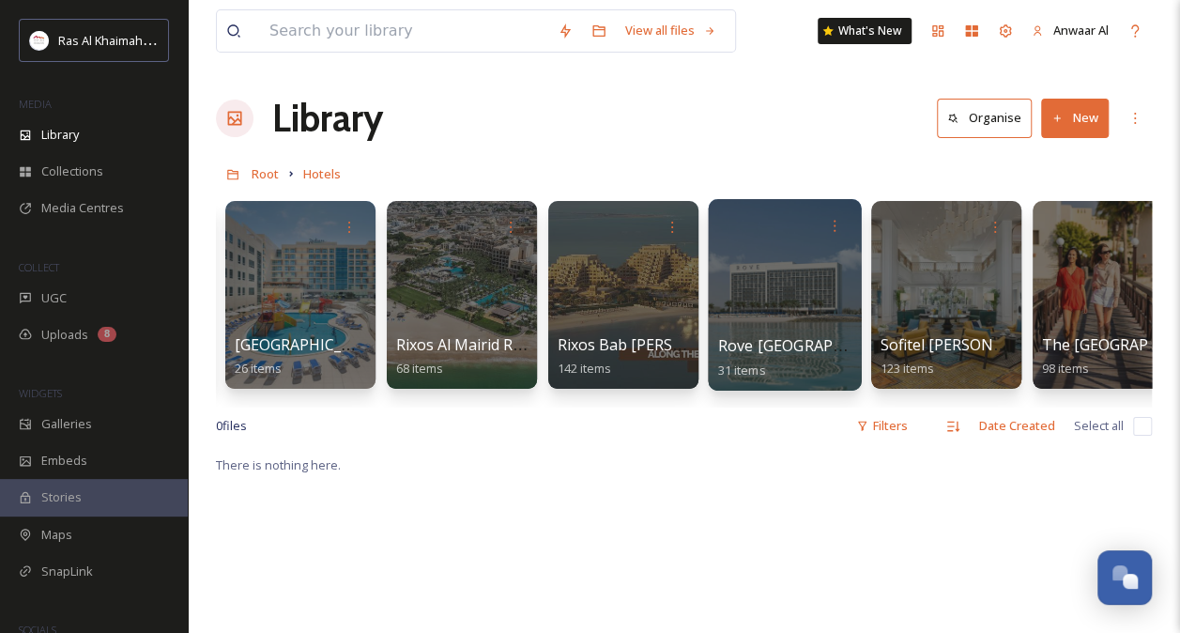
click at [779, 322] on div at bounding box center [784, 294] width 153 height 191
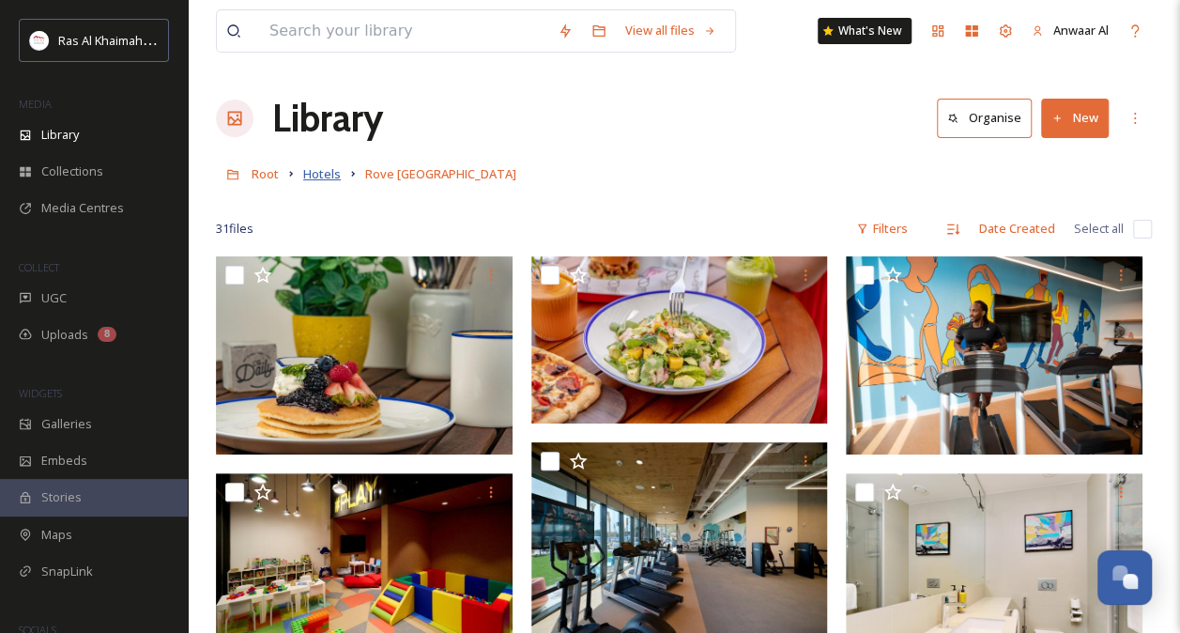
click at [322, 177] on span "Hotels" at bounding box center [322, 173] width 38 height 17
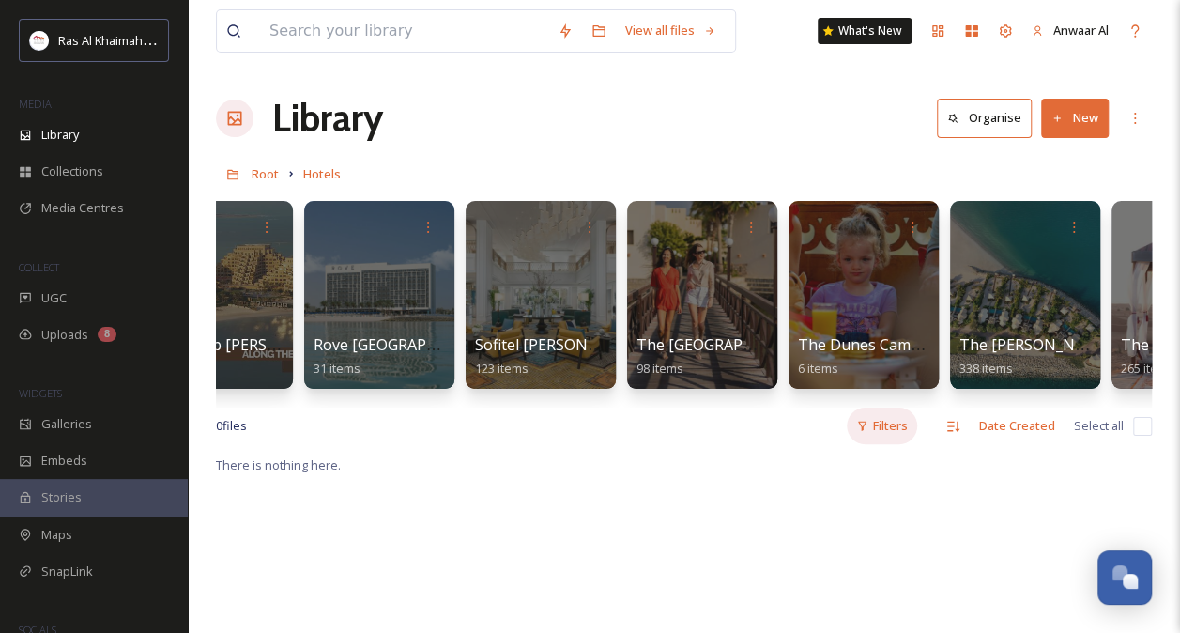
scroll to position [0, 2334]
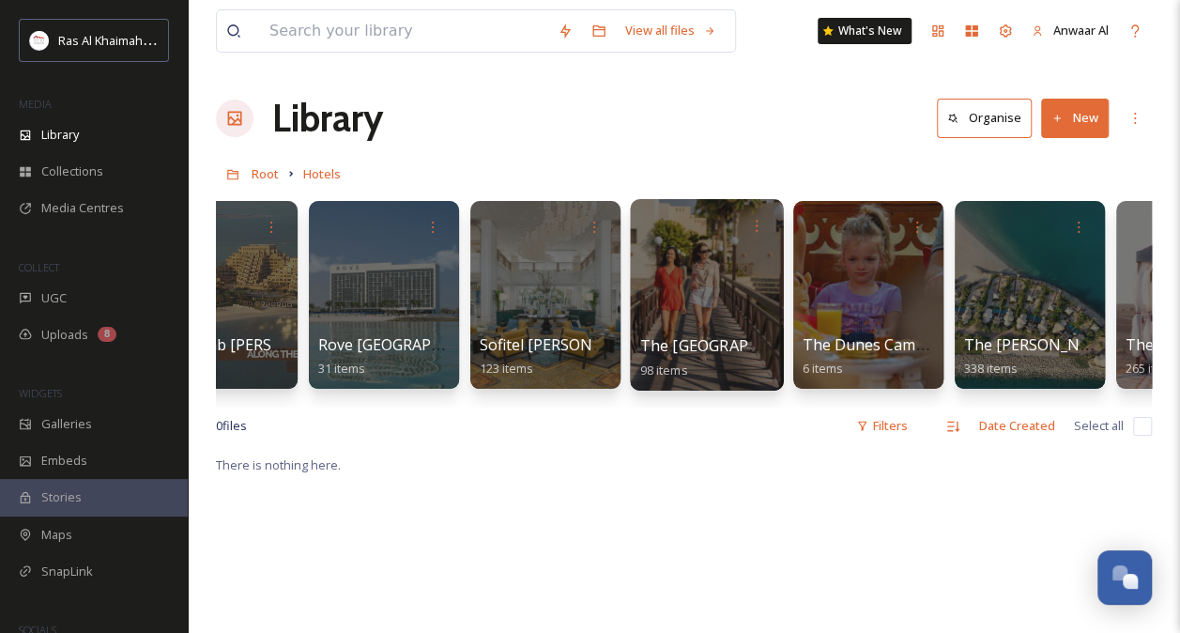
click at [693, 335] on span "The [GEOGRAPHIC_DATA]" at bounding box center [733, 345] width 187 height 21
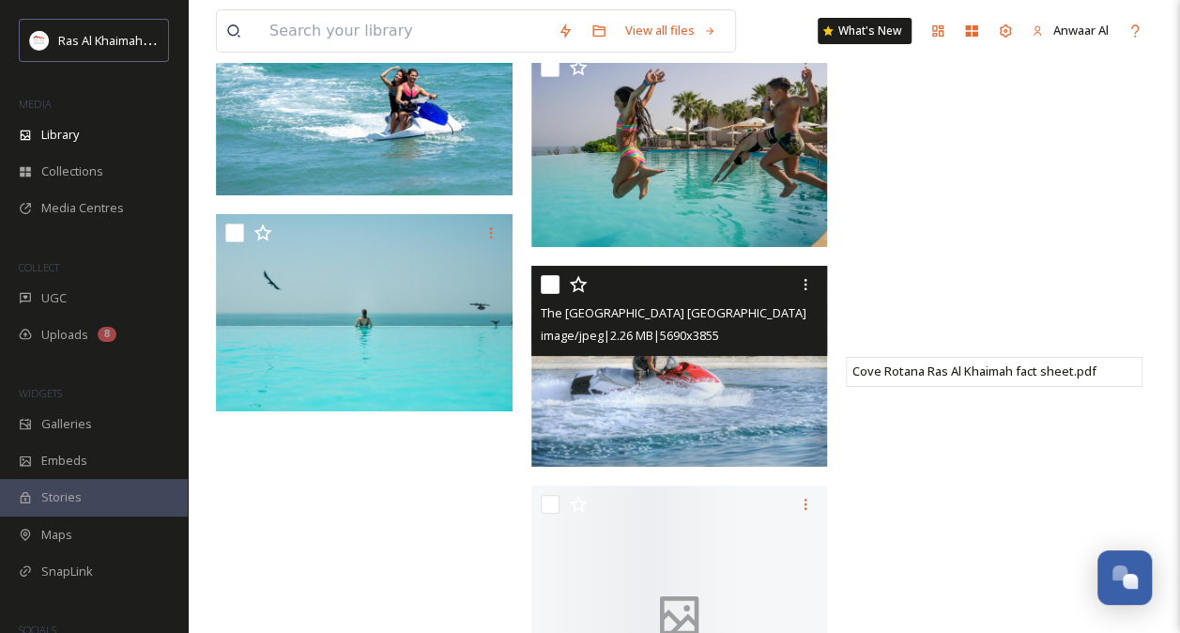
scroll to position [7327, 0]
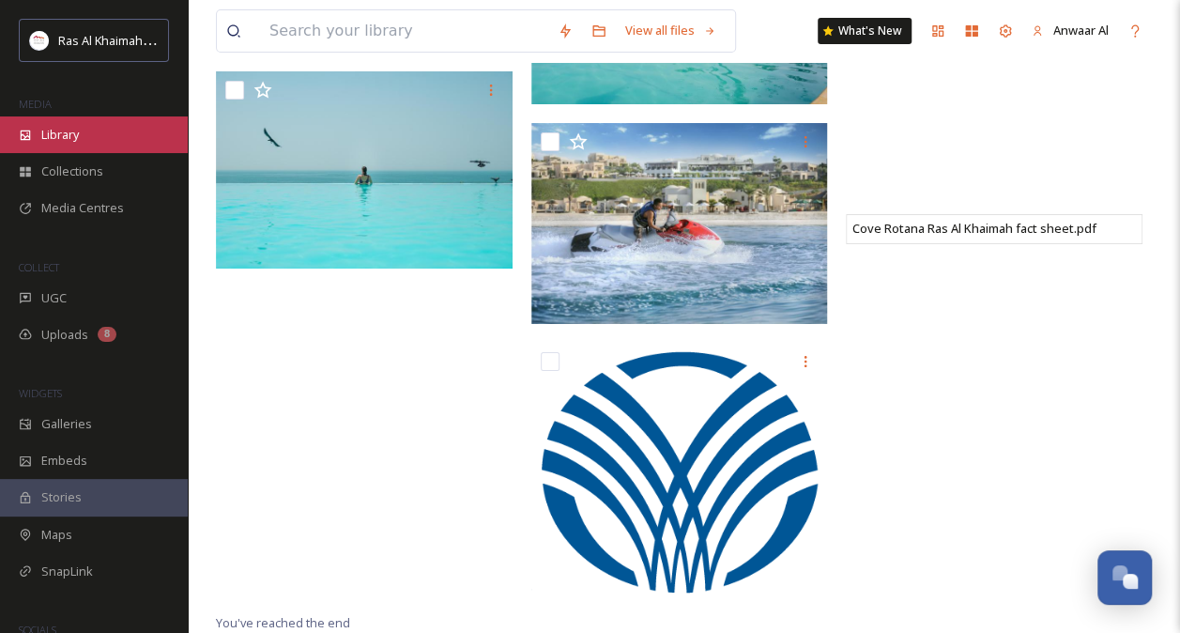
click at [70, 144] on div "Library" at bounding box center [94, 134] width 188 height 37
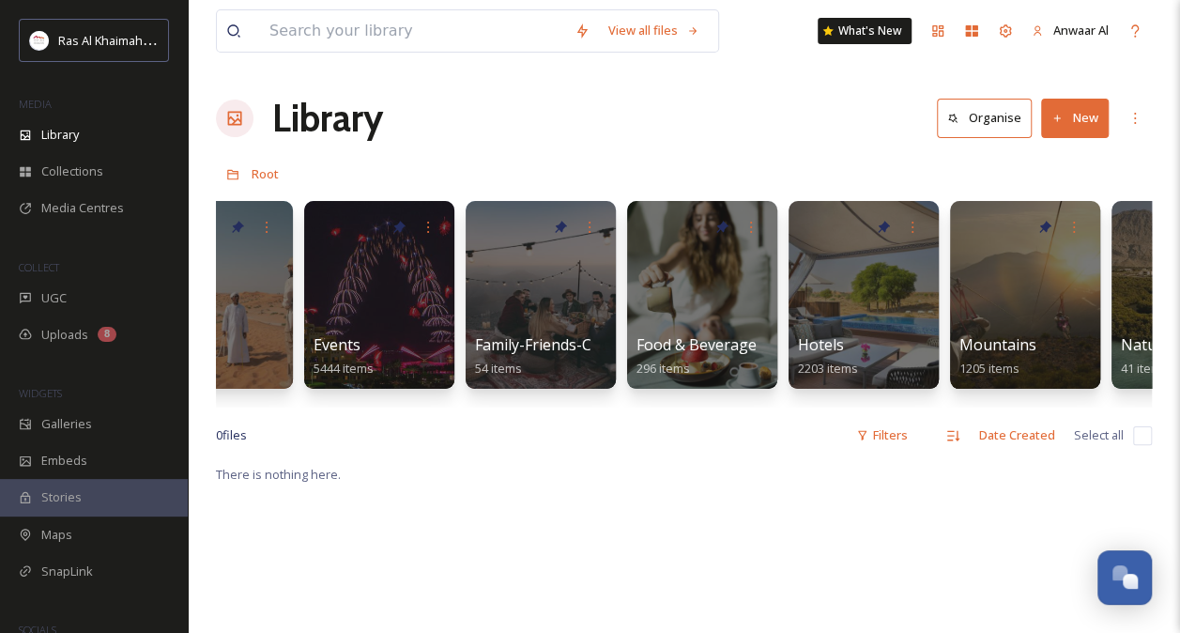
scroll to position [0, 574]
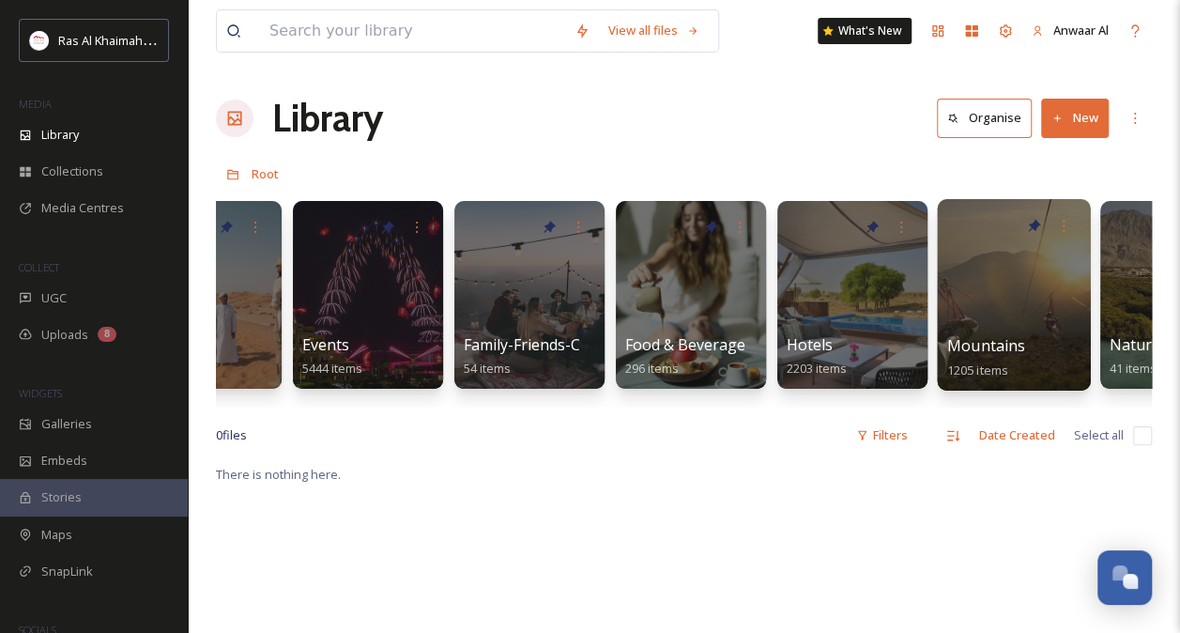
click at [1034, 298] on div at bounding box center [1013, 294] width 153 height 191
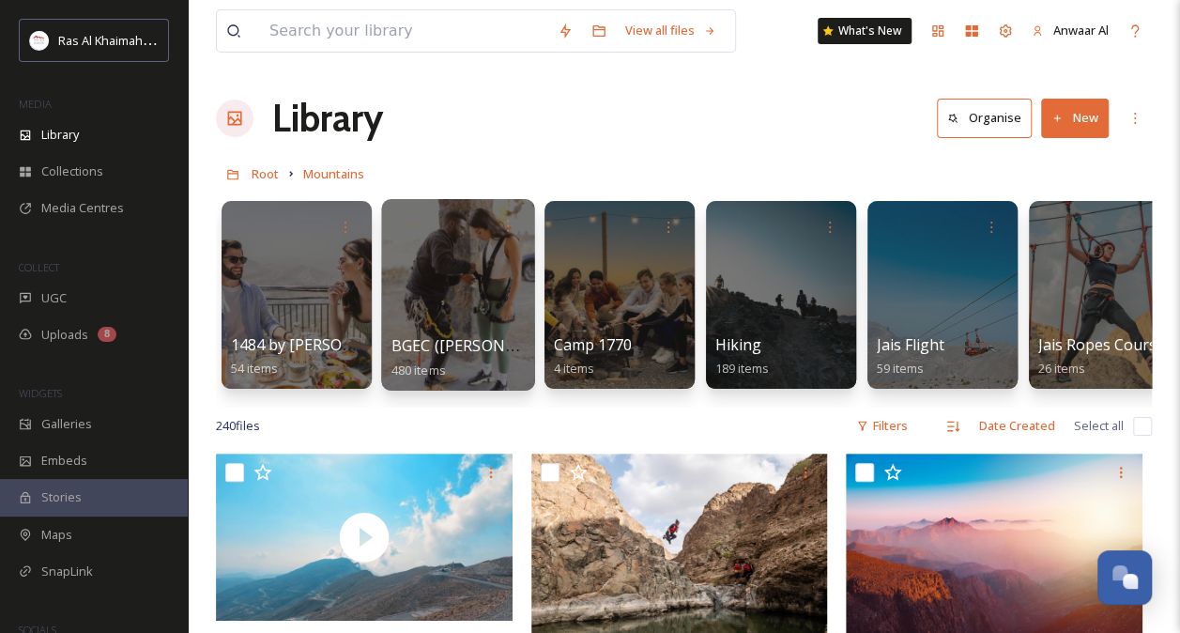
click at [447, 326] on div at bounding box center [457, 294] width 153 height 191
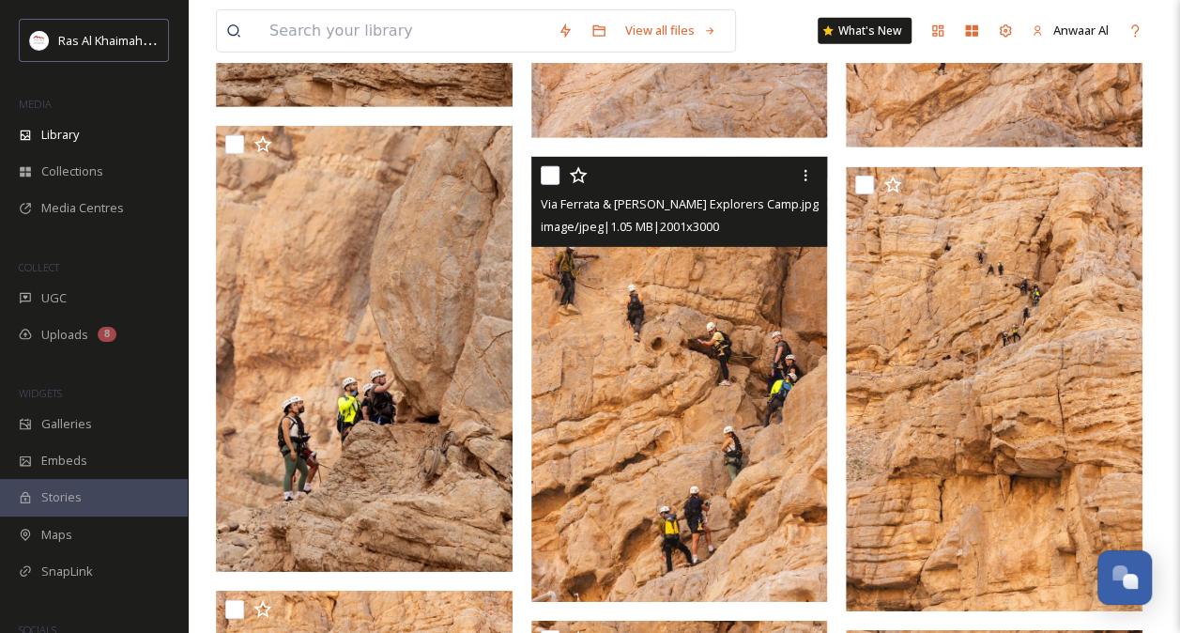
scroll to position [2790, 0]
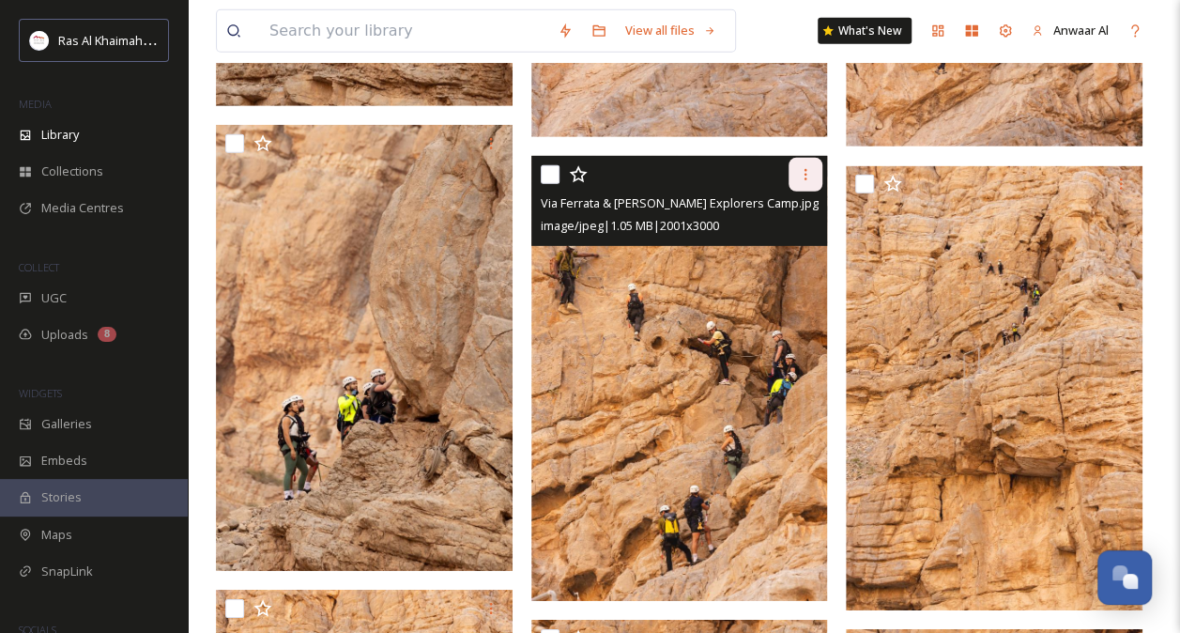
click at [810, 167] on icon at bounding box center [805, 174] width 15 height 15
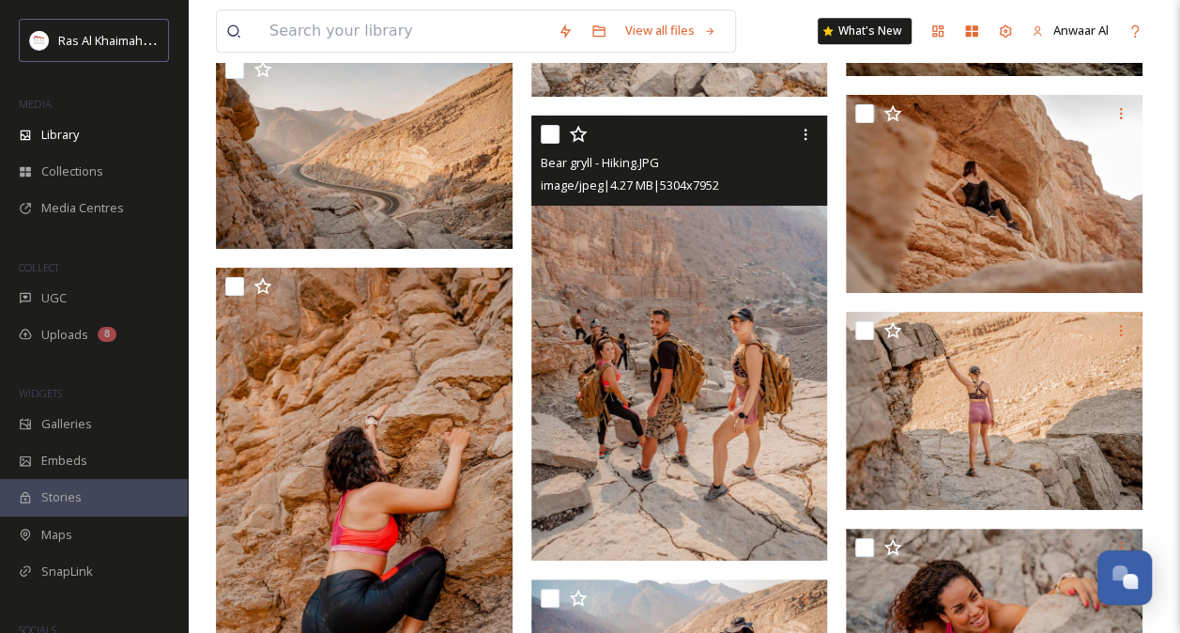
scroll to position [11804, 0]
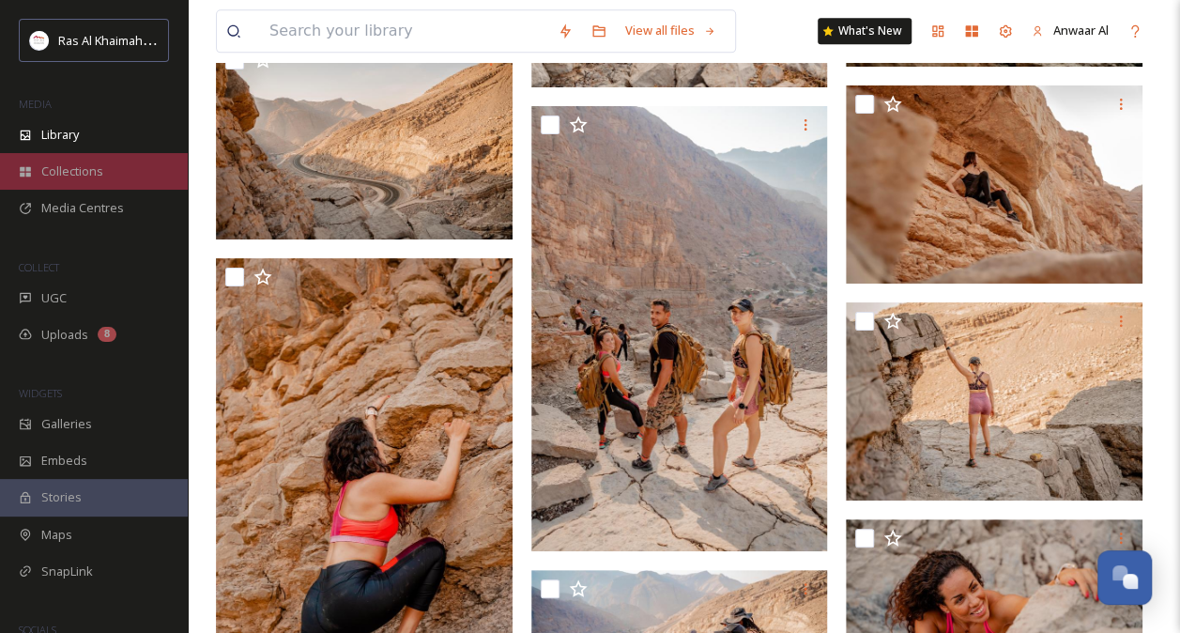
click at [81, 180] on div "Collections" at bounding box center [94, 171] width 188 height 37
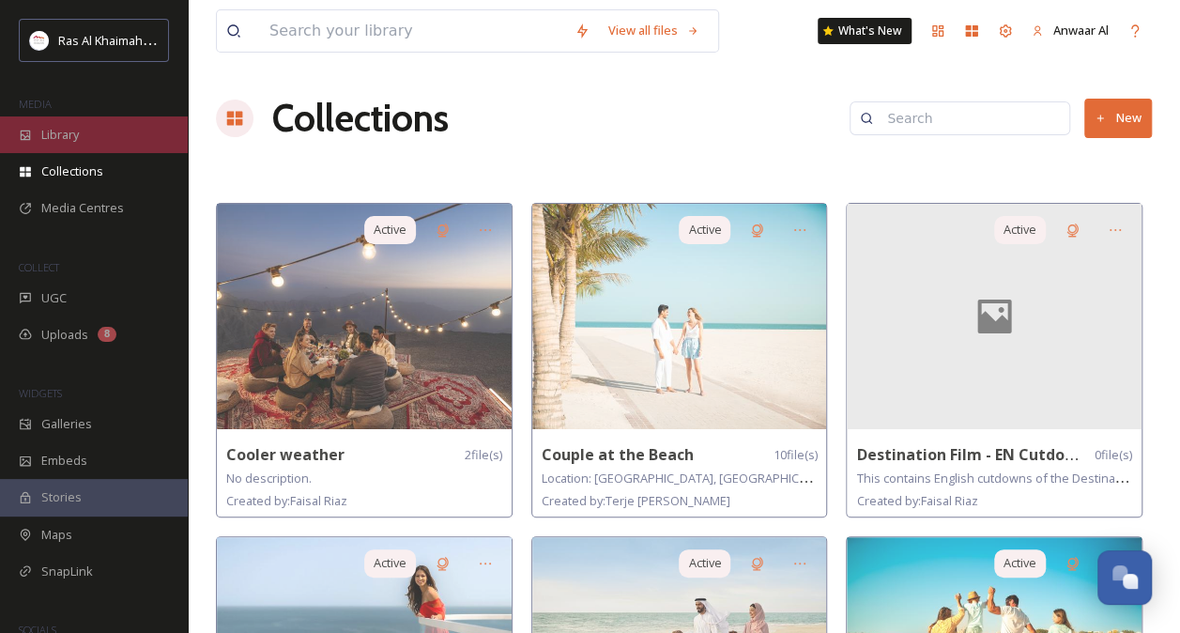
click at [59, 130] on span "Library" at bounding box center [60, 135] width 38 height 18
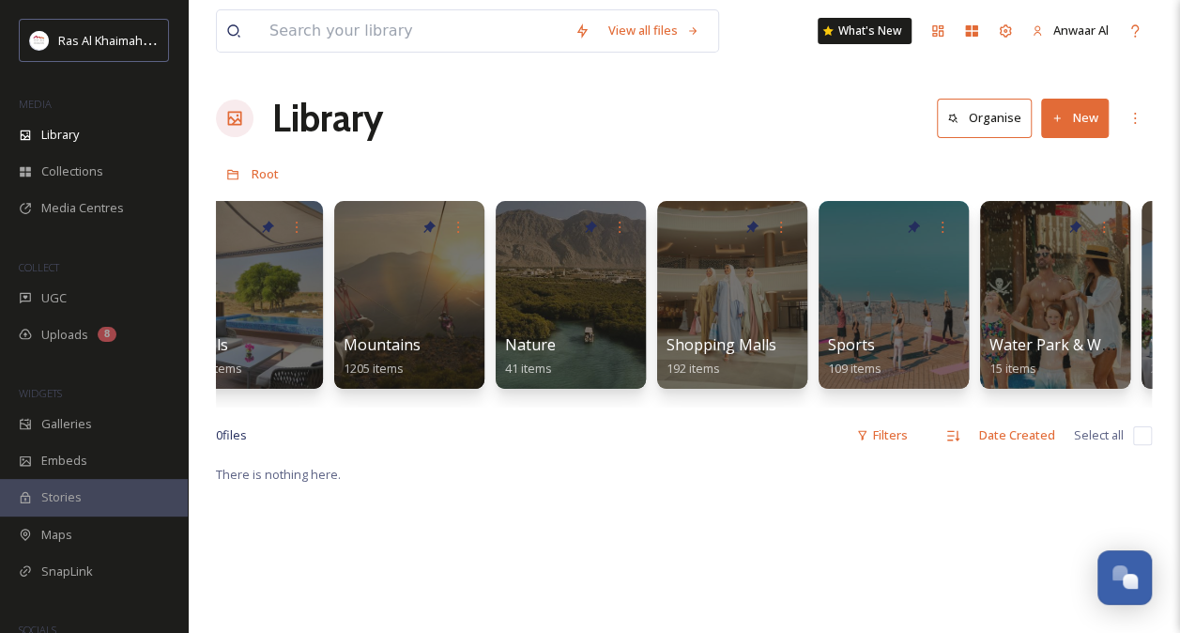
scroll to position [0, 1182]
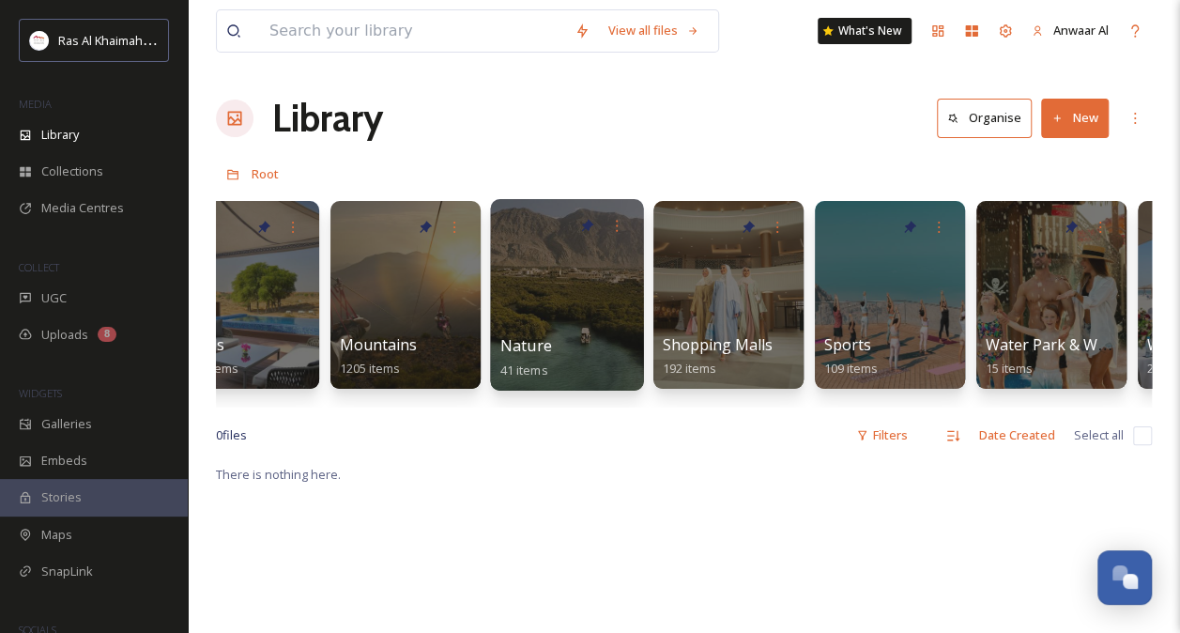
click at [558, 306] on div at bounding box center [566, 294] width 153 height 191
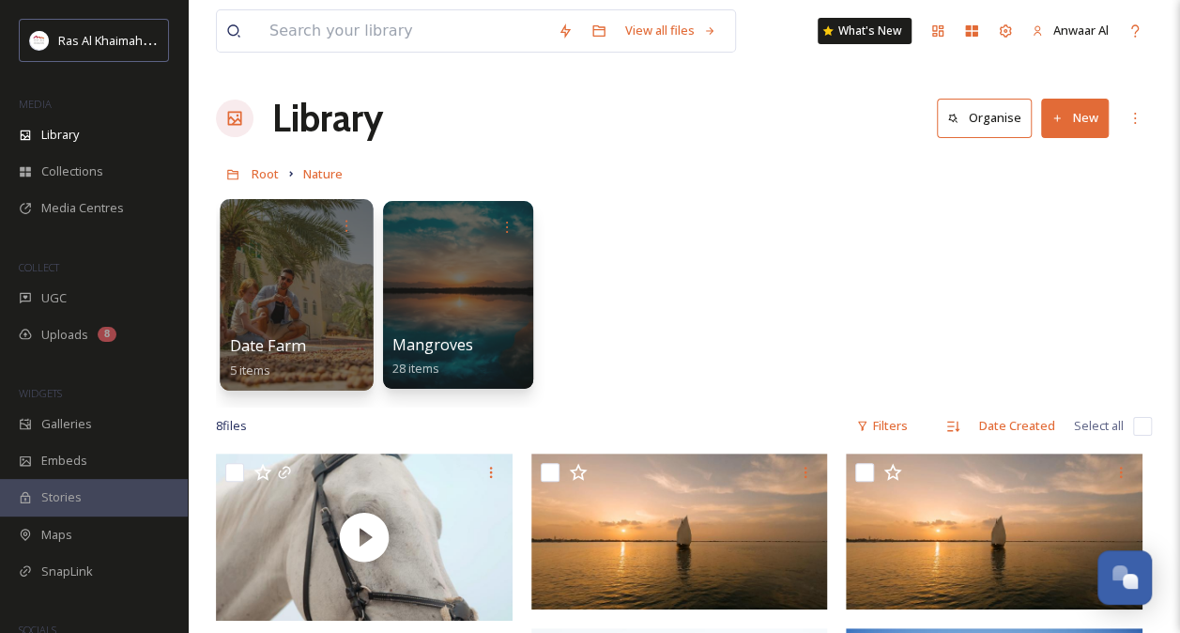
click at [336, 314] on div at bounding box center [296, 294] width 153 height 191
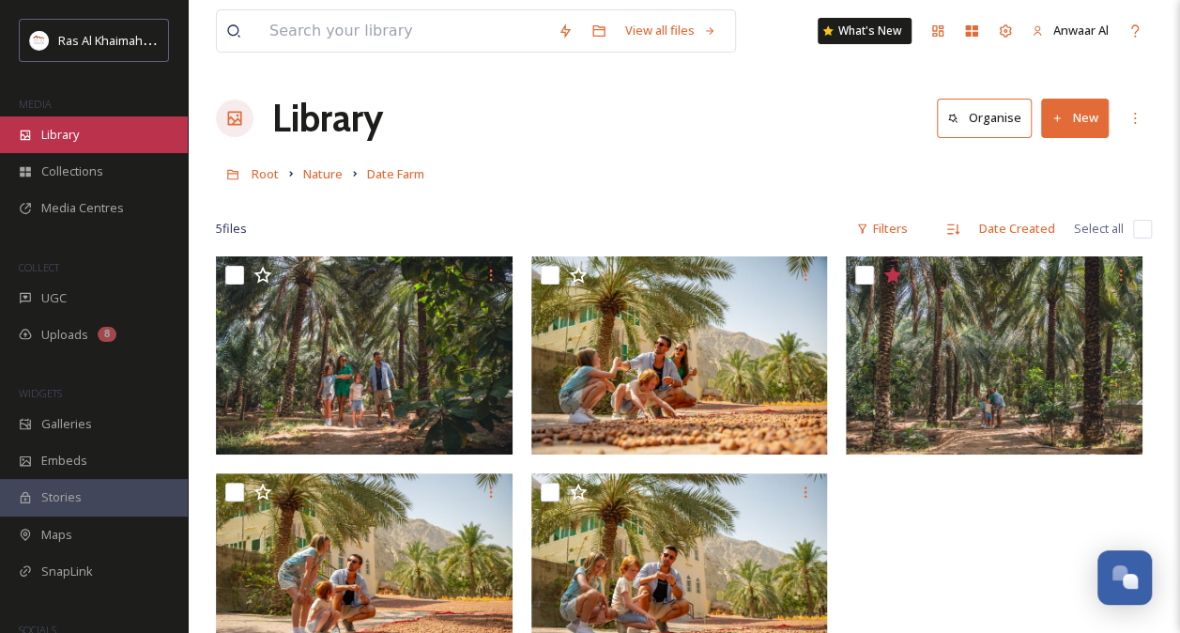
click at [108, 138] on div "Library" at bounding box center [94, 134] width 188 height 37
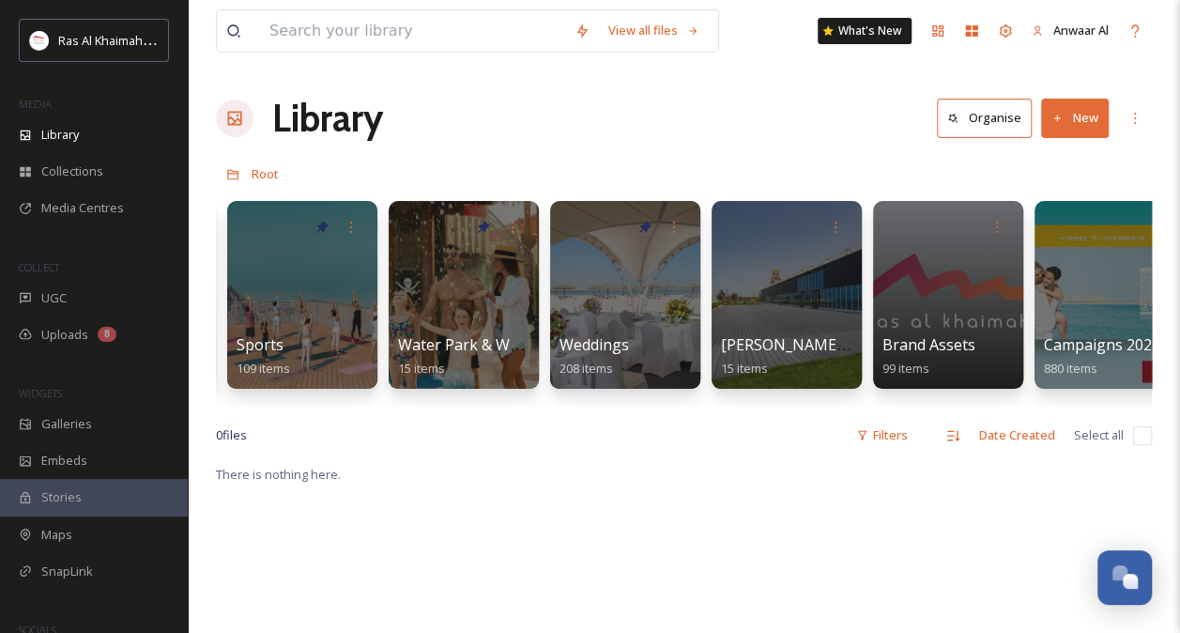
scroll to position [0, 2571]
